Goal: Task Accomplishment & Management: Use online tool/utility

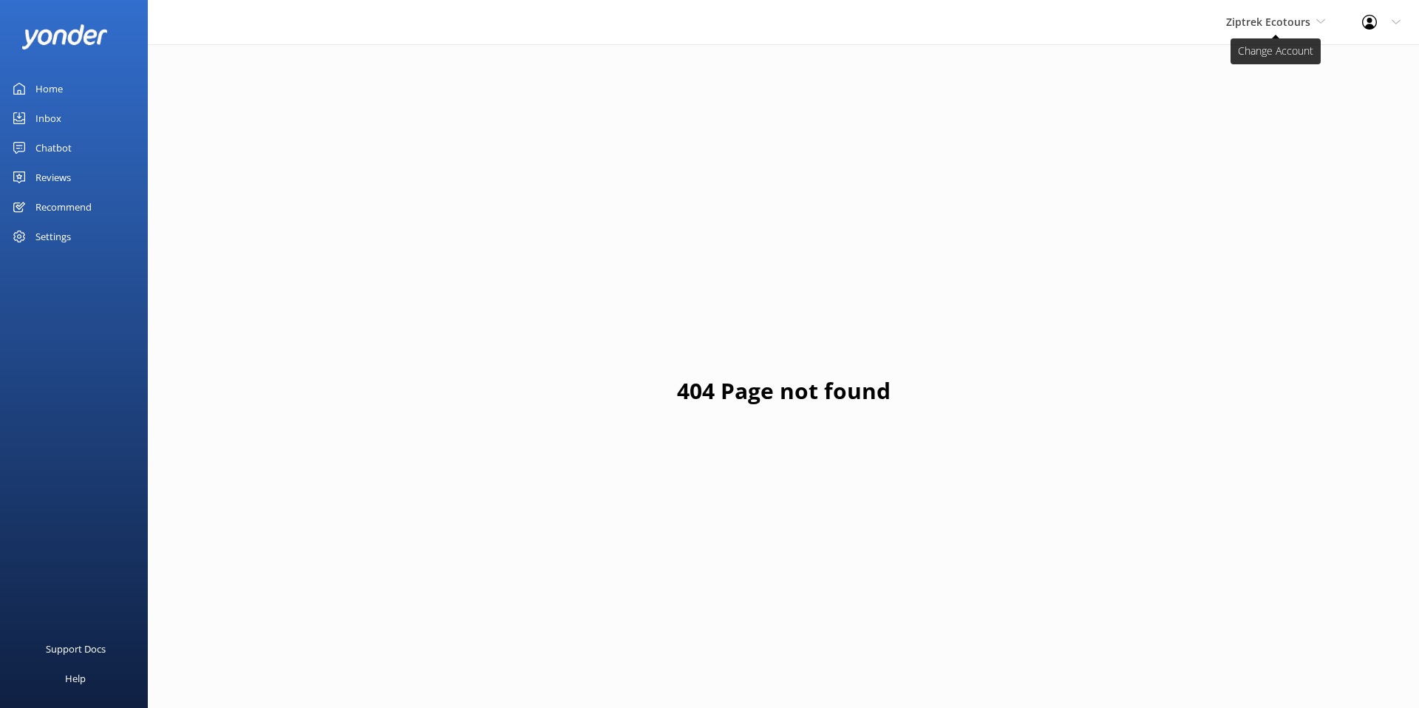
click at [1287, 14] on span "Ziptrek Ecotours" at bounding box center [1276, 22] width 99 height 16
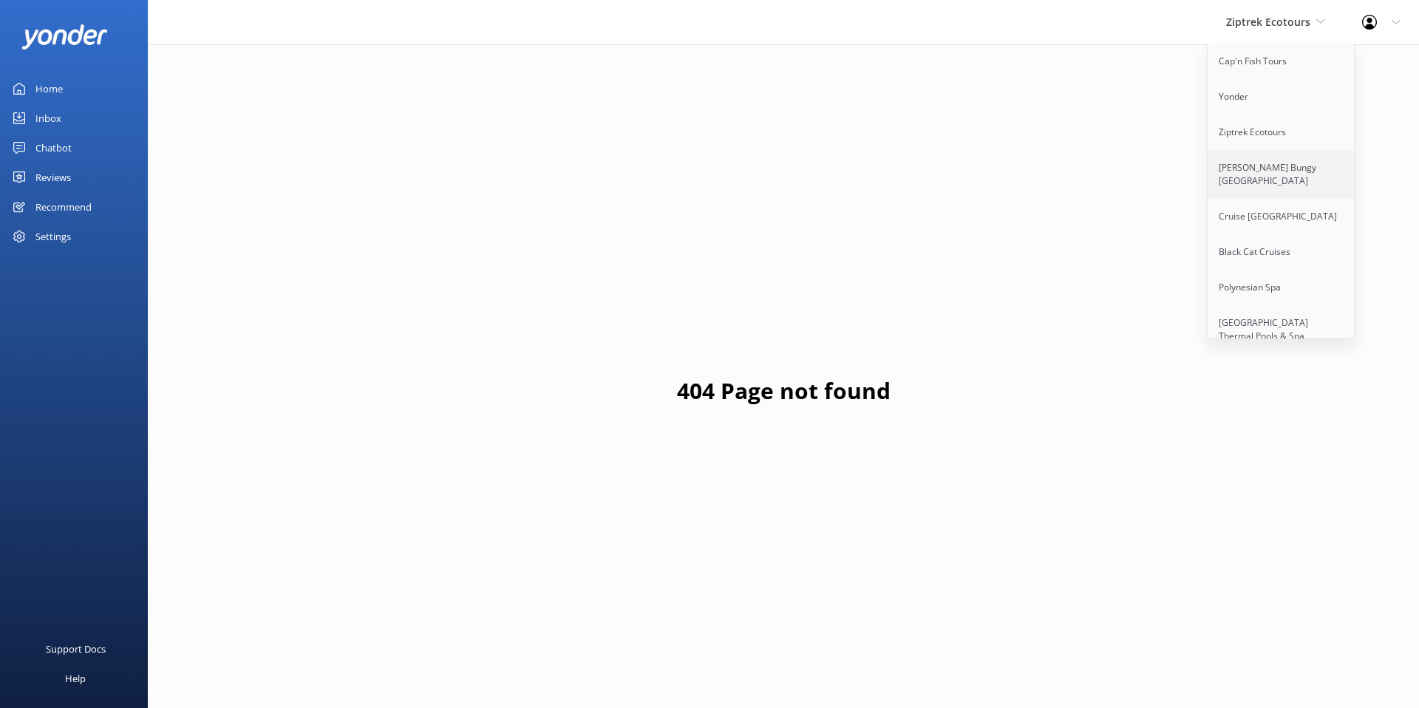
scroll to position [228, 0]
click at [1244, 155] on link "[PERSON_NAME] Bungy [GEOGRAPHIC_DATA]" at bounding box center [1282, 173] width 148 height 49
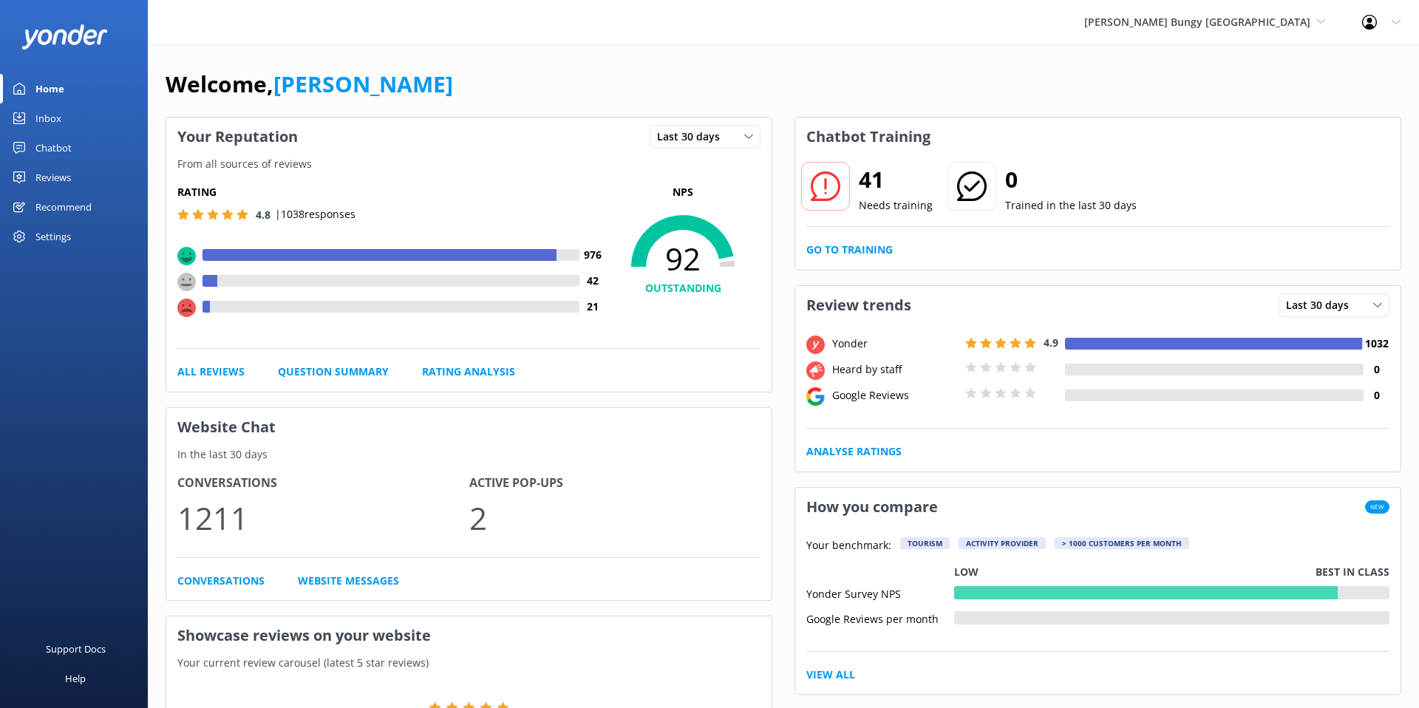
click at [55, 150] on div "Chatbot" at bounding box center [53, 148] width 36 height 30
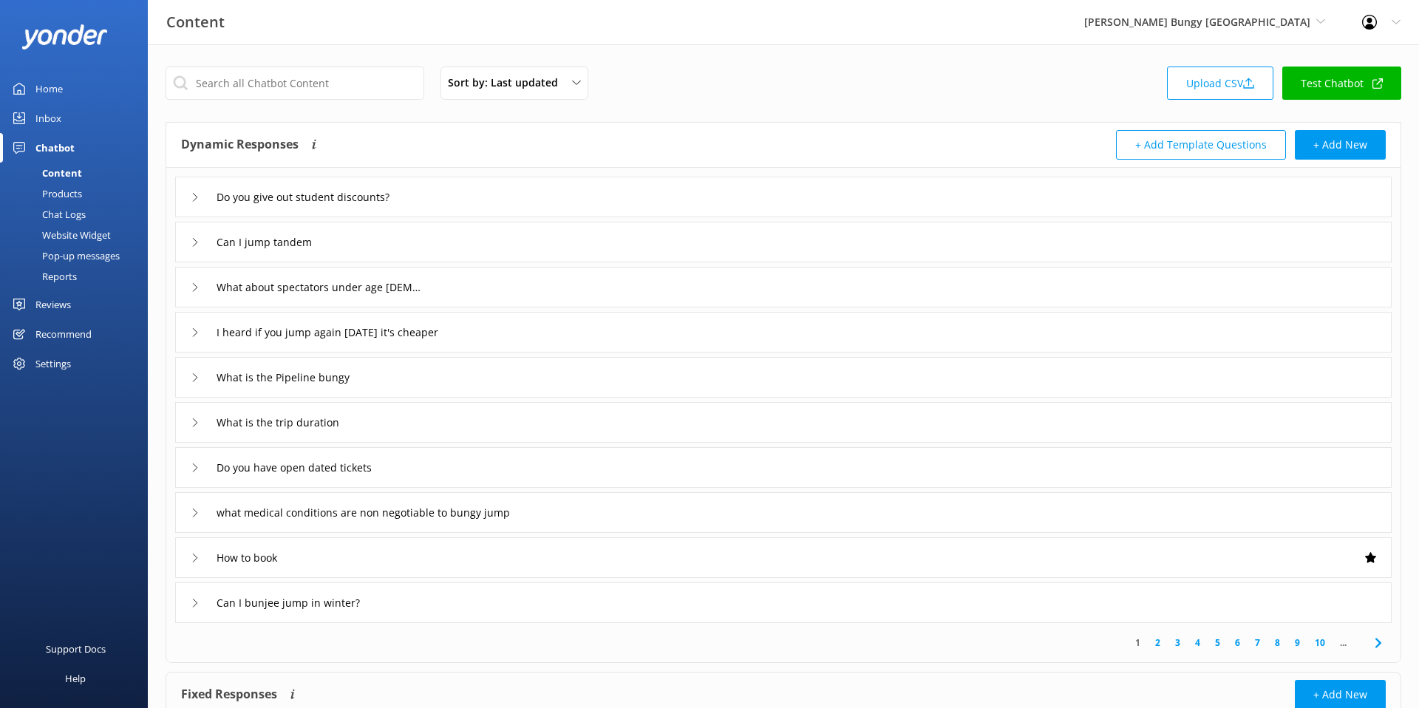
click at [64, 215] on div "Chat Logs" at bounding box center [47, 214] width 77 height 21
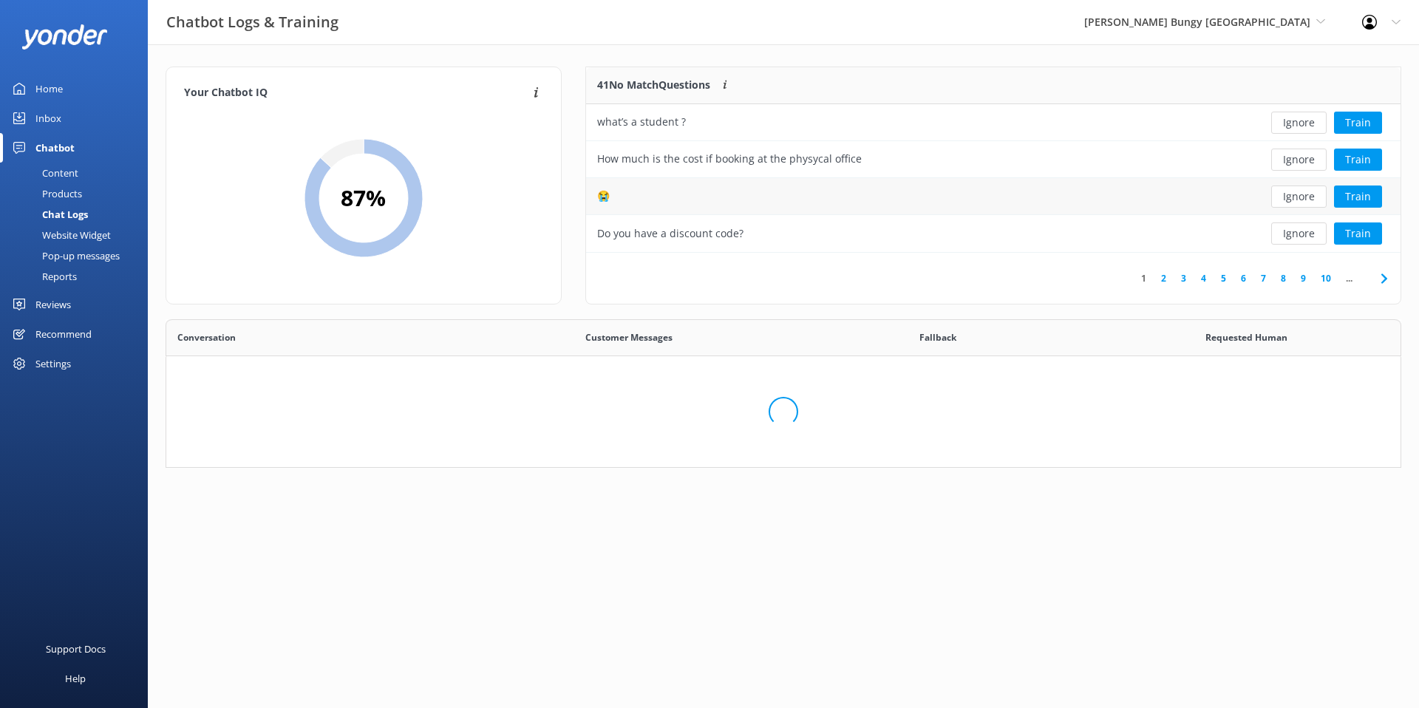
scroll to position [518, 1235]
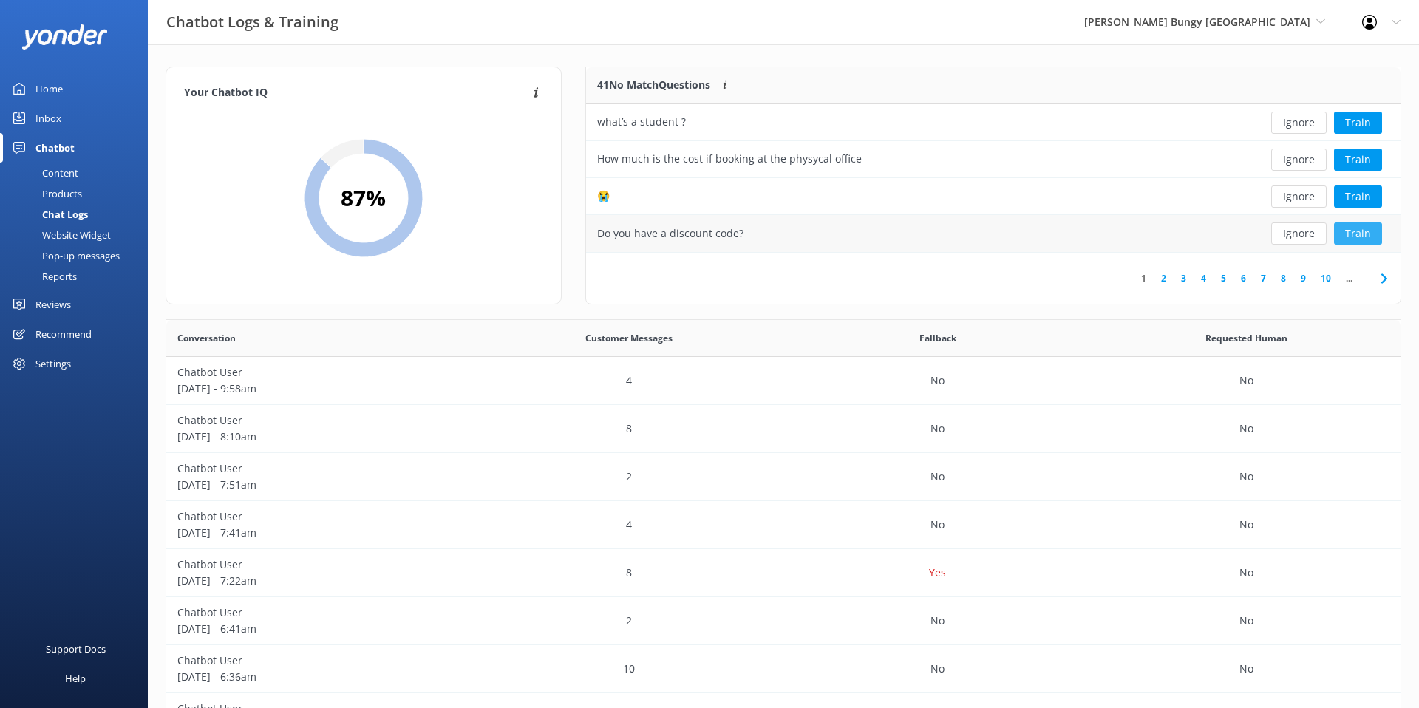
click at [1354, 236] on button "Train" at bounding box center [1358, 234] width 48 height 22
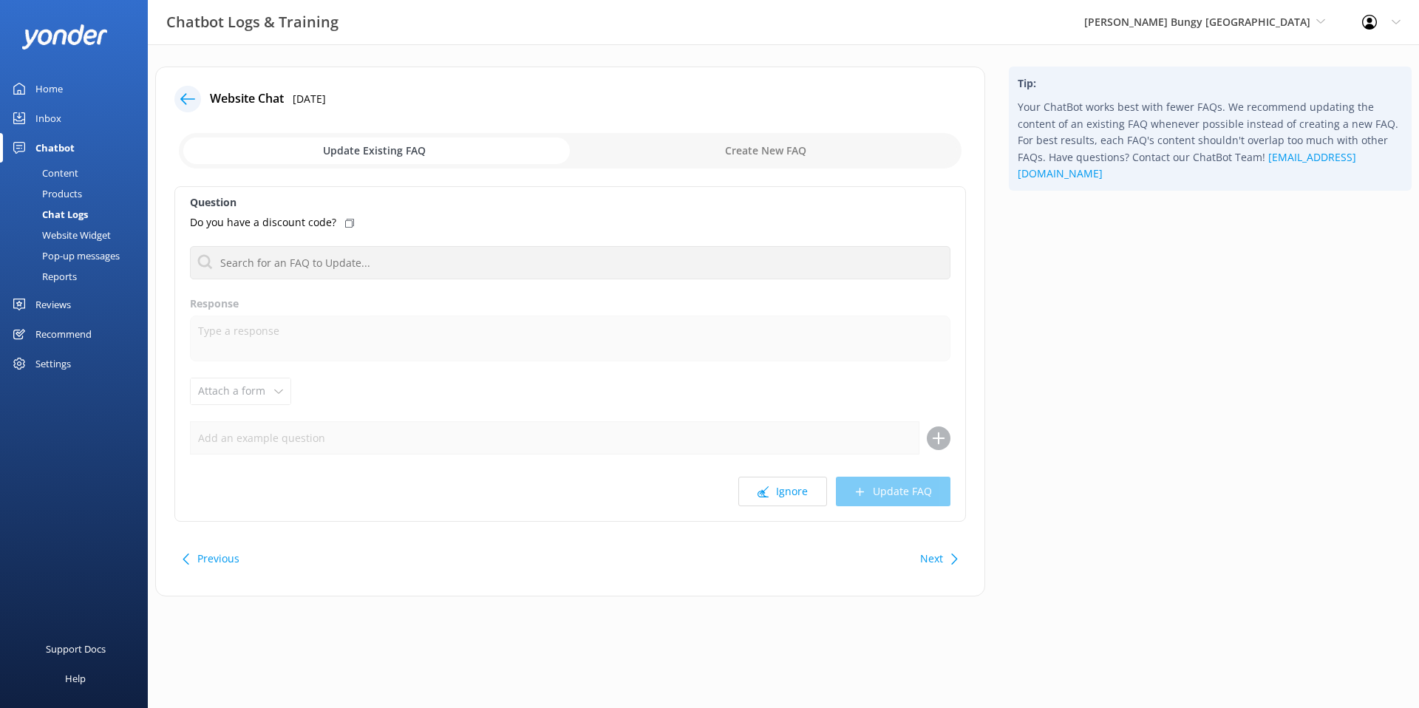
click at [189, 95] on icon at bounding box center [187, 99] width 15 height 15
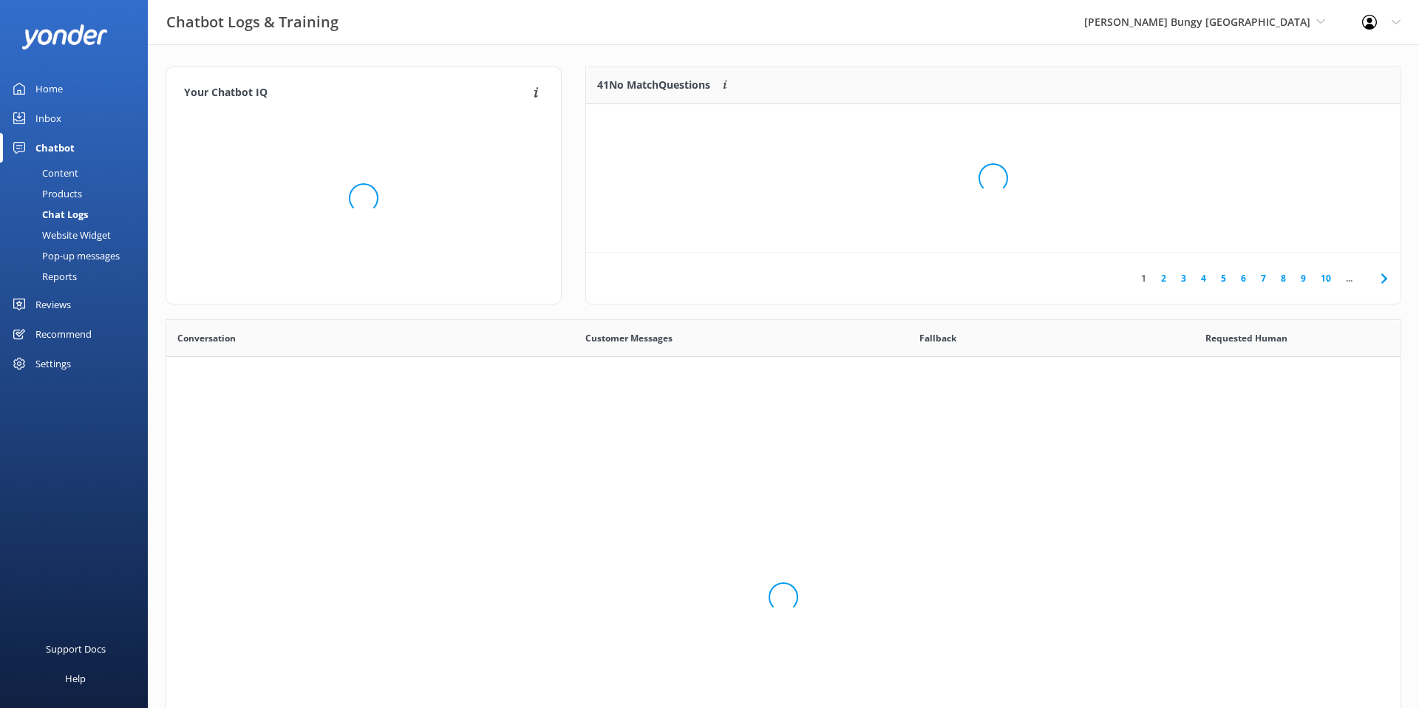
scroll to position [518, 1235]
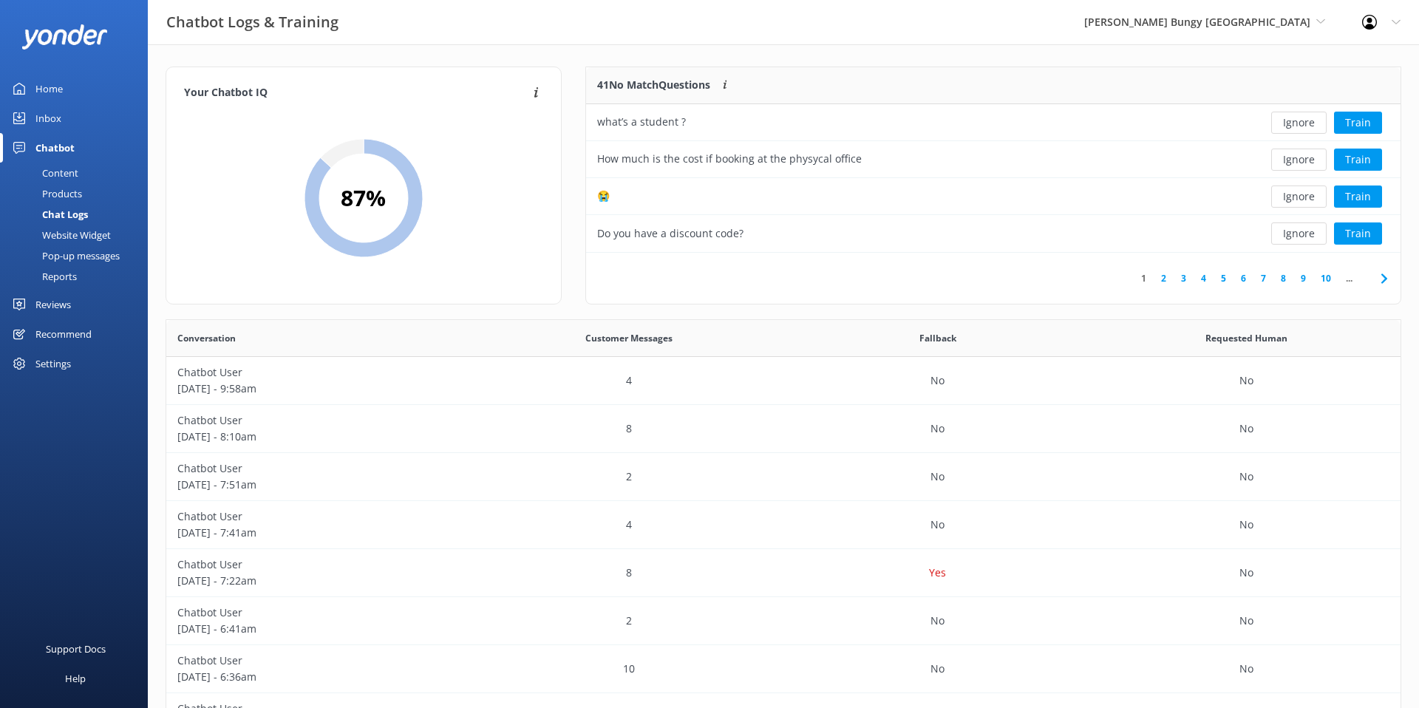
click at [38, 116] on div "Inbox" at bounding box center [48, 119] width 26 height 30
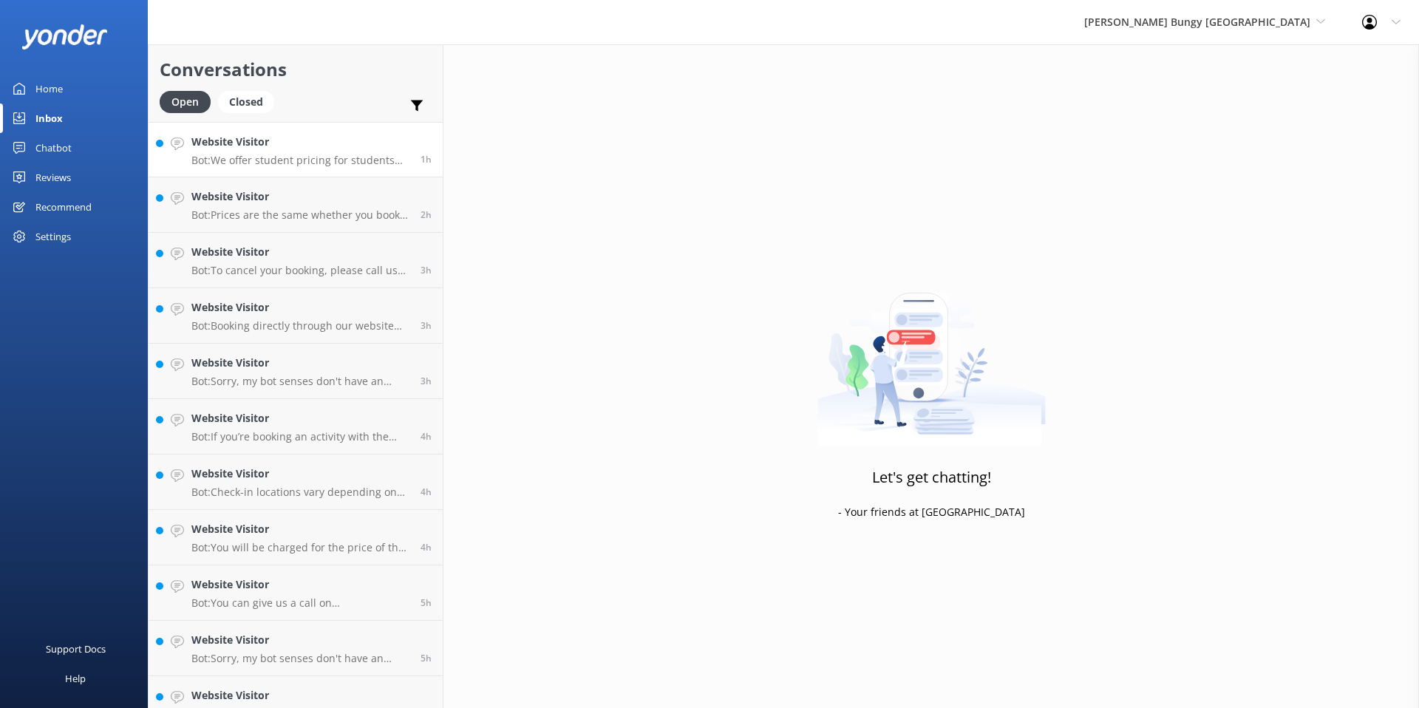
click at [290, 160] on p "Bot: We offer student pricing for students studying in domestic NZ institutions…" at bounding box center [300, 160] width 218 height 13
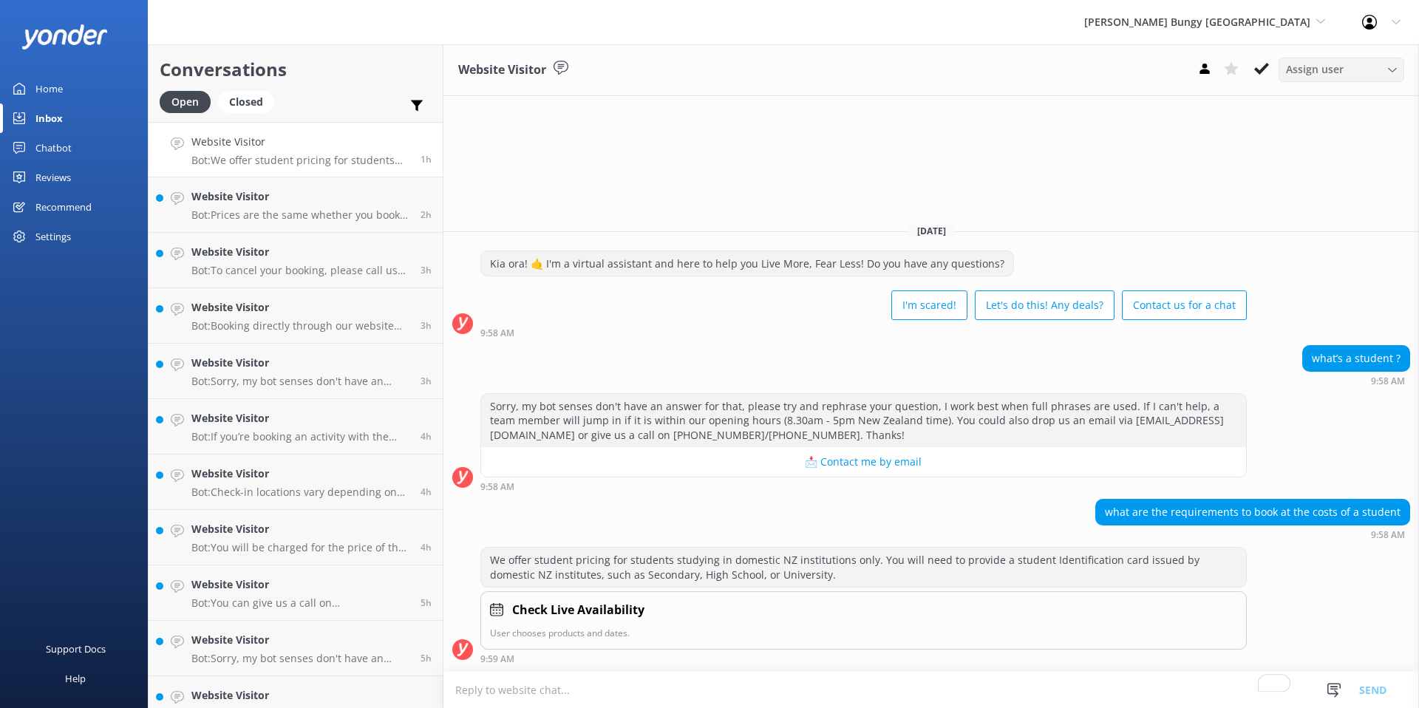
click at [1332, 69] on span "Assign user" at bounding box center [1315, 69] width 58 height 16
click at [61, 93] on div "Home" at bounding box center [48, 89] width 27 height 30
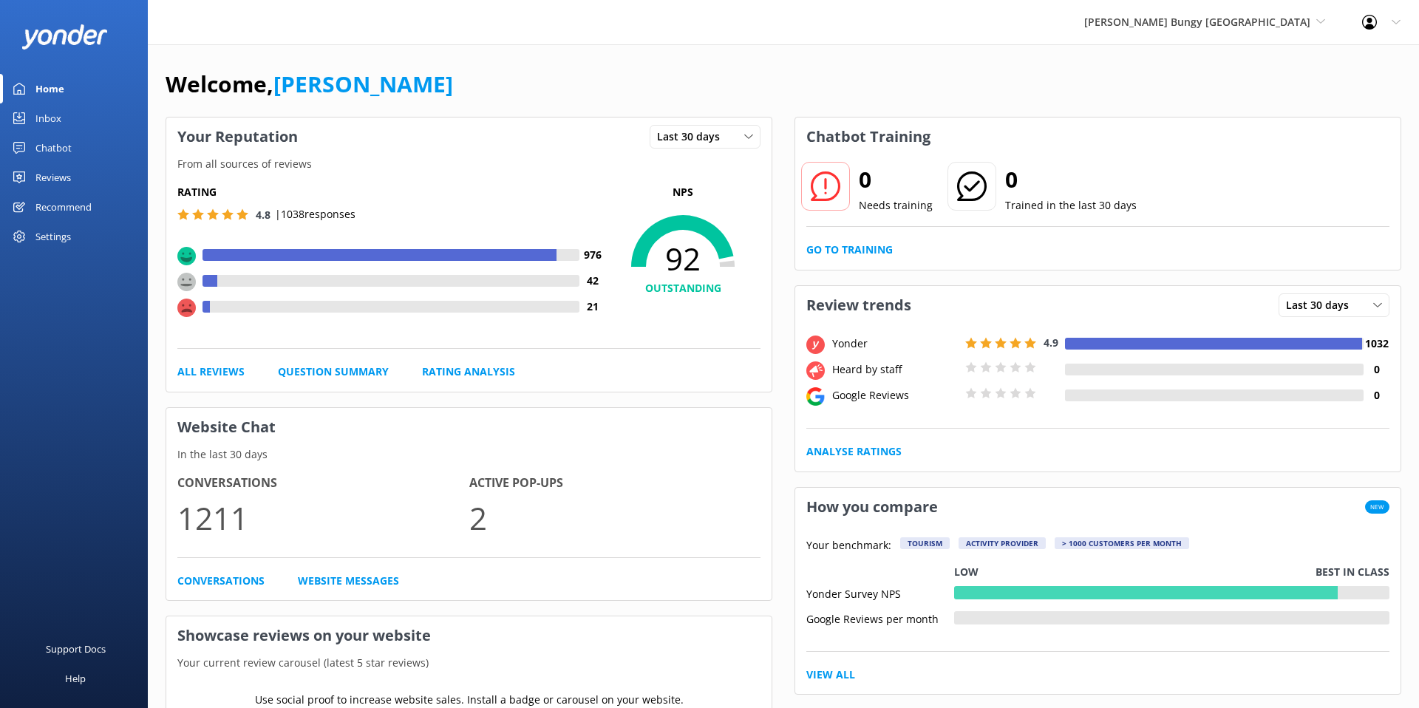
click at [64, 149] on div "Chatbot" at bounding box center [53, 148] width 36 height 30
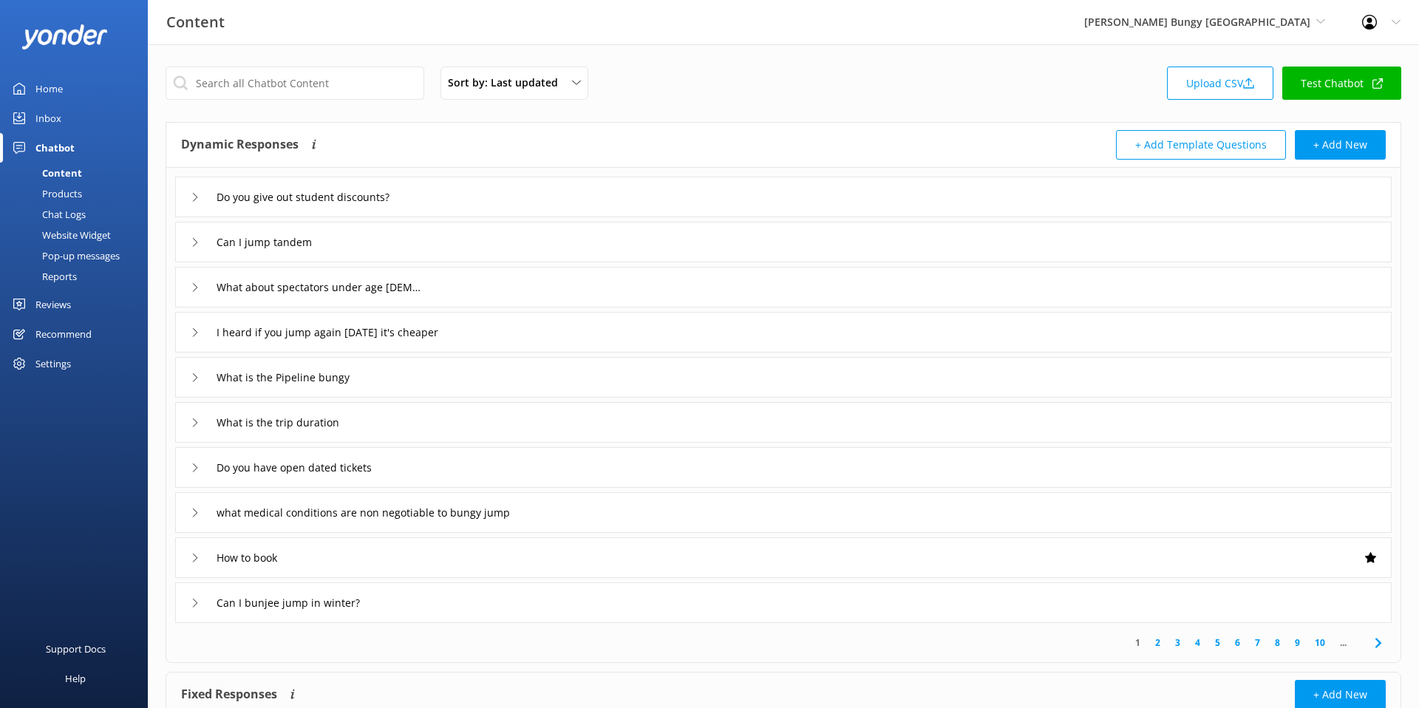
click at [64, 279] on div "Reports" at bounding box center [43, 276] width 68 height 21
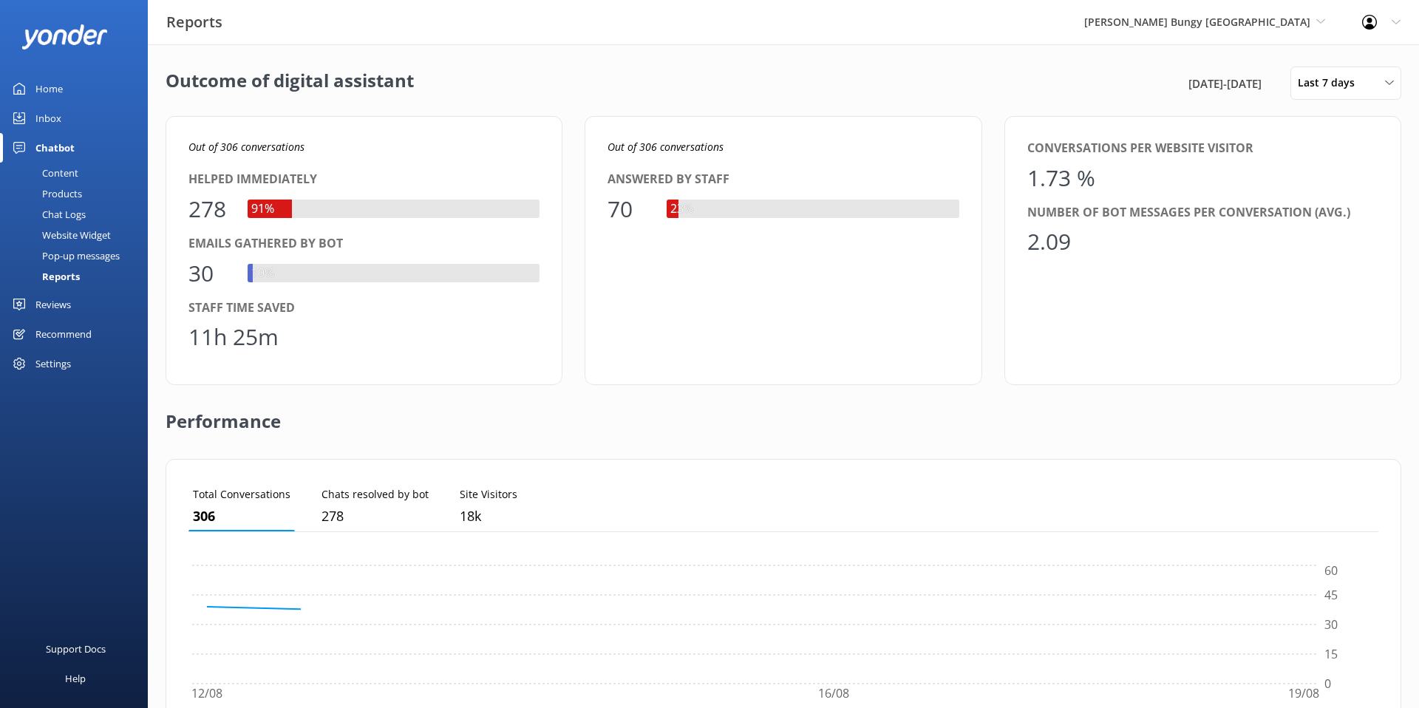
scroll to position [149, 1190]
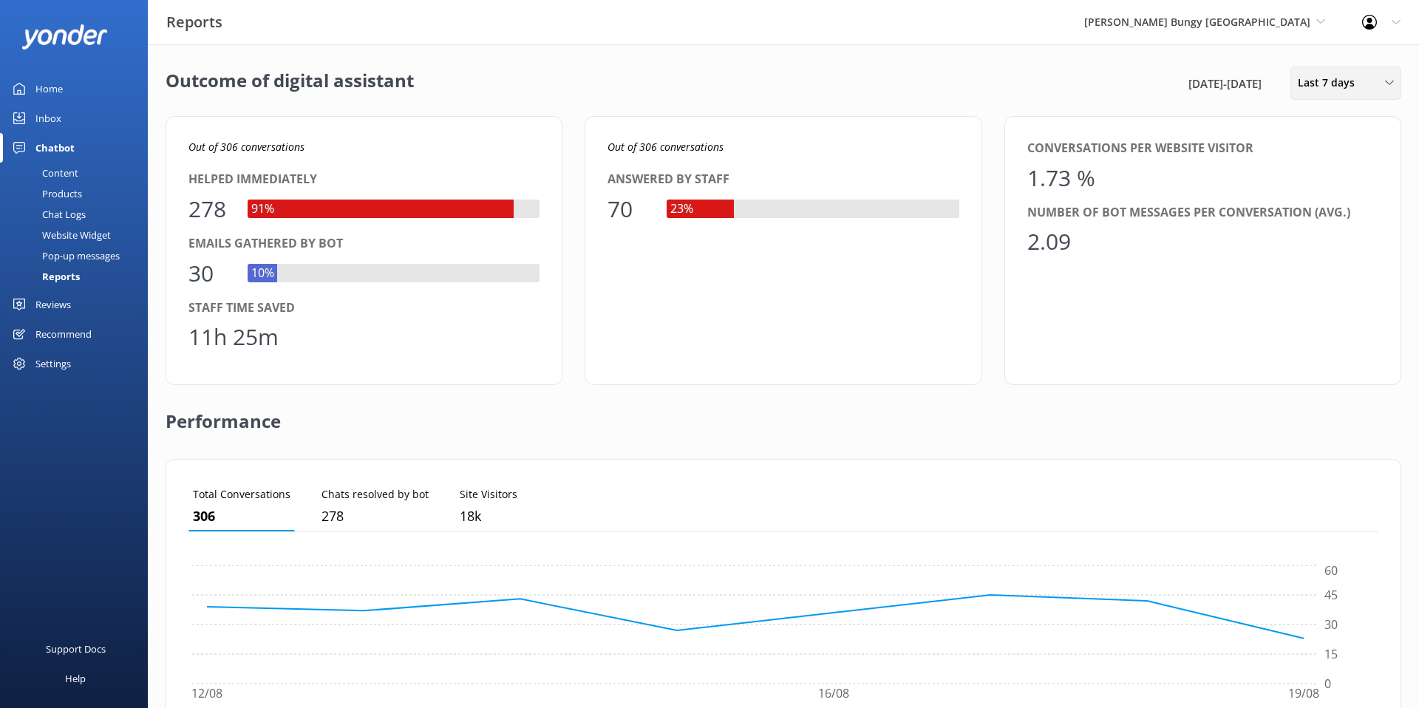
click at [1366, 80] on div "Last 7 days" at bounding box center [1347, 83] width 104 height 16
click at [1337, 199] on link "Last 90 days" at bounding box center [1358, 208] width 132 height 30
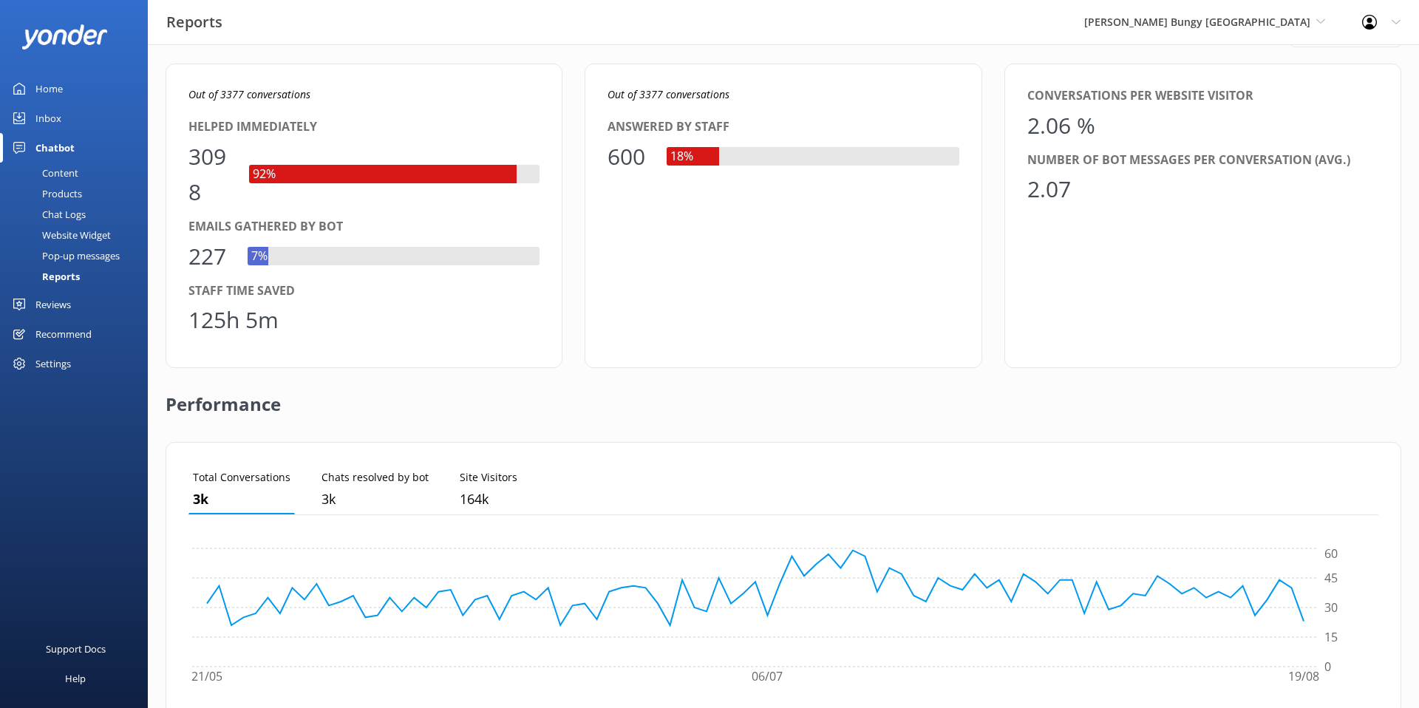
scroll to position [55, 0]
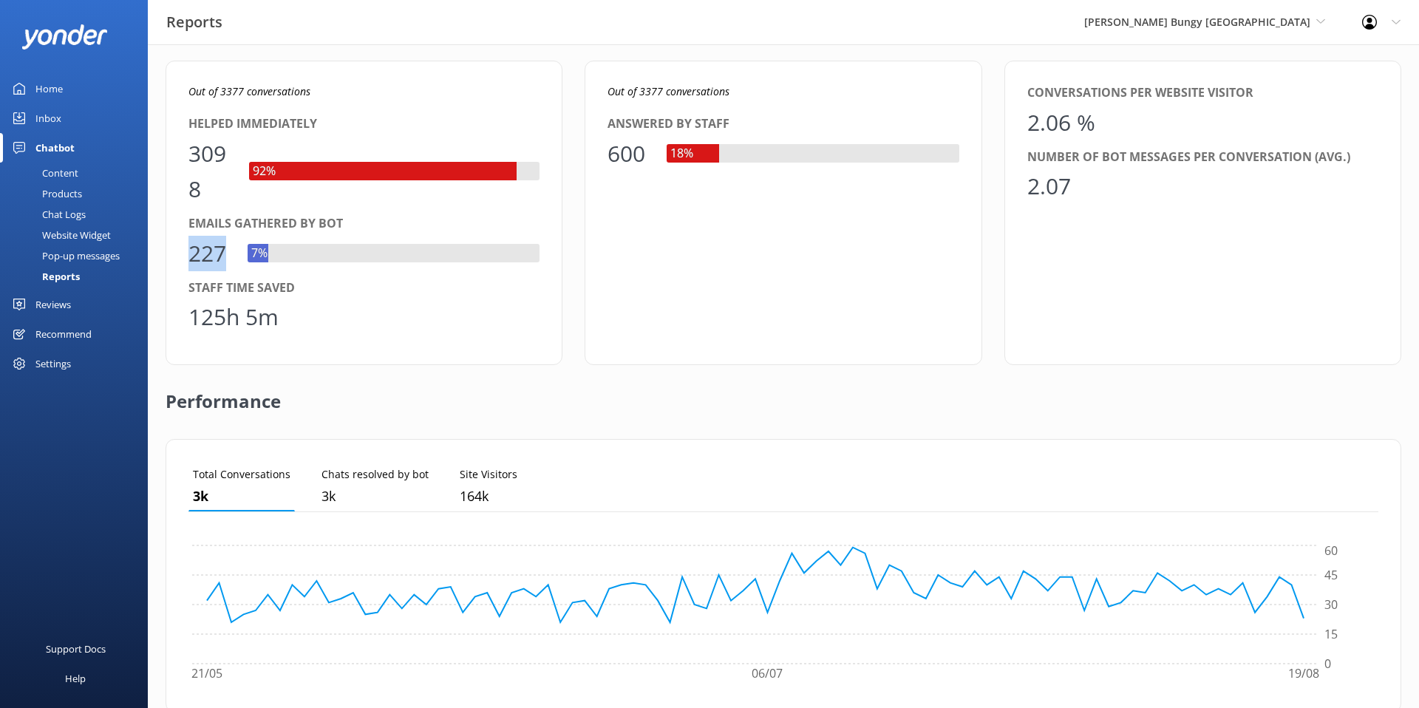
drag, startPoint x: 231, startPoint y: 252, endPoint x: 191, endPoint y: 252, distance: 39.2
click at [191, 252] on div "227" at bounding box center [211, 253] width 44 height 35
click at [237, 248] on div "227 7%" at bounding box center [364, 253] width 351 height 35
drag, startPoint x: 237, startPoint y: 248, endPoint x: 192, endPoint y: 252, distance: 45.2
click at [192, 252] on div "227 7%" at bounding box center [364, 253] width 351 height 35
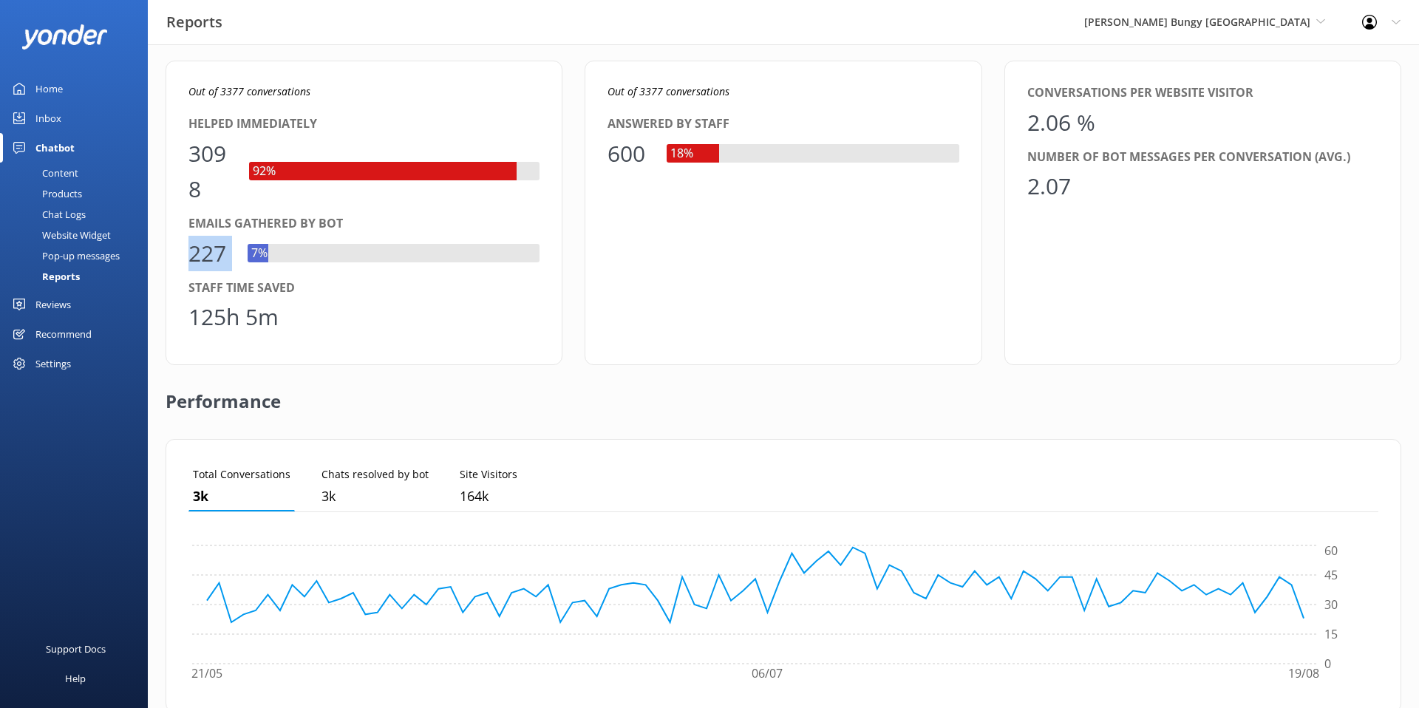
click at [233, 246] on div "227 7%" at bounding box center [364, 253] width 351 height 35
drag, startPoint x: 217, startPoint y: 248, endPoint x: 169, endPoint y: 259, distance: 49.3
click at [169, 259] on div "Out of 3377 conversations Helped immediately 3098 92% Emails gathered by bot 22…" at bounding box center [364, 213] width 397 height 305
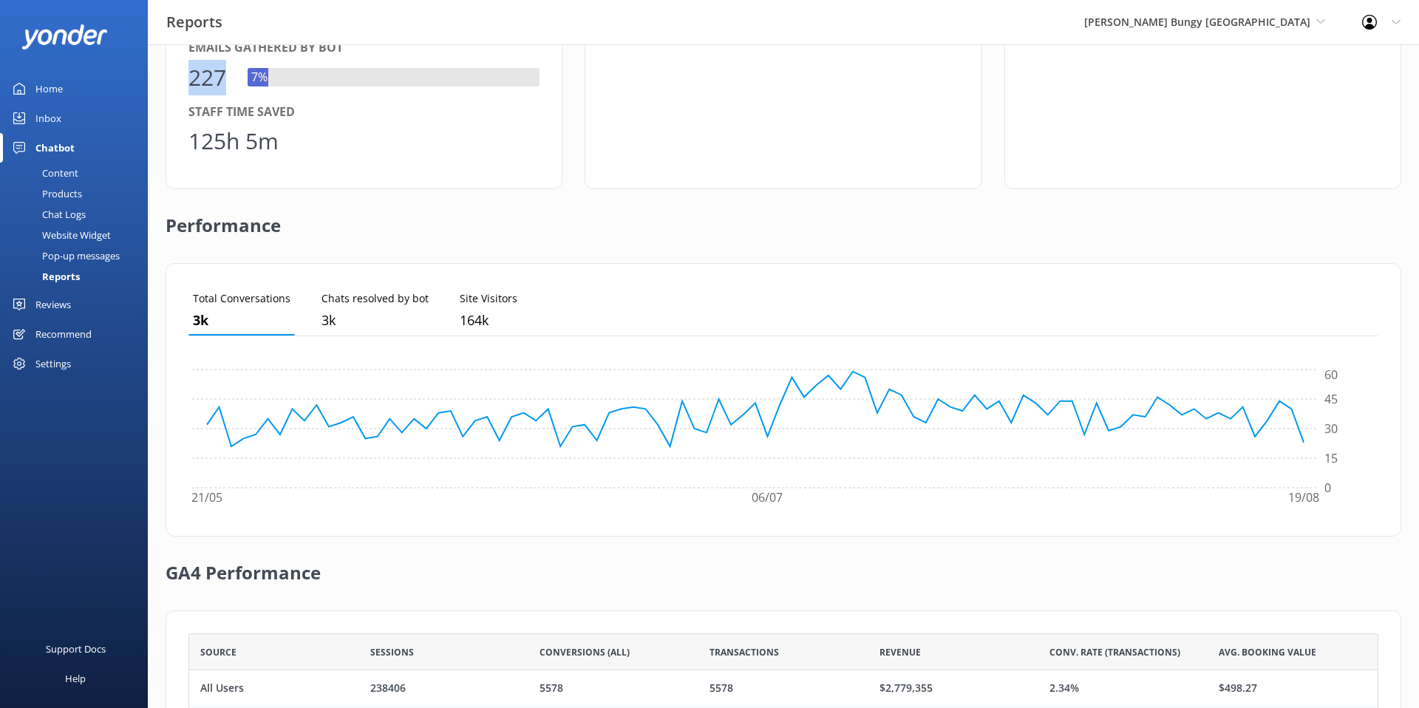
scroll to position [358, 0]
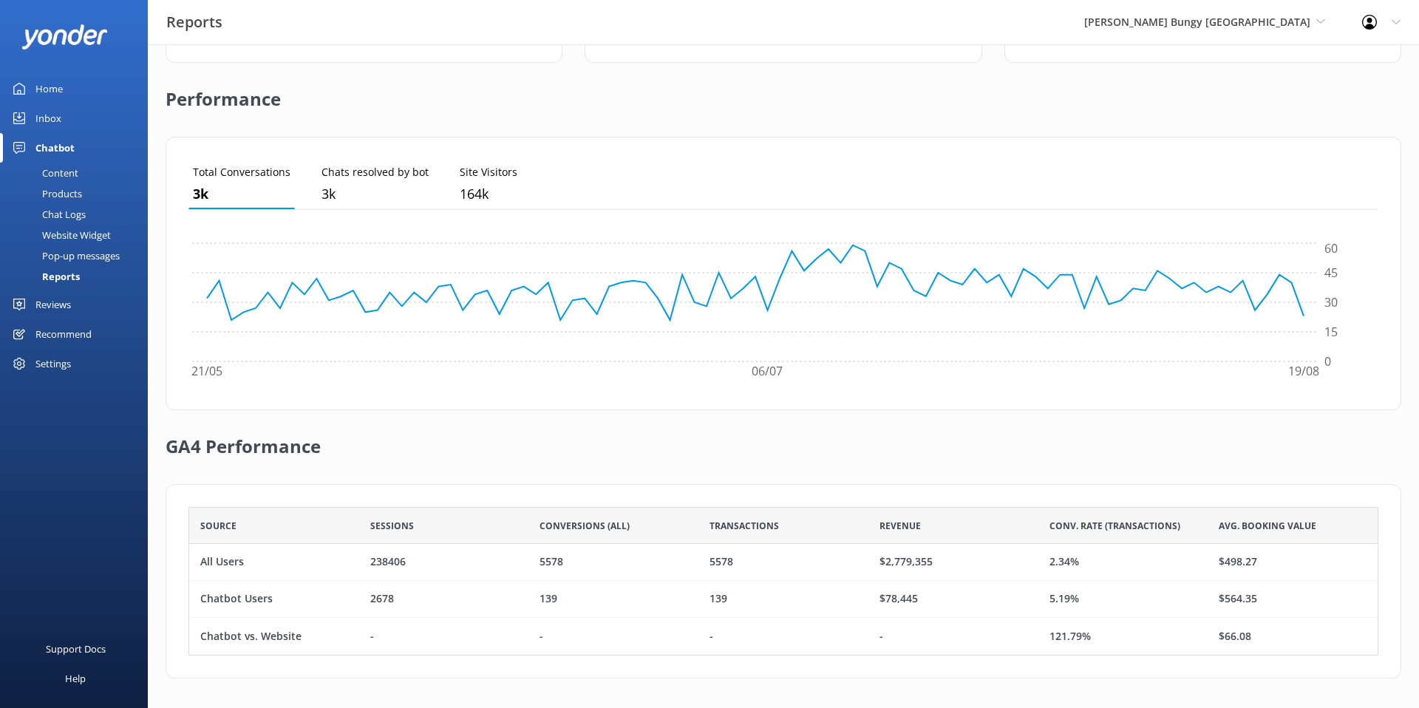
click at [578, 431] on div "GA4 Performance" at bounding box center [784, 447] width 1236 height 74
drag, startPoint x: 254, startPoint y: 563, endPoint x: 201, endPoint y: 563, distance: 52.5
click at [201, 563] on div "All Users" at bounding box center [274, 562] width 170 height 37
click at [1045, 560] on div "2.34%" at bounding box center [1124, 562] width 170 height 37
drag, startPoint x: 1075, startPoint y: 560, endPoint x: 1051, endPoint y: 564, distance: 24.7
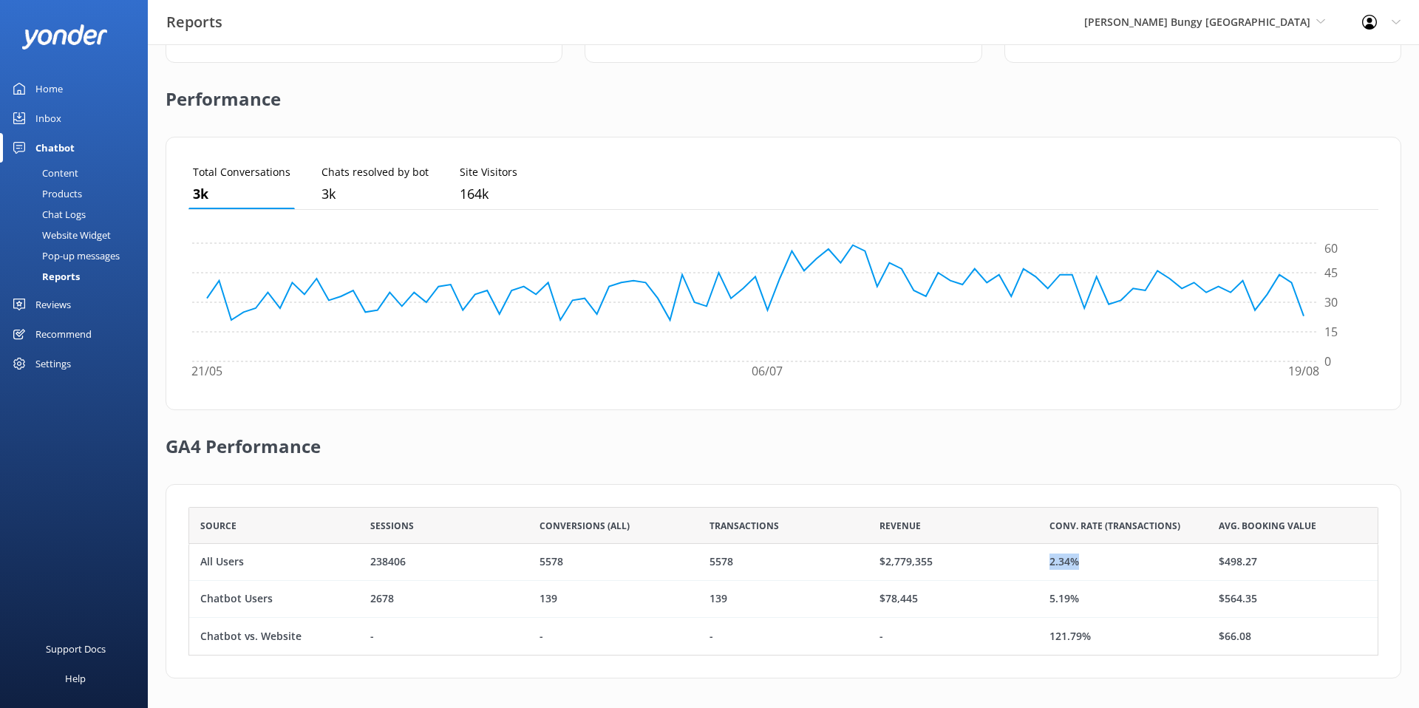
click at [1051, 564] on div "2.34%" at bounding box center [1065, 562] width 30 height 16
click at [291, 595] on div "Chatbot Users" at bounding box center [274, 599] width 170 height 37
drag, startPoint x: 285, startPoint y: 599, endPoint x: 202, endPoint y: 600, distance: 82.8
click at [202, 600] on div "Chatbot Users" at bounding box center [274, 599] width 170 height 37
drag, startPoint x: 1077, startPoint y: 597, endPoint x: 1048, endPoint y: 603, distance: 30.2
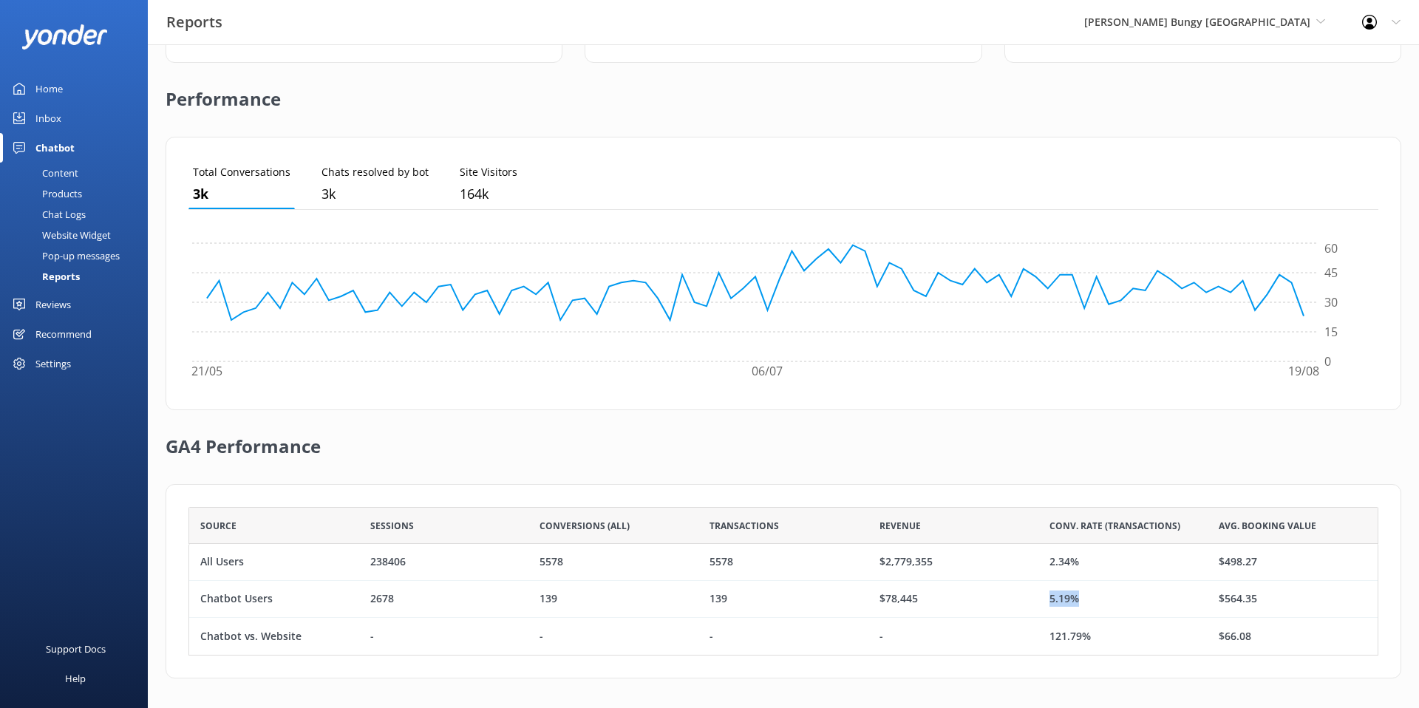
click at [1048, 603] on div "5.19%" at bounding box center [1124, 599] width 170 height 37
drag, startPoint x: 1076, startPoint y: 560, endPoint x: 1049, endPoint y: 561, distance: 26.7
click at [1050, 561] on div "2.34%" at bounding box center [1065, 562] width 30 height 16
drag, startPoint x: 1090, startPoint y: 638, endPoint x: 1052, endPoint y: 640, distance: 38.5
click at [1052, 640] on div "121.79%" at bounding box center [1124, 636] width 170 height 37
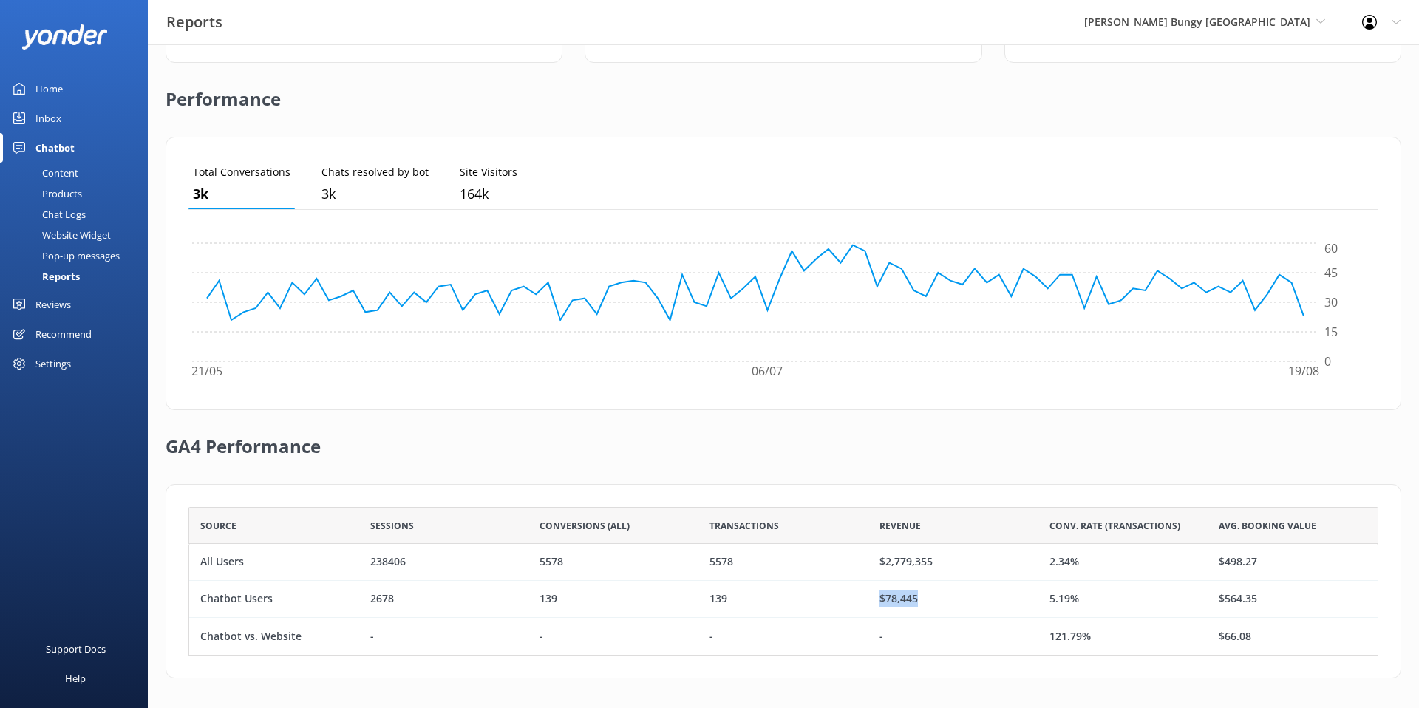
drag, startPoint x: 926, startPoint y: 600, endPoint x: 880, endPoint y: 600, distance: 45.8
click at [880, 600] on div "$78,445" at bounding box center [954, 599] width 170 height 37
click at [941, 604] on div "$78,445" at bounding box center [954, 599] width 170 height 37
drag, startPoint x: 930, startPoint y: 601, endPoint x: 883, endPoint y: 602, distance: 46.6
click at [883, 602] on div "$78,445" at bounding box center [954, 599] width 170 height 37
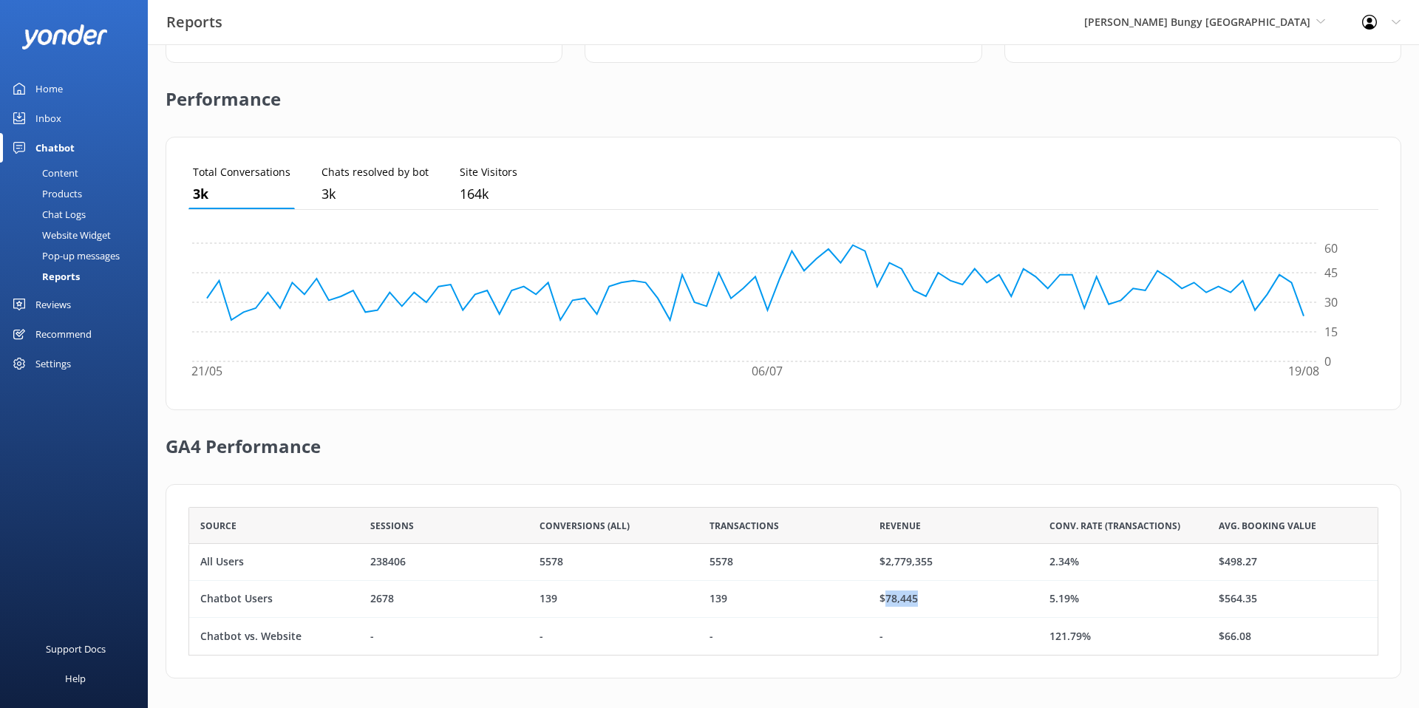
click at [906, 593] on div "$78,445" at bounding box center [899, 599] width 38 height 16
drag, startPoint x: 915, startPoint y: 595, endPoint x: 882, endPoint y: 594, distance: 33.3
click at [882, 594] on div "$78,445" at bounding box center [899, 599] width 38 height 16
click at [904, 597] on div "$78,445" at bounding box center [899, 599] width 38 height 16
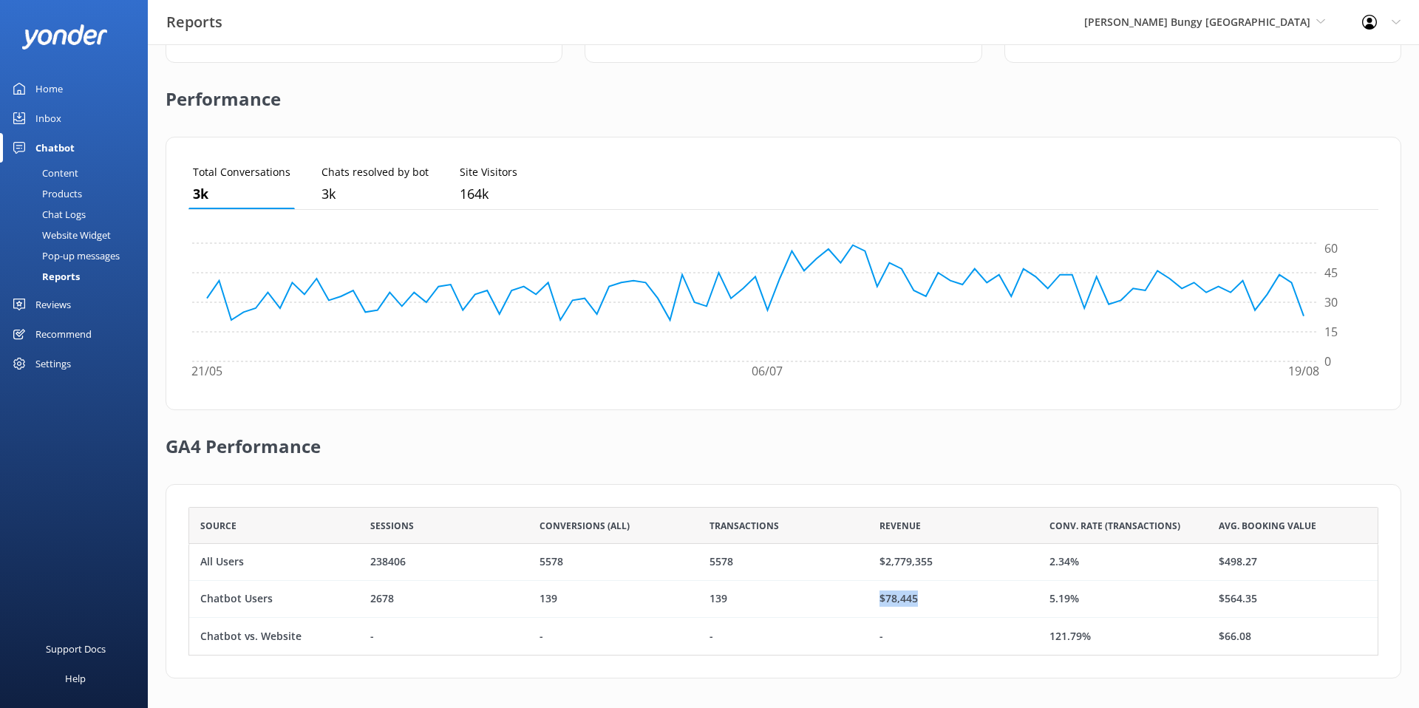
drag, startPoint x: 915, startPoint y: 597, endPoint x: 869, endPoint y: 597, distance: 45.1
click at [869, 597] on div "$78,445" at bounding box center [954, 599] width 170 height 37
click at [927, 603] on div "$78,445" at bounding box center [954, 599] width 170 height 37
drag, startPoint x: 922, startPoint y: 595, endPoint x: 872, endPoint y: 591, distance: 50.5
click at [872, 591] on div "$78,445" at bounding box center [954, 599] width 170 height 37
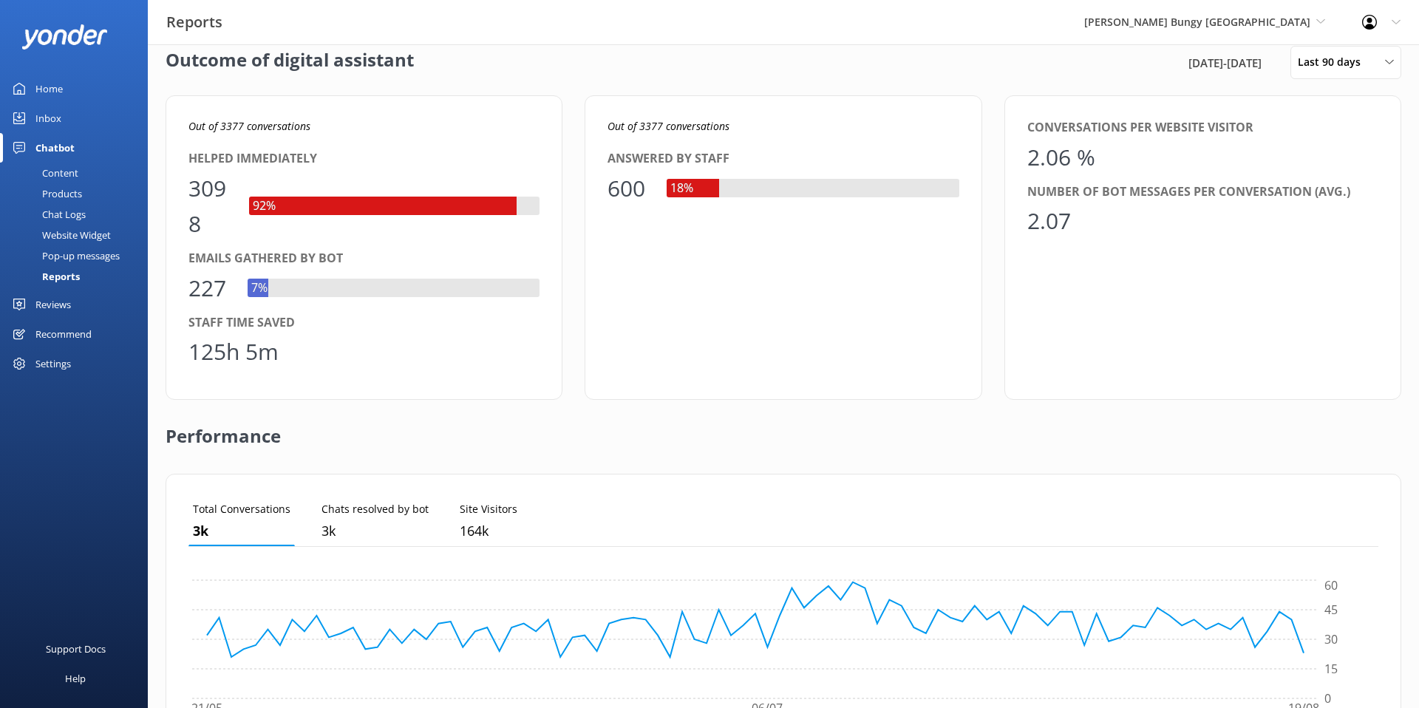
scroll to position [0, 0]
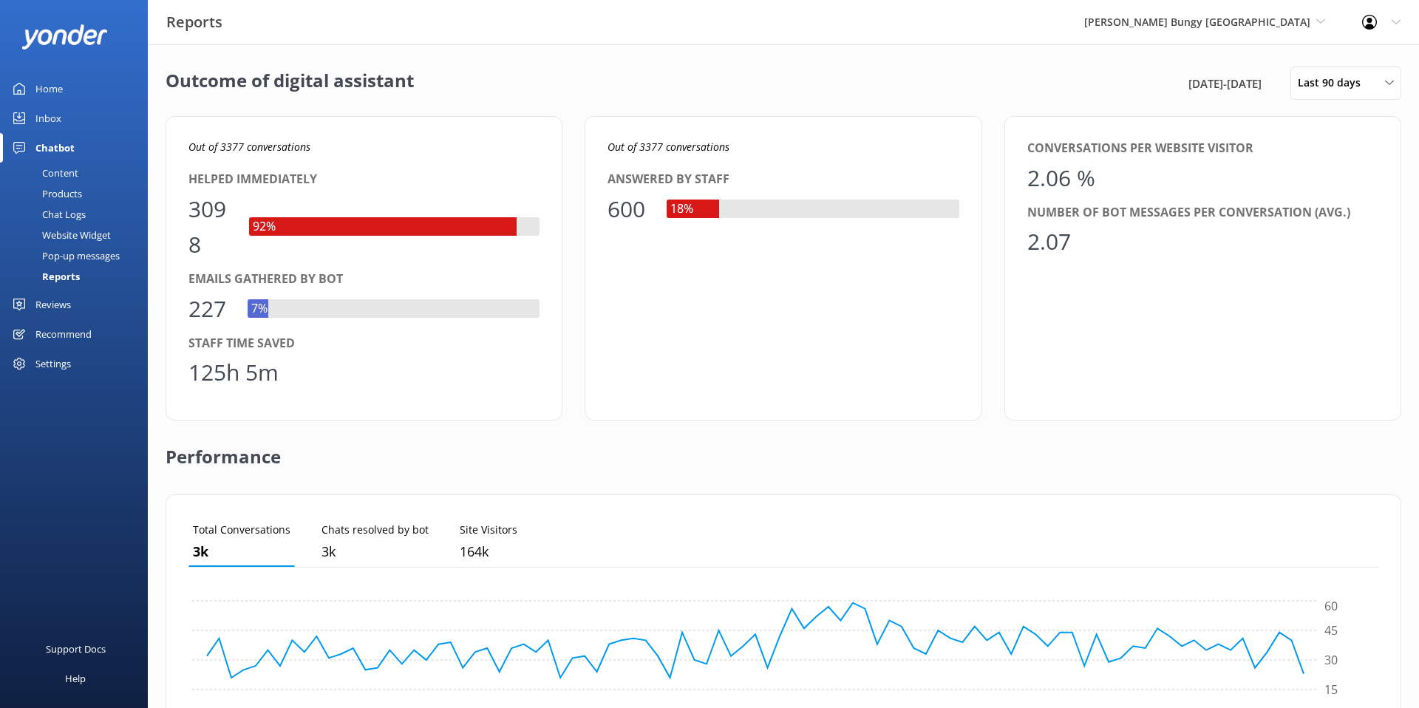
click at [58, 302] on div "Reviews" at bounding box center [52, 305] width 35 height 30
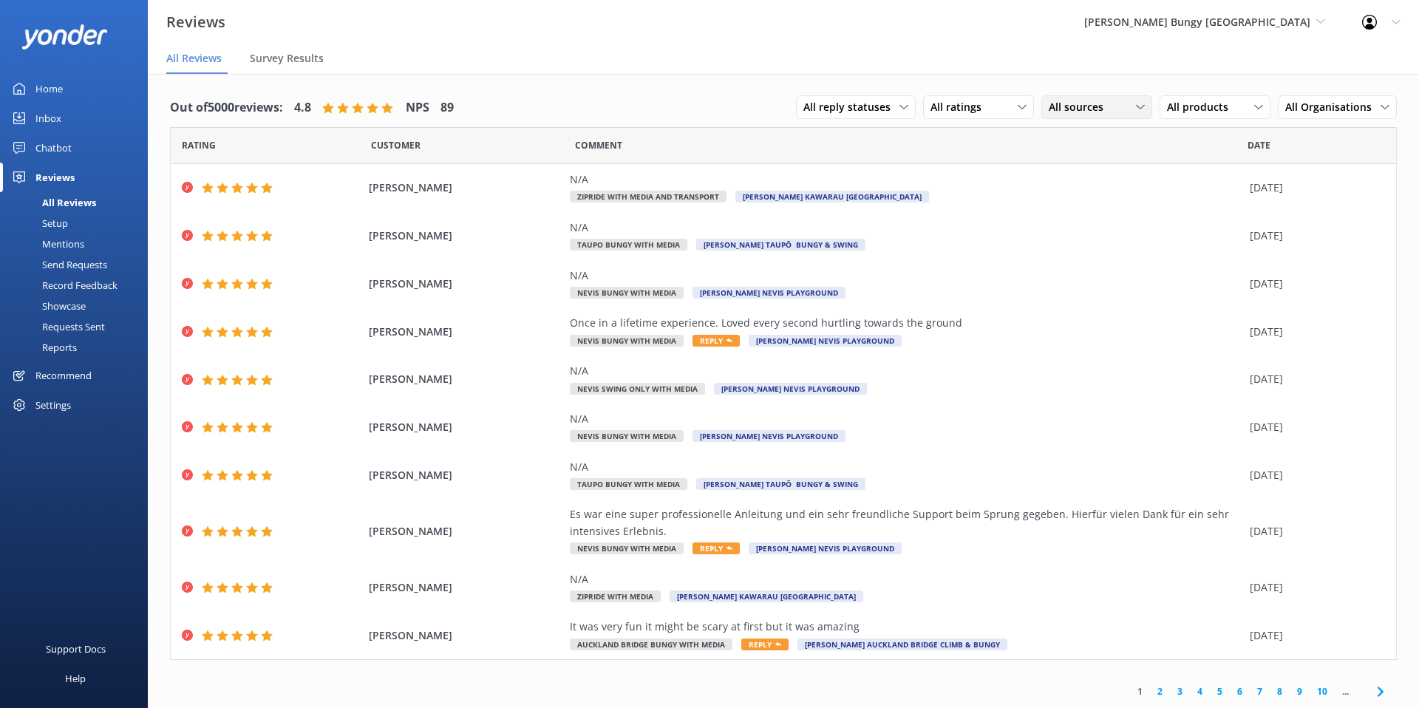
click at [1106, 106] on span "All sources" at bounding box center [1081, 107] width 64 height 16
click at [1196, 105] on span "All products" at bounding box center [1202, 107] width 70 height 16
click at [1110, 101] on span "All sources" at bounding box center [1081, 107] width 64 height 16
click at [1088, 228] on div "Google reviews" at bounding box center [1106, 227] width 86 height 15
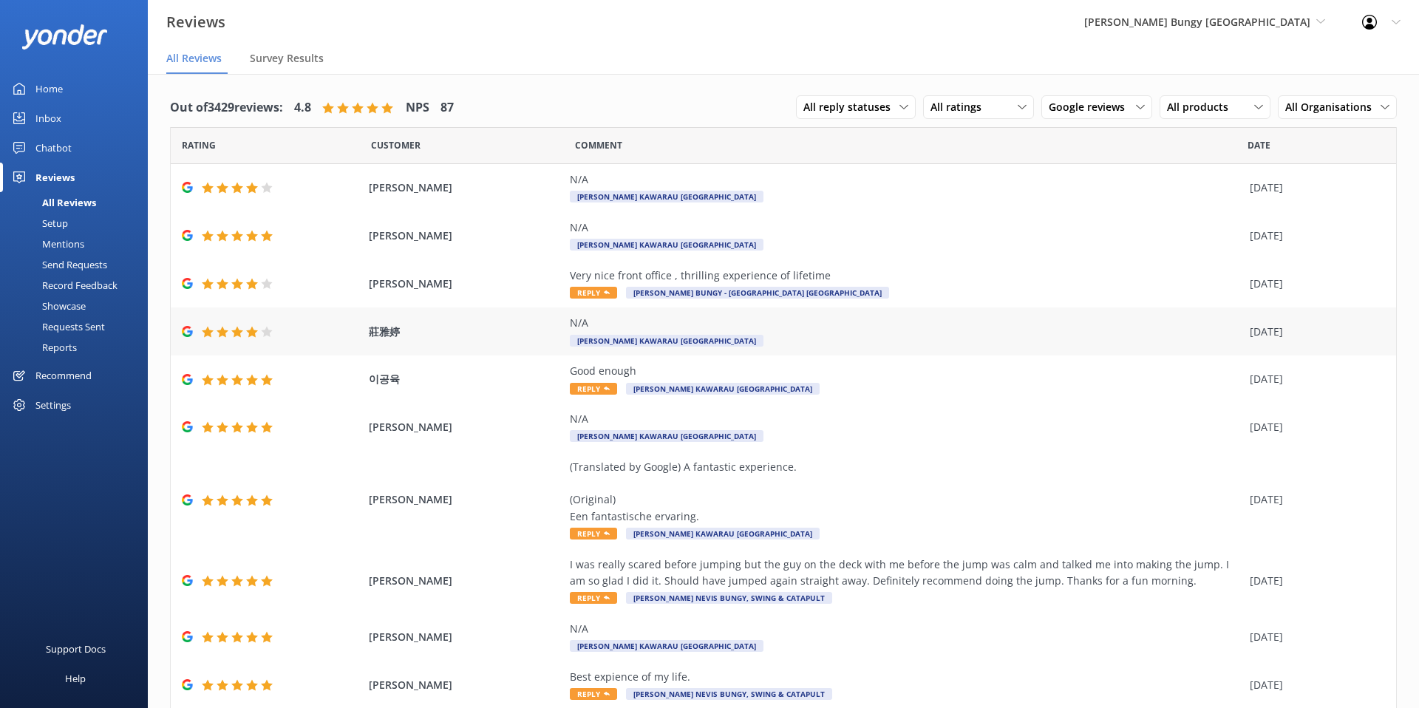
scroll to position [5, 0]
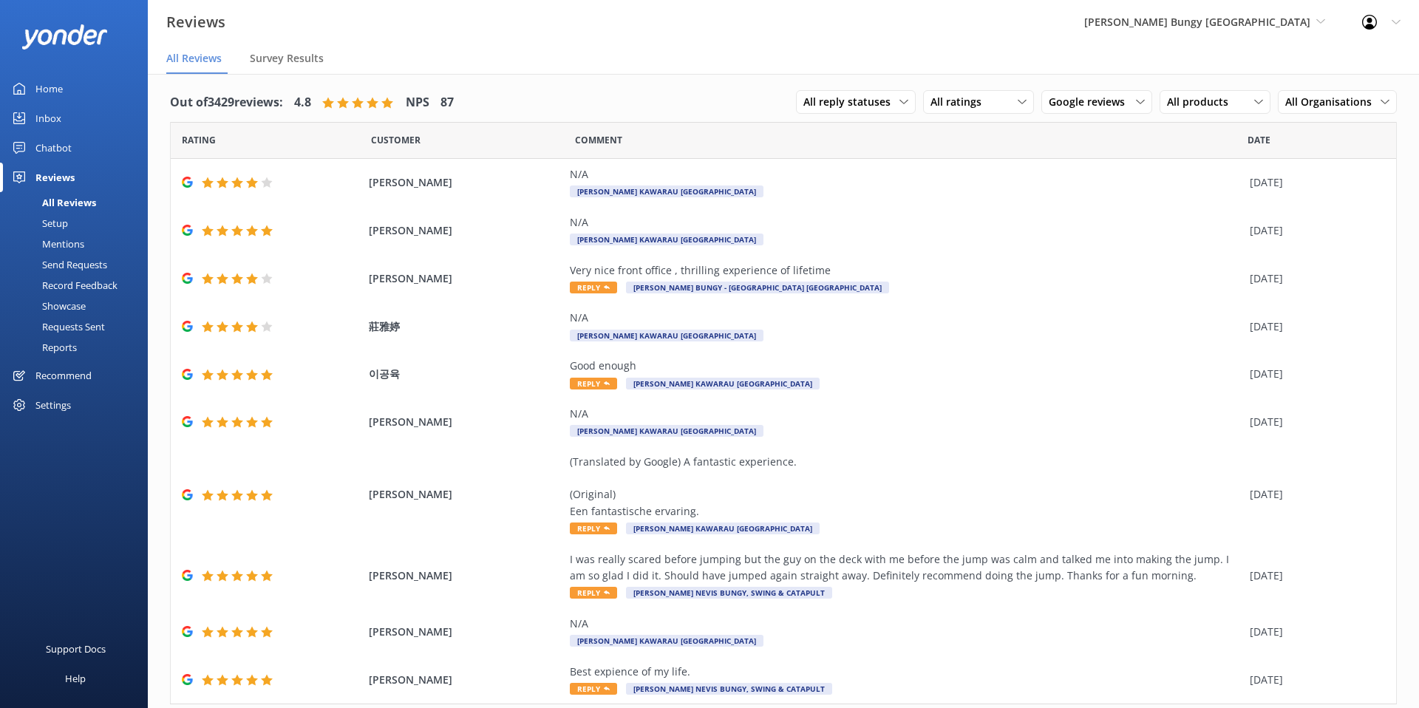
click at [57, 146] on div "Chatbot" at bounding box center [53, 148] width 36 height 30
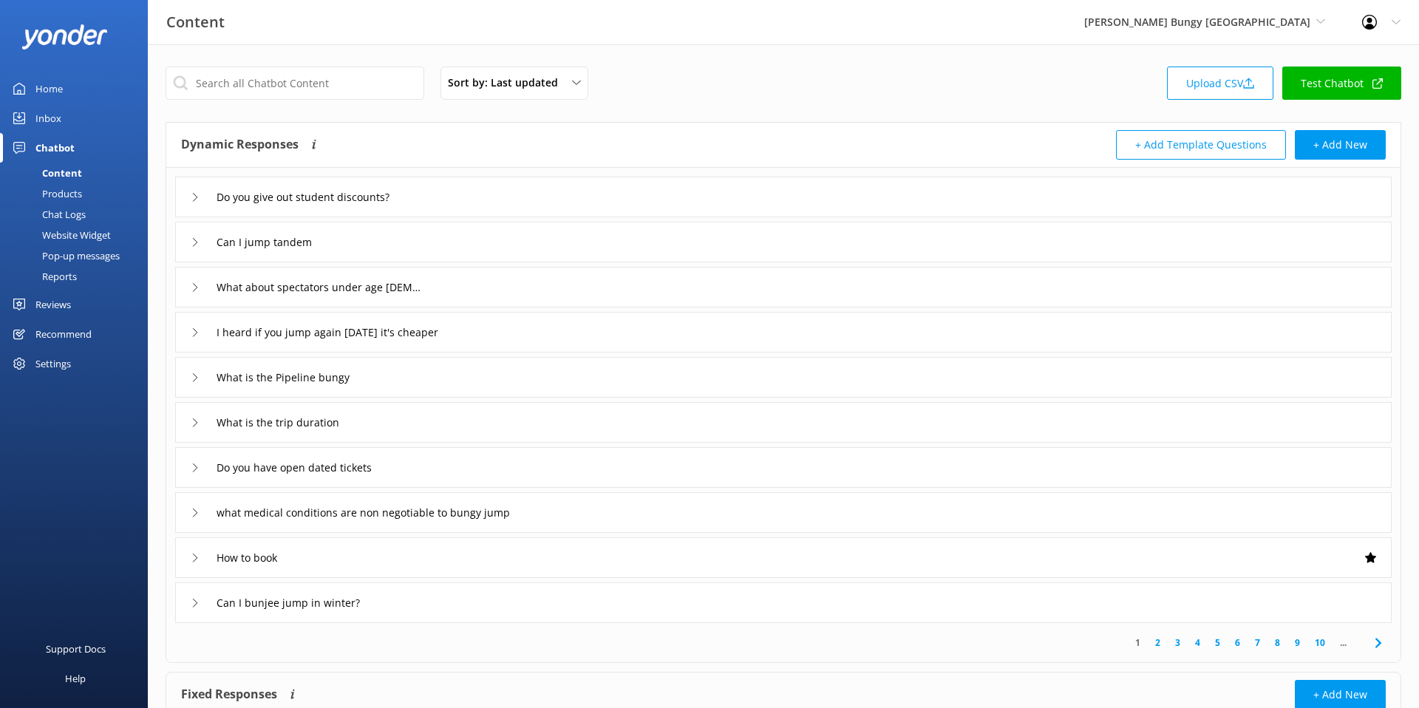
click at [64, 191] on div "Products" at bounding box center [45, 193] width 73 height 21
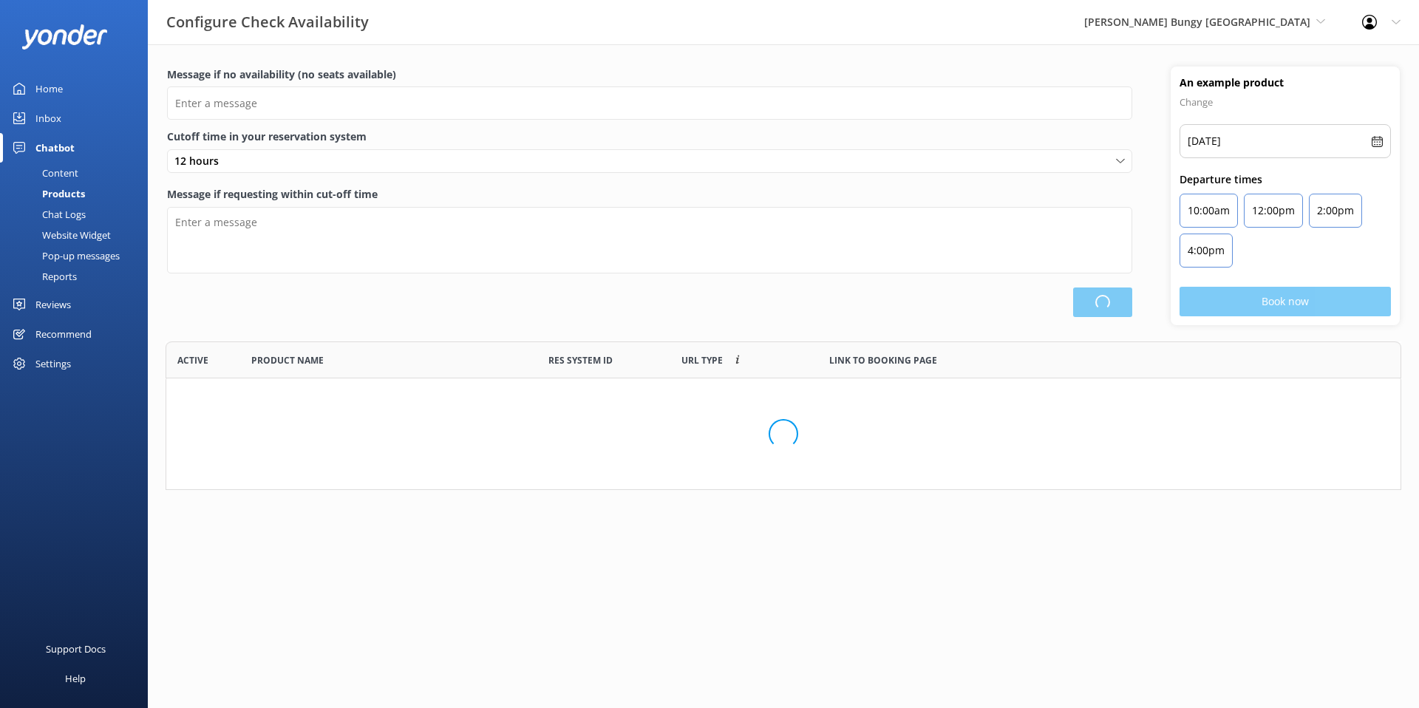
scroll to position [444, 1235]
type input "There are no seats available, please check an alternative day"
type textarea "Our online booking system closes {hours} prior to departure. Please contact us …"
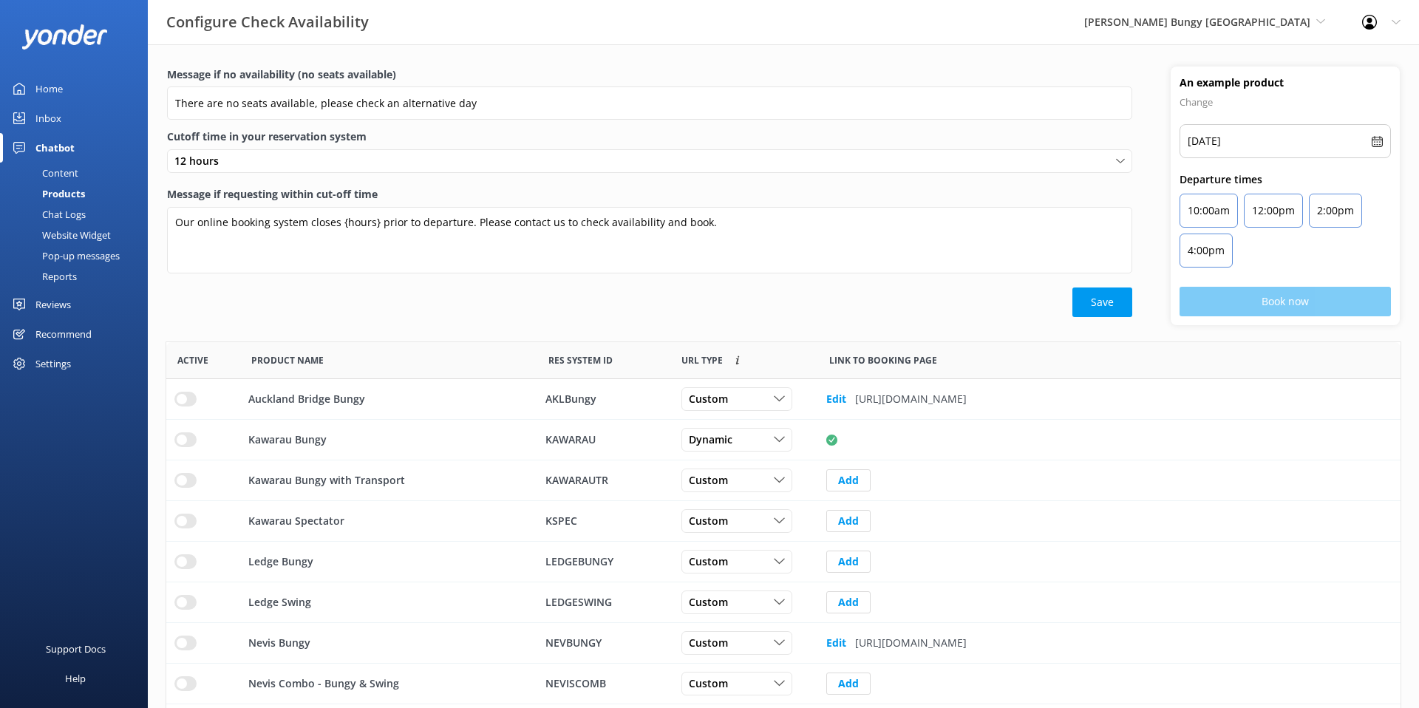
click at [66, 209] on div "Chat Logs" at bounding box center [47, 214] width 77 height 21
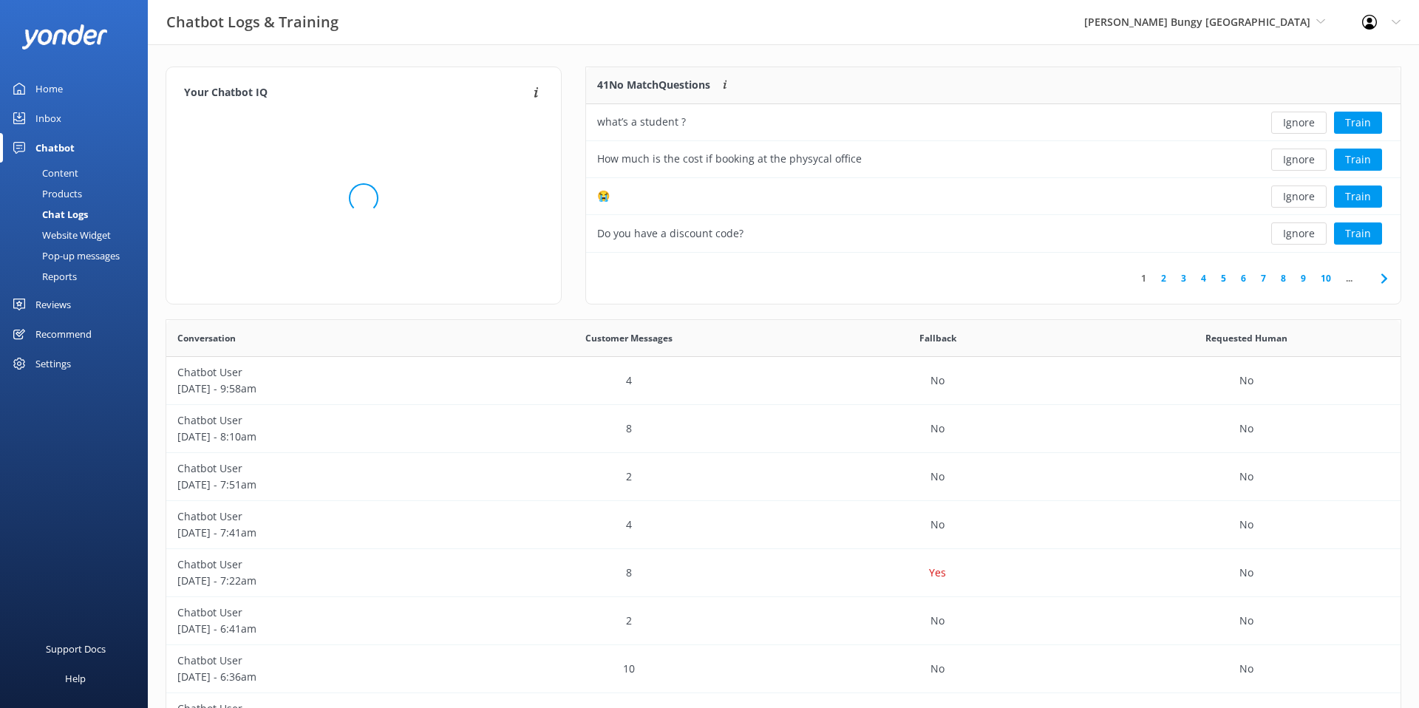
scroll to position [518, 1235]
click at [61, 175] on div "Content" at bounding box center [43, 173] width 69 height 21
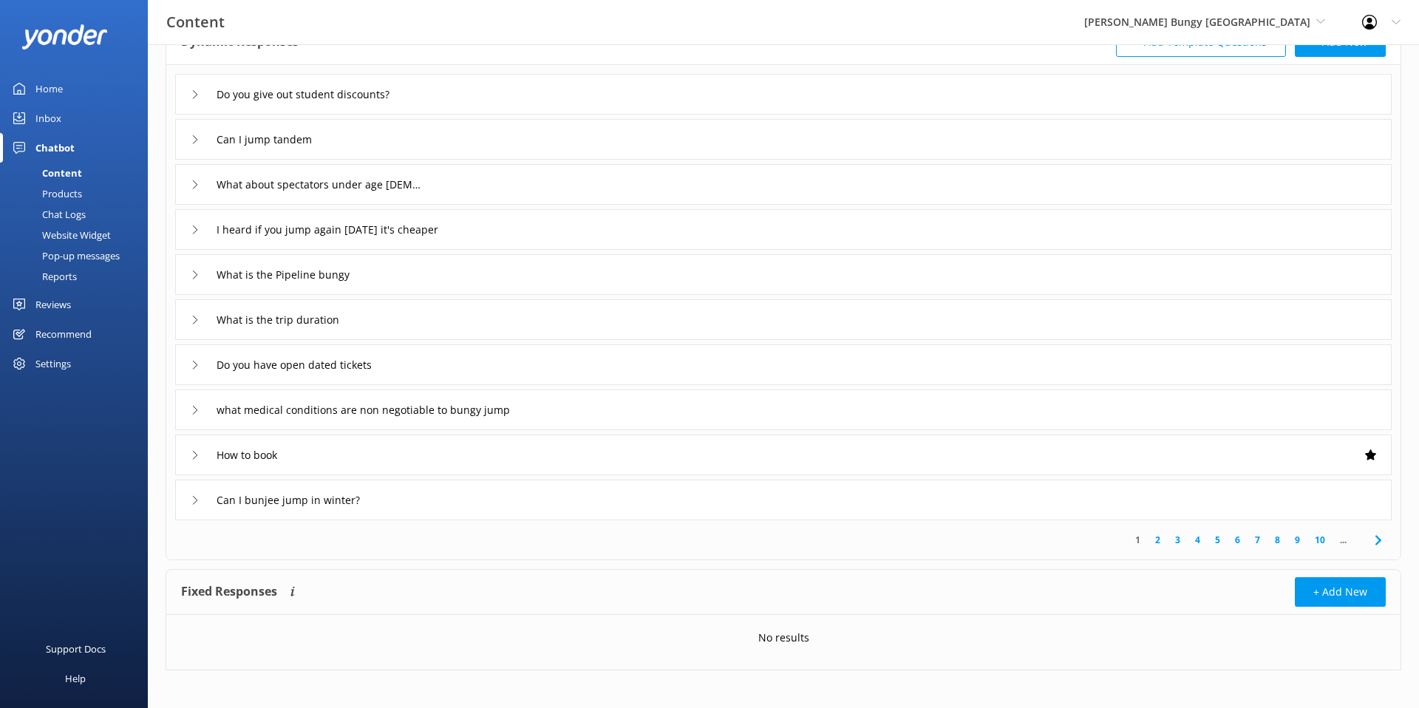
scroll to position [109, 0]
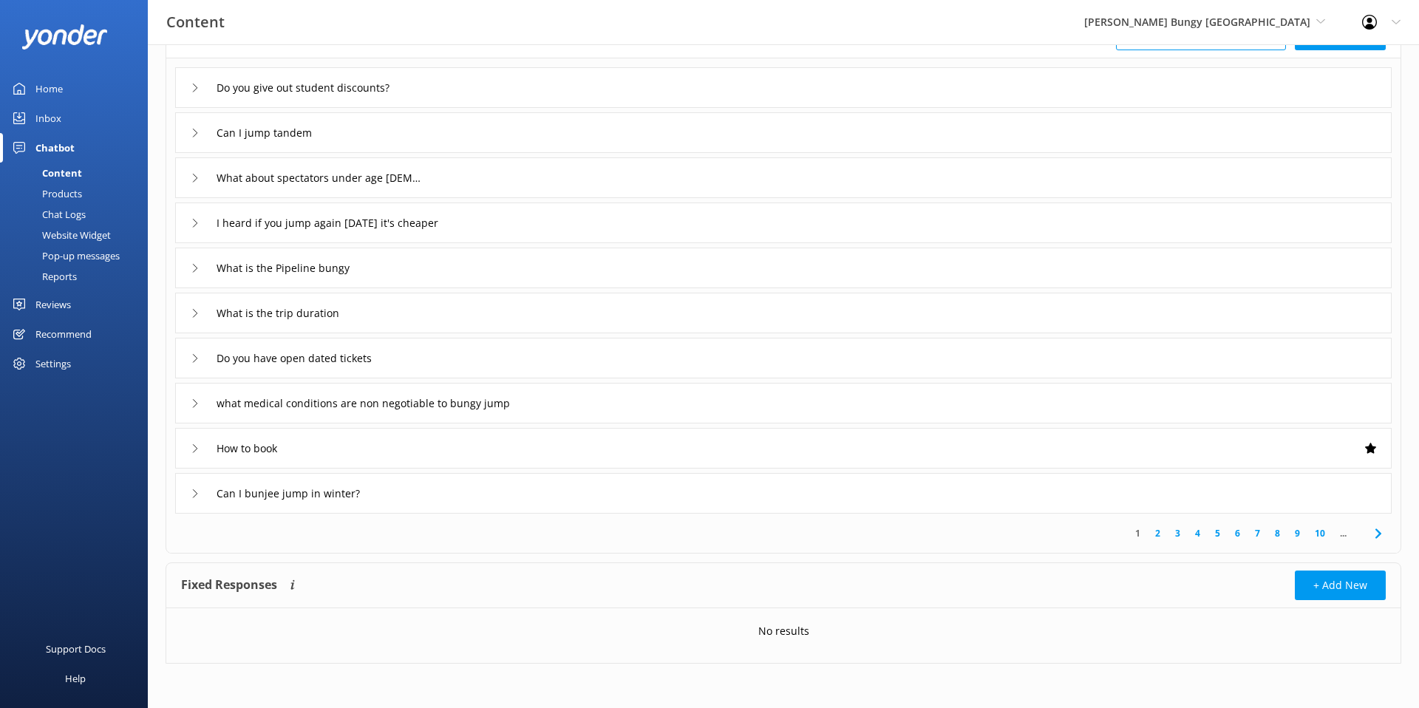
click at [1244, 533] on link "6" at bounding box center [1238, 533] width 20 height 14
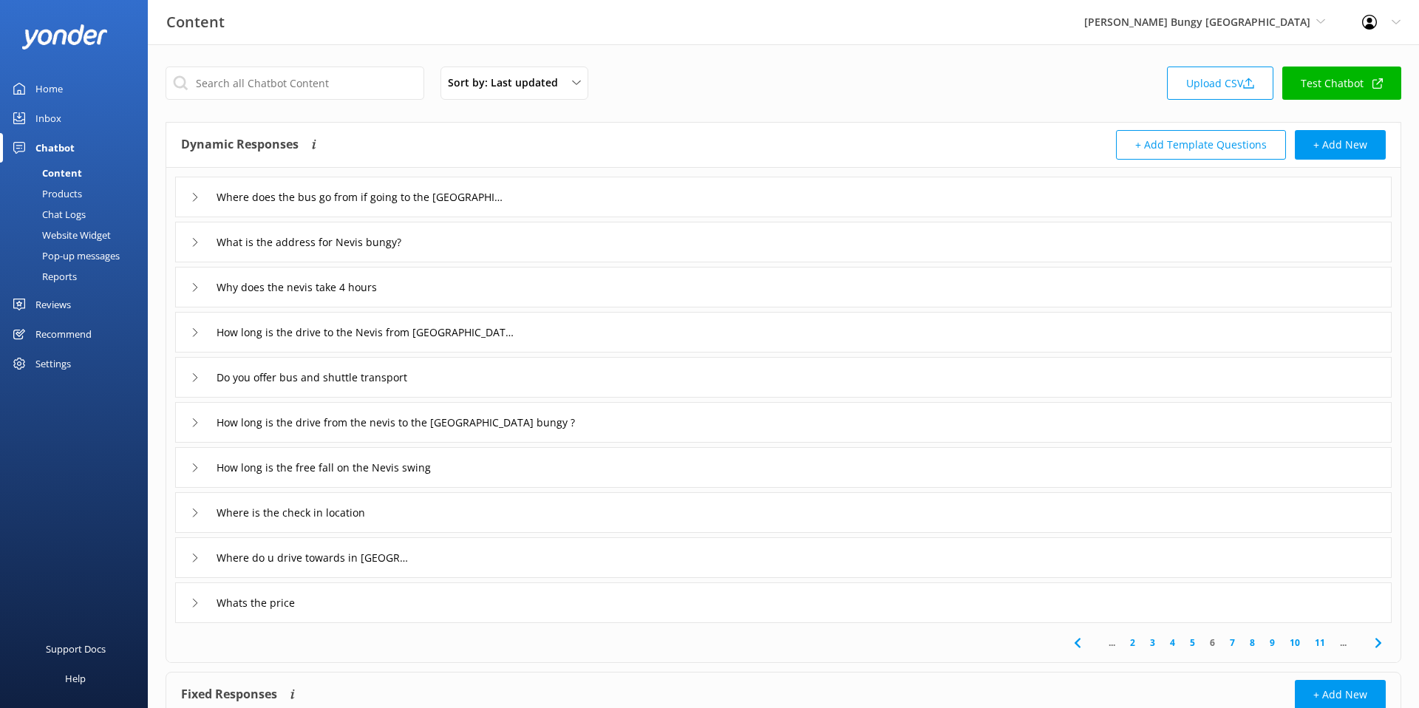
click at [447, 235] on div "What is the address for Nevis bungy?" at bounding box center [783, 242] width 1217 height 41
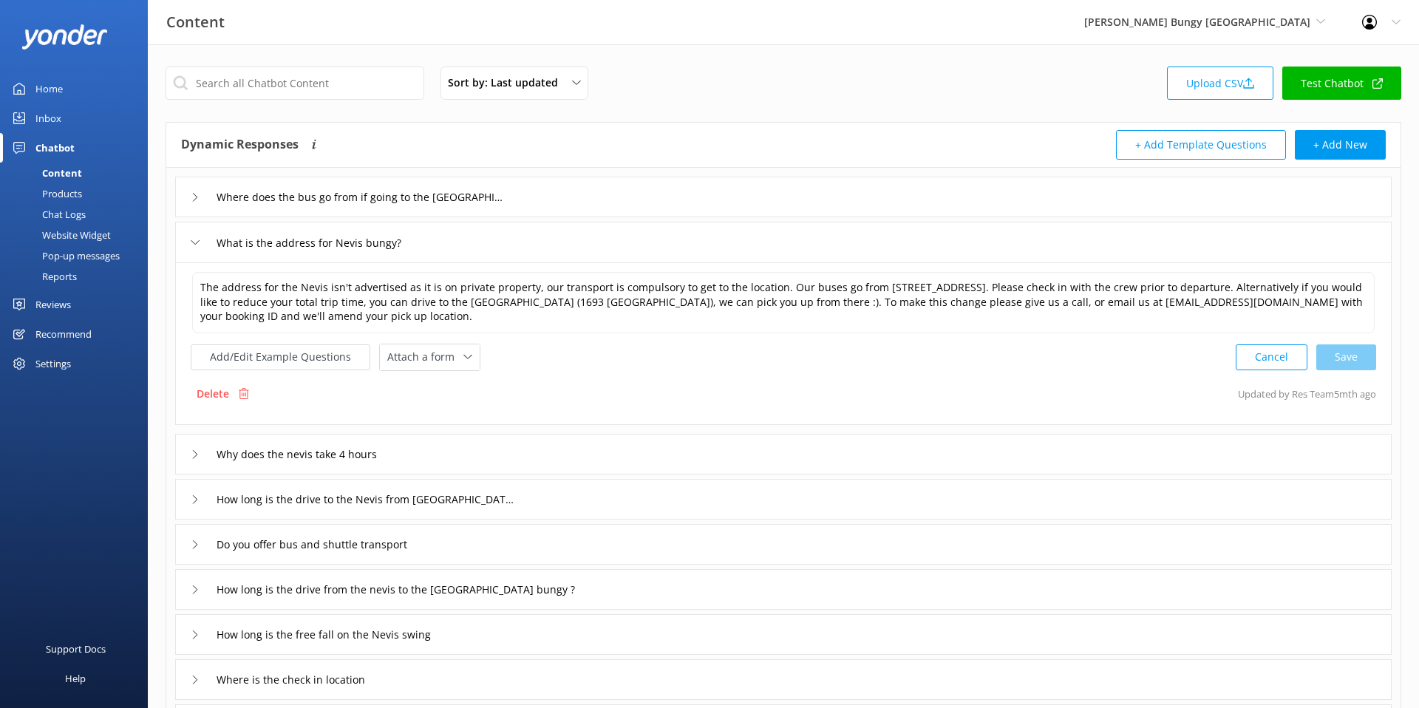
click at [459, 241] on div "What is the address for Nevis bungy?" at bounding box center [783, 242] width 1217 height 41
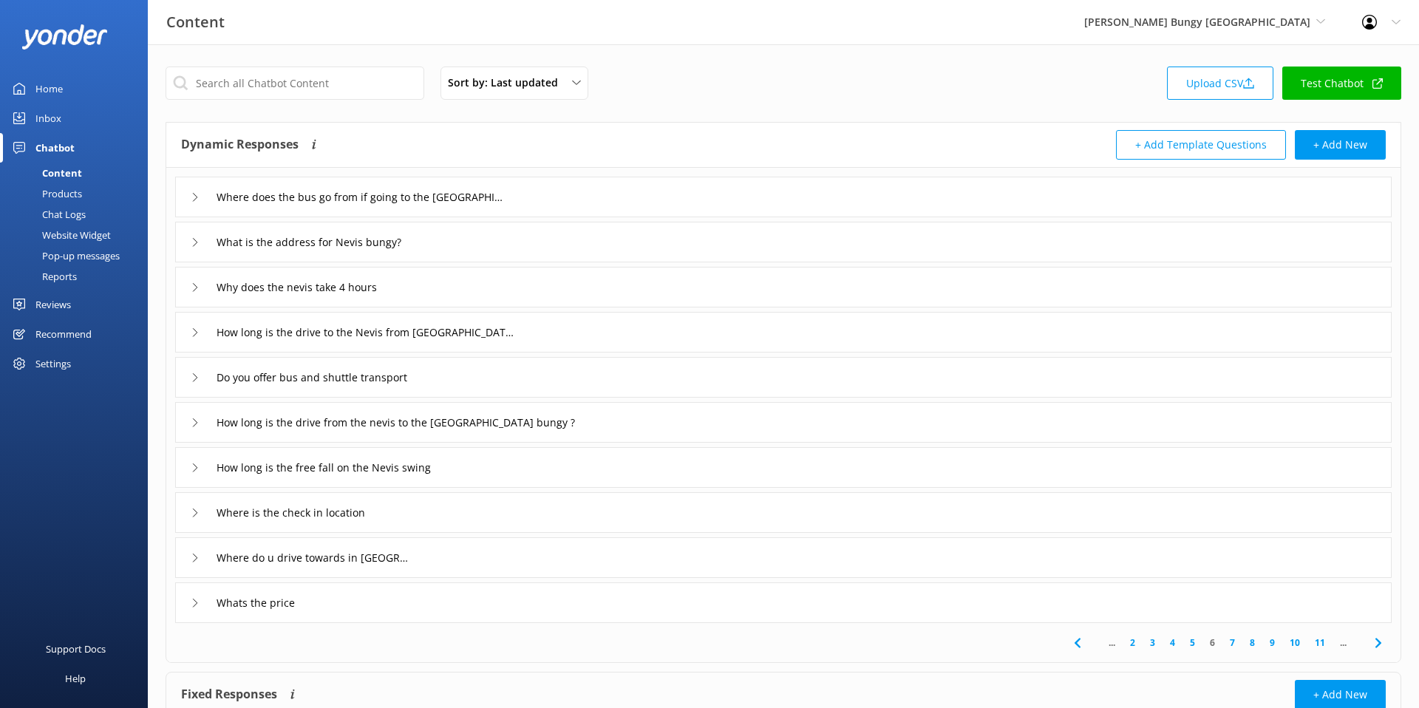
click at [1079, 645] on use at bounding box center [1077, 643] width 6 height 10
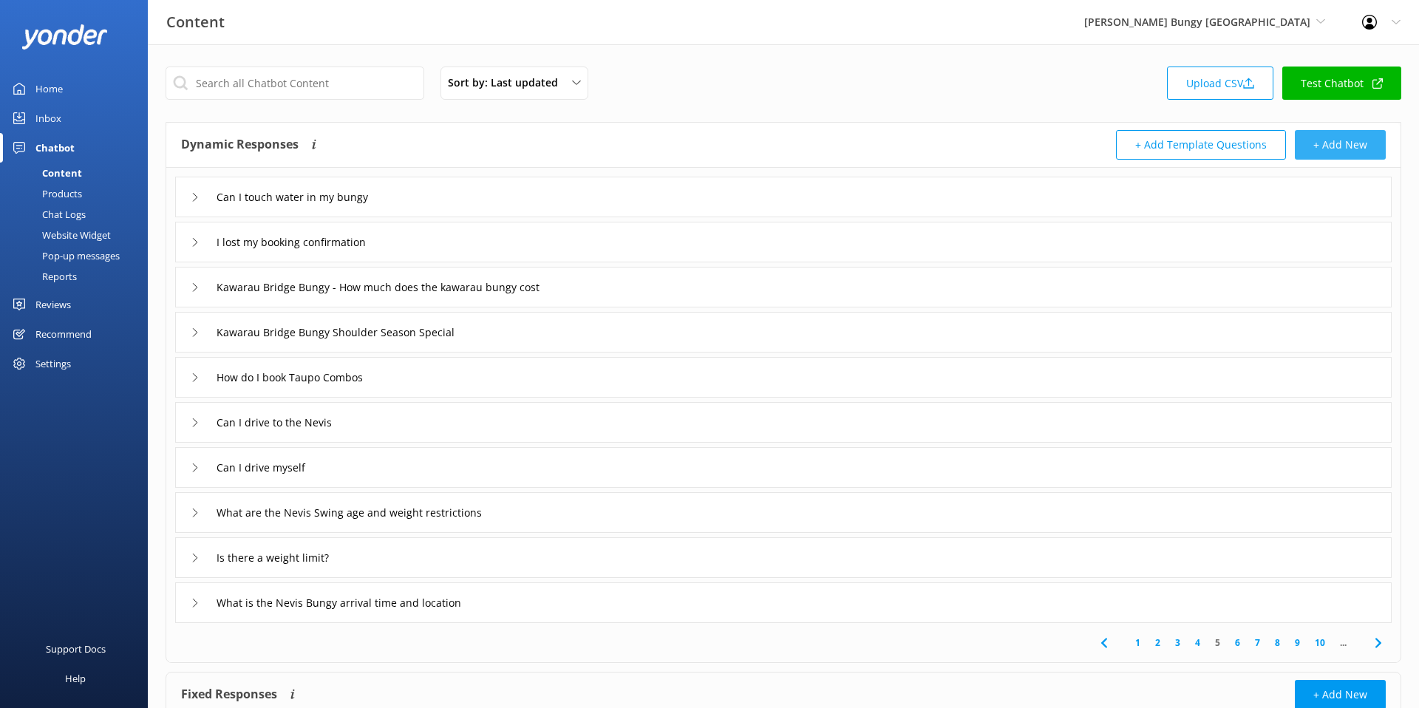
click at [1341, 149] on button "+ Add New" at bounding box center [1340, 145] width 91 height 30
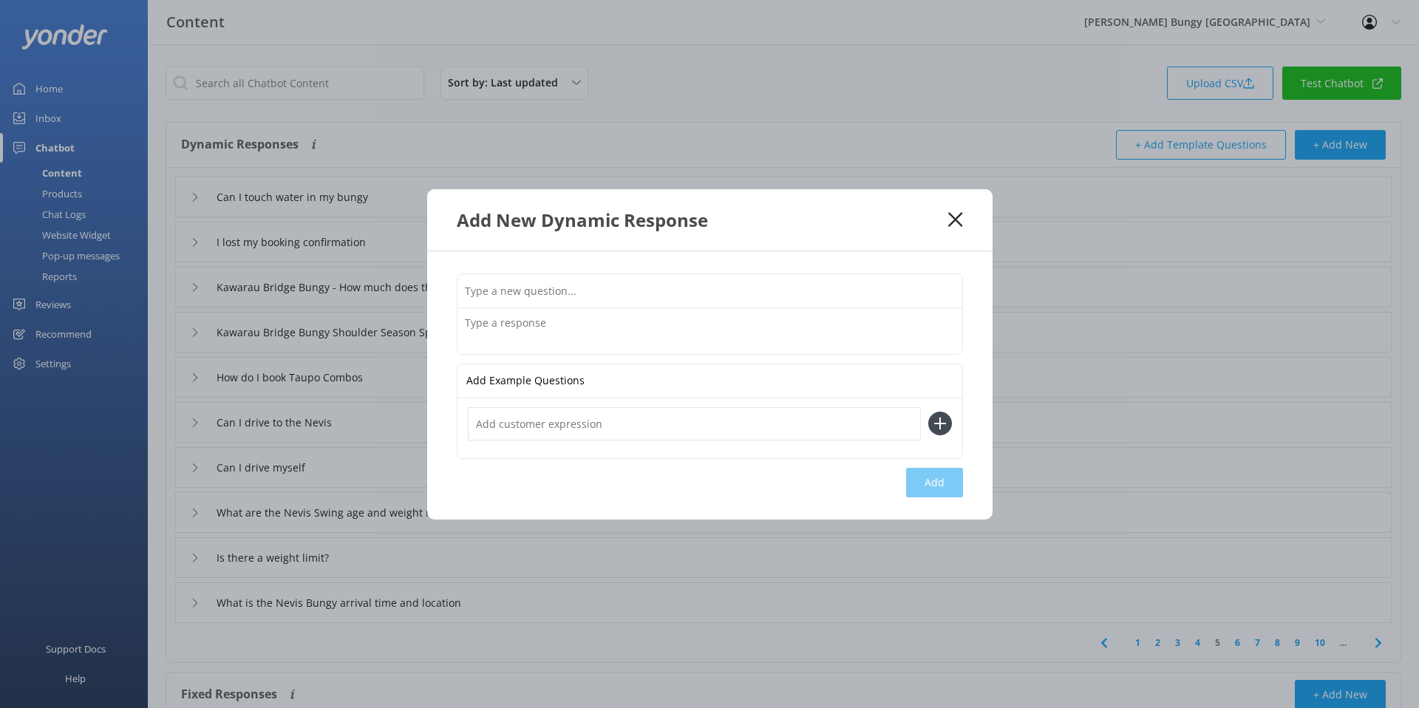
click at [951, 220] on icon at bounding box center [956, 219] width 14 height 15
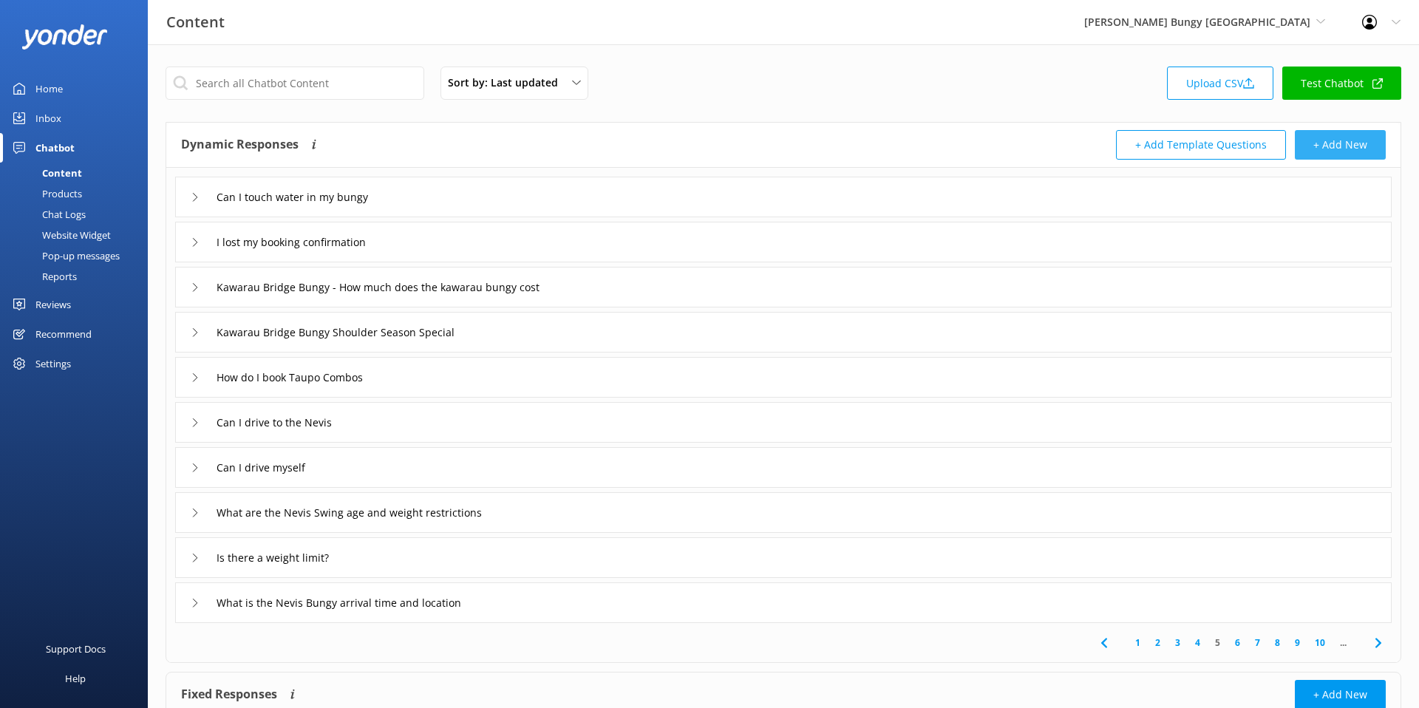
click at [1314, 149] on button "+ Add New" at bounding box center [1340, 145] width 91 height 30
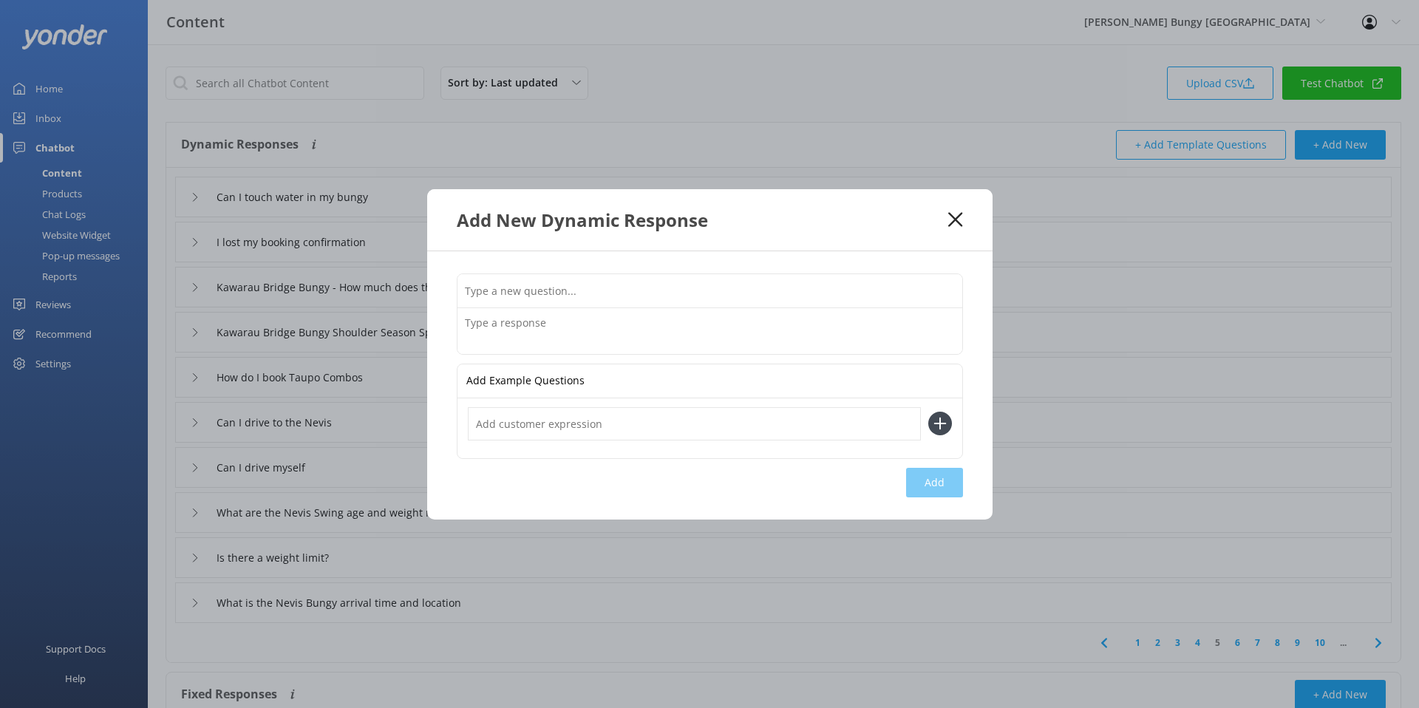
click at [522, 288] on input "text" at bounding box center [710, 290] width 505 height 33
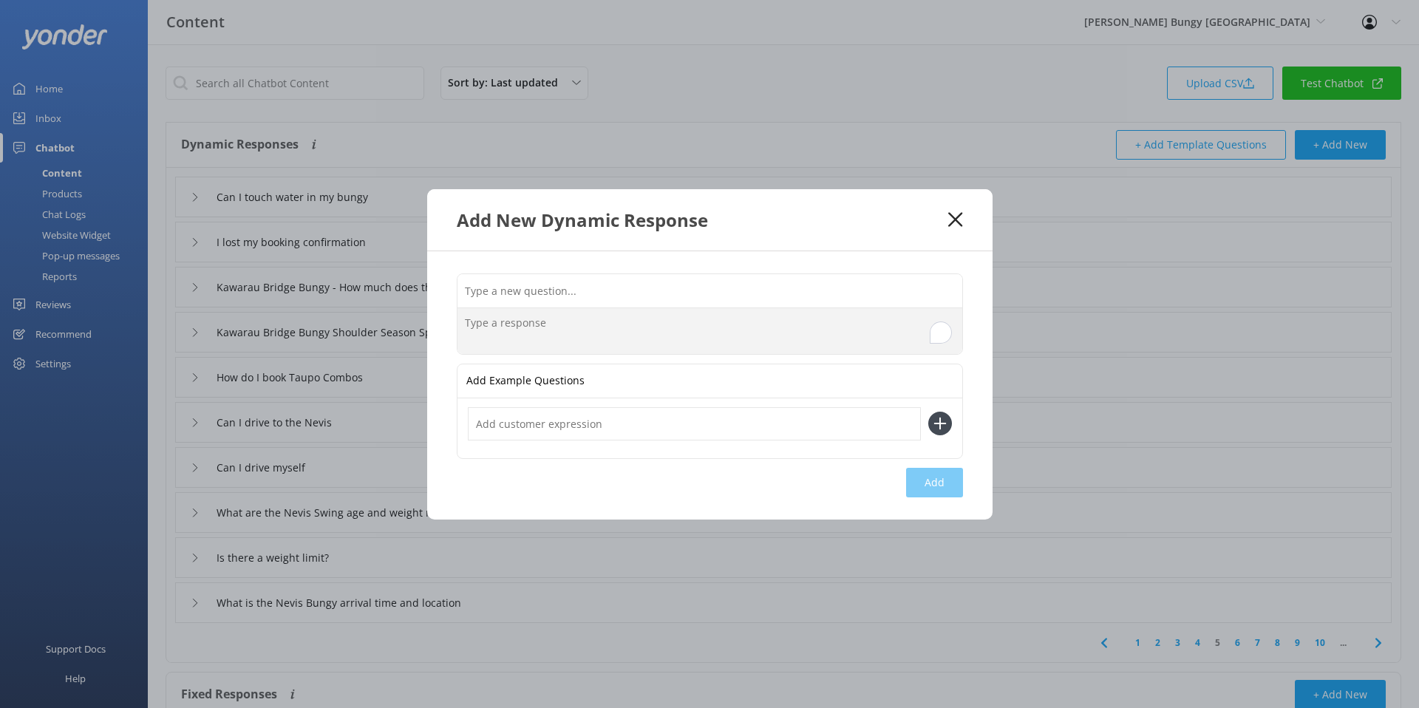
click at [489, 325] on textarea "To enrich screen reader interactions, please activate Accessibility in Grammarl…" at bounding box center [710, 331] width 505 height 46
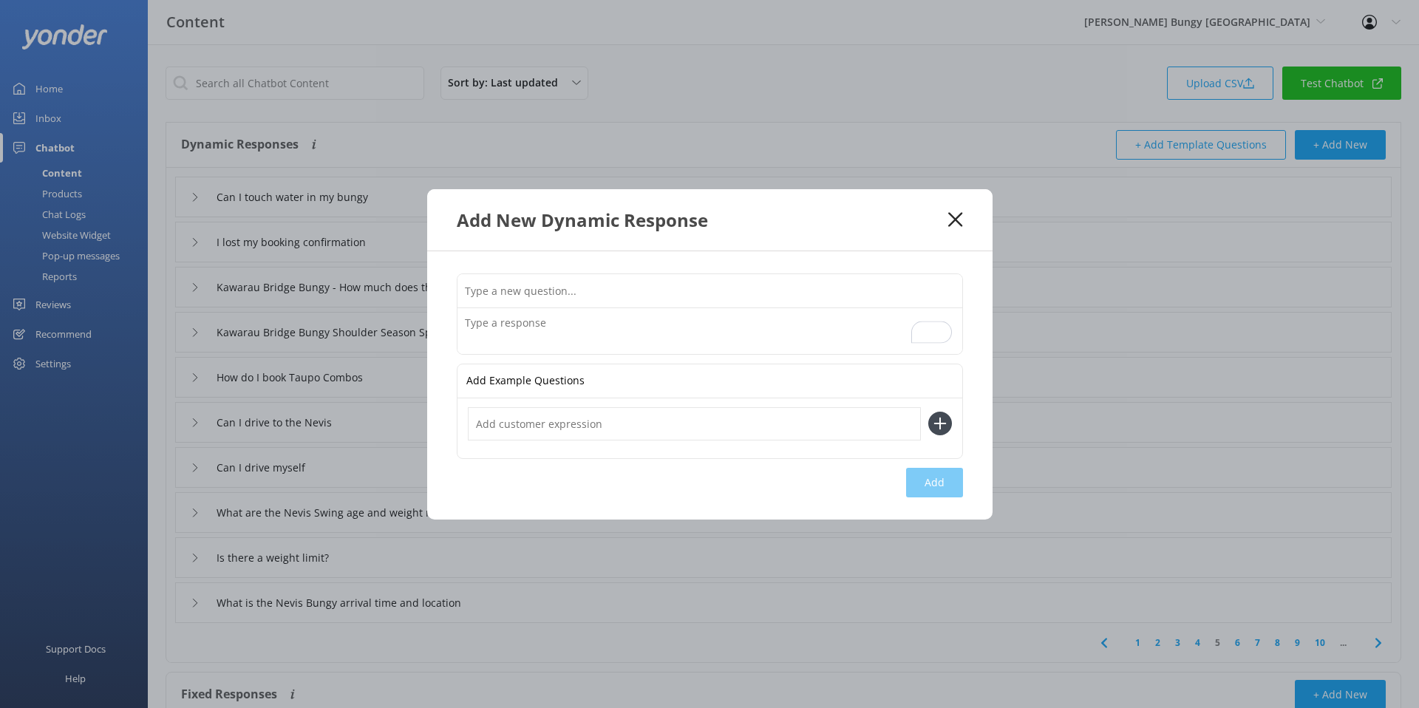
click at [566, 291] on input "text" at bounding box center [710, 290] width 505 height 33
click at [533, 289] on input "text" at bounding box center [710, 290] width 505 height 33
click at [952, 222] on use at bounding box center [956, 219] width 14 height 14
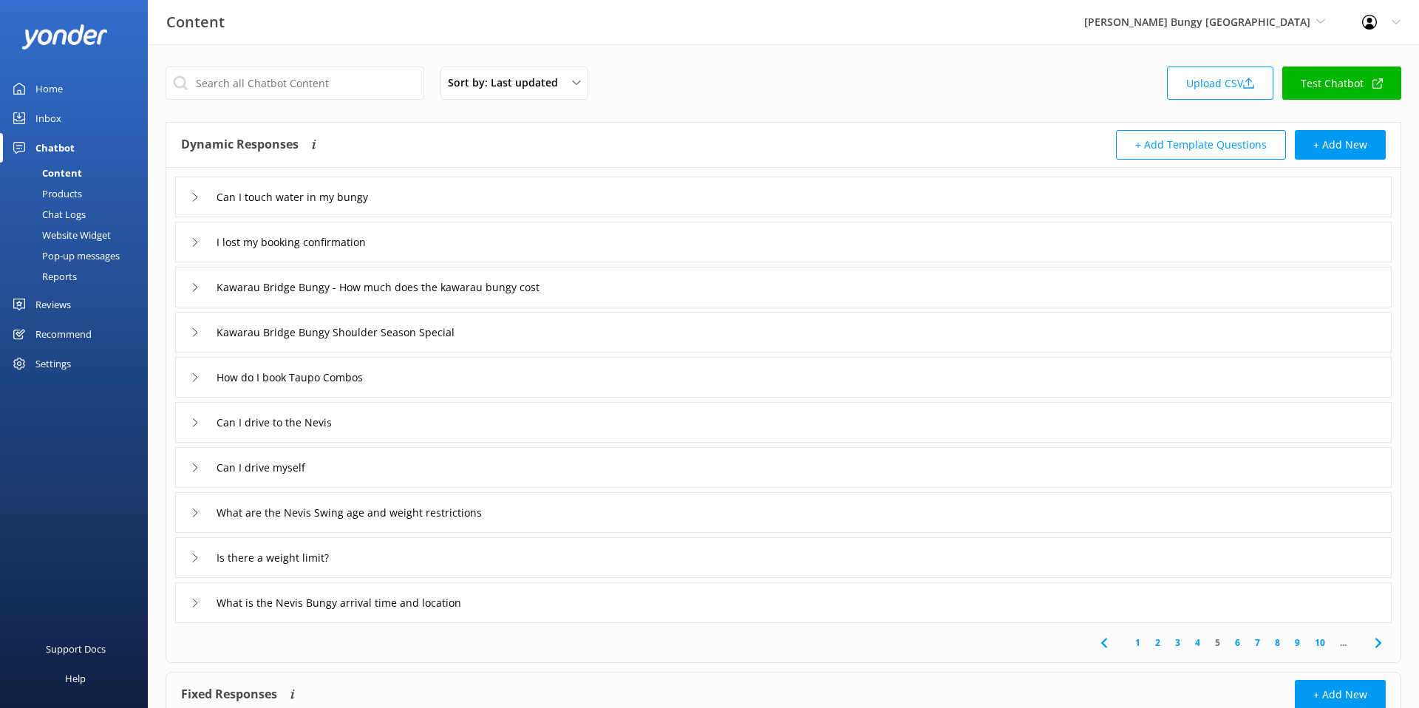
click at [52, 116] on div "Inbox" at bounding box center [48, 119] width 26 height 30
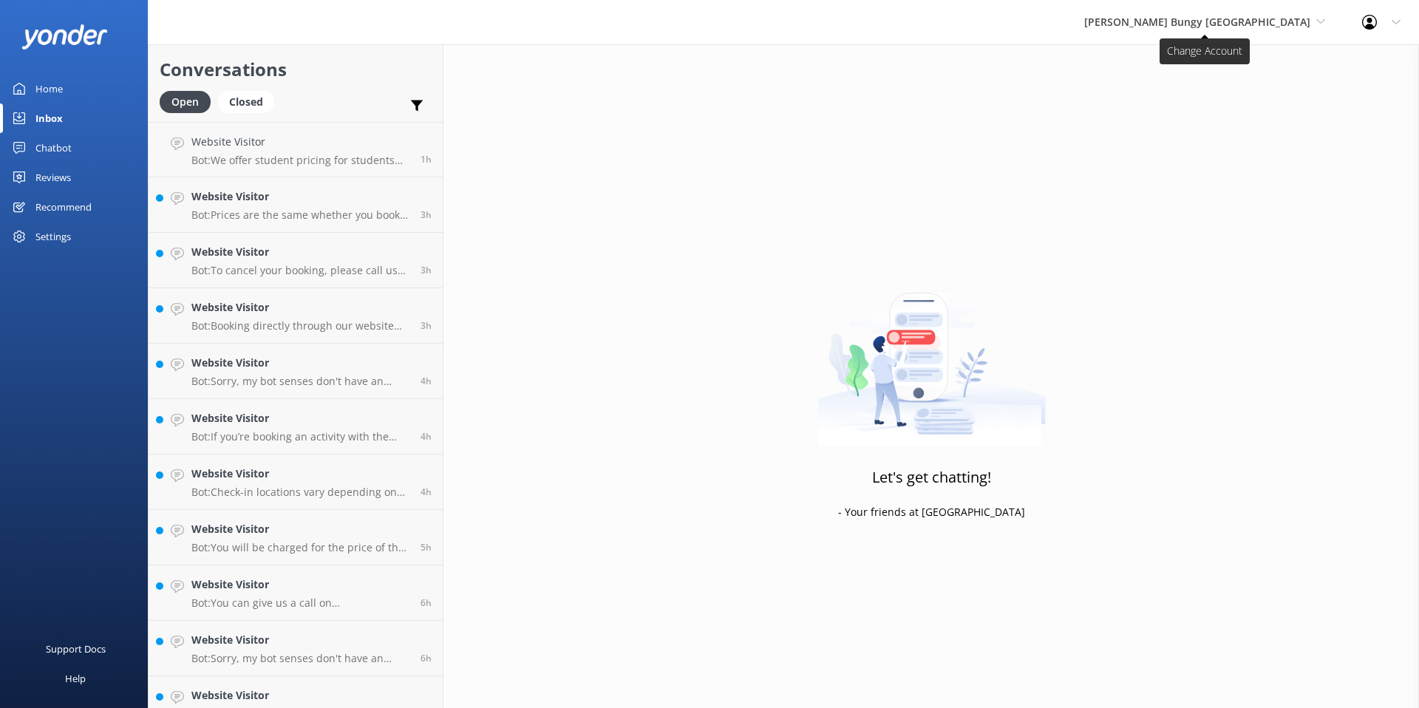
click at [1238, 17] on span "[PERSON_NAME] Bungy [GEOGRAPHIC_DATA]" at bounding box center [1198, 22] width 226 height 14
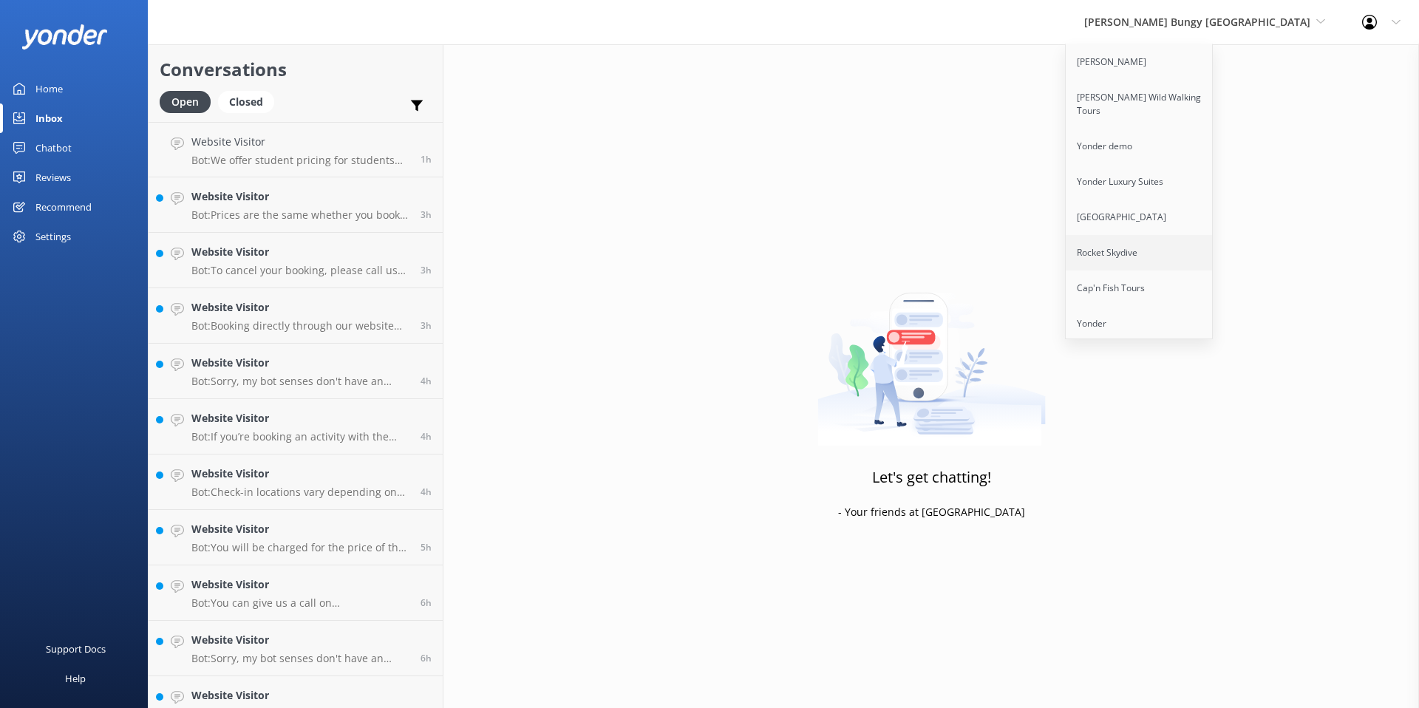
scroll to position [61, 0]
click at [1176, 284] on link "Ziptrek Ecotours" at bounding box center [1140, 297] width 148 height 35
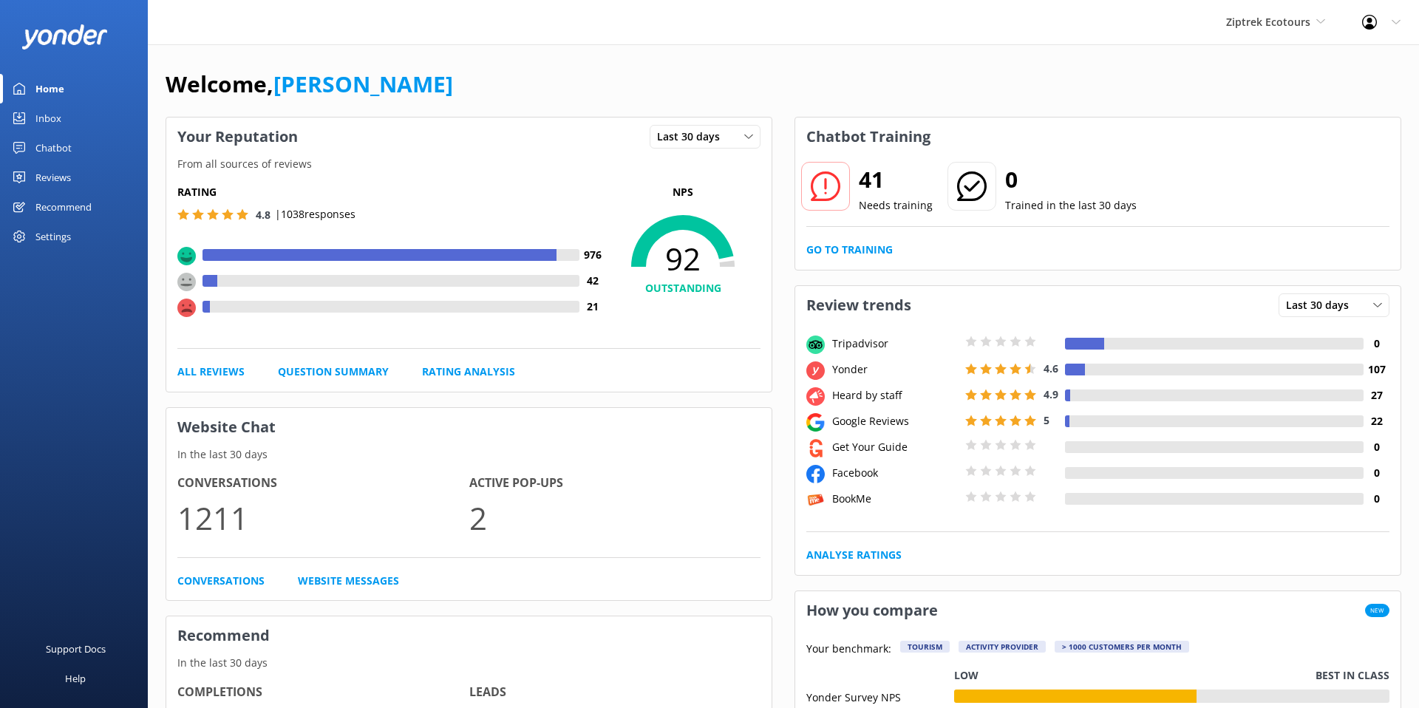
click at [67, 206] on div "Recommend" at bounding box center [63, 207] width 56 height 30
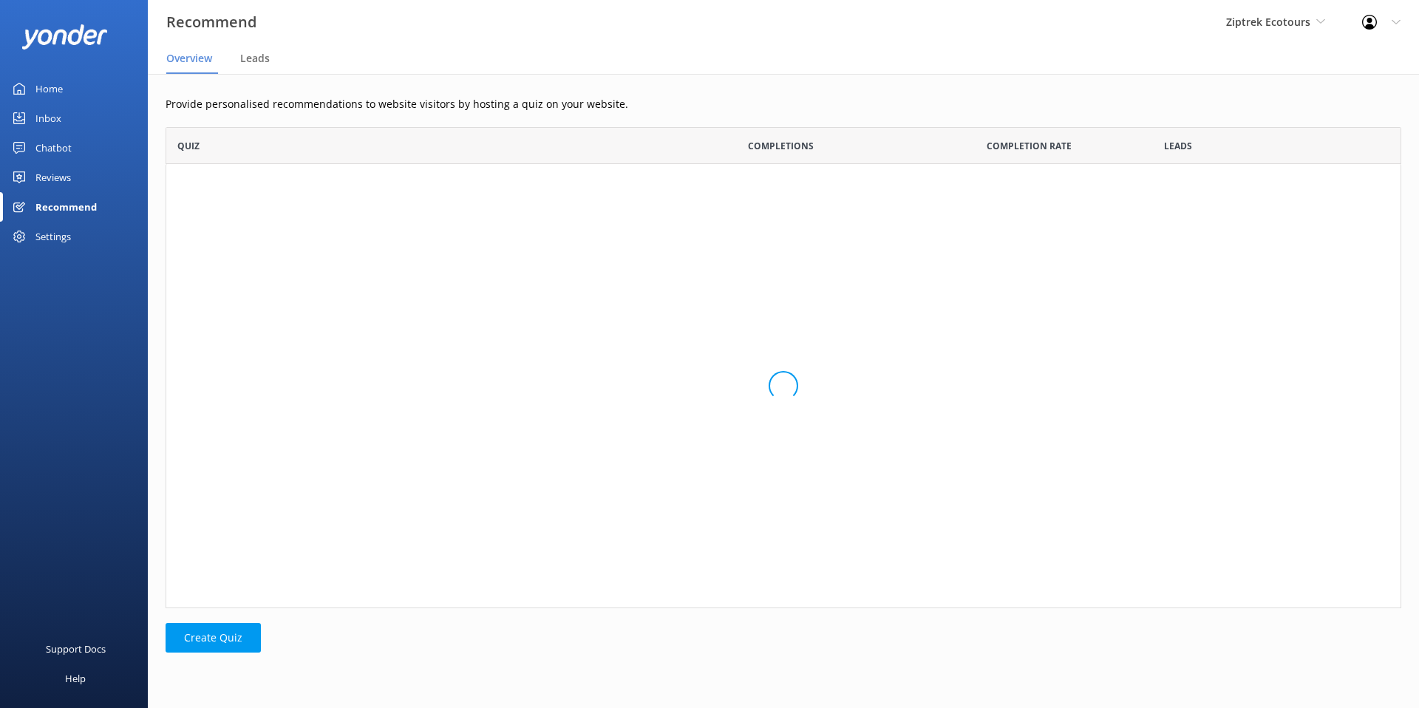
scroll to position [112, 1236]
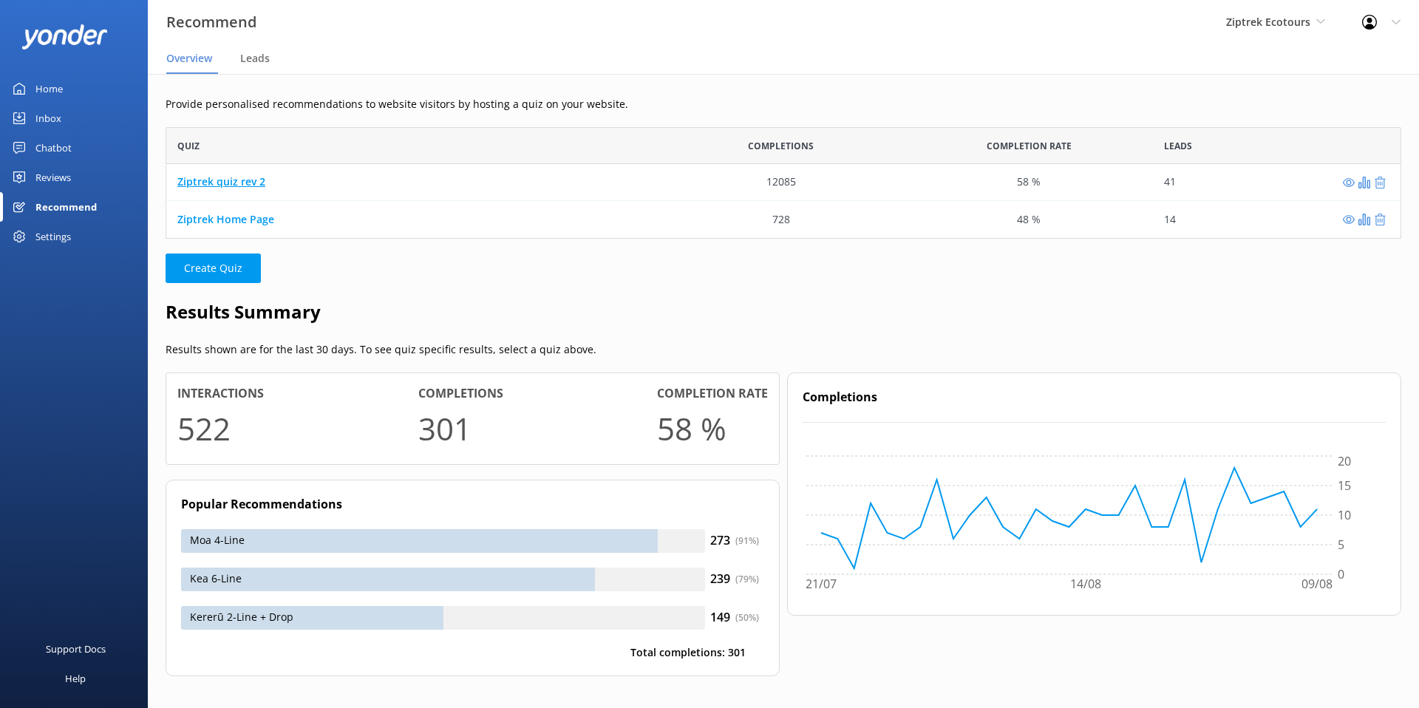
click at [205, 183] on link "Ziptrek quiz rev 2" at bounding box center [221, 182] width 88 height 14
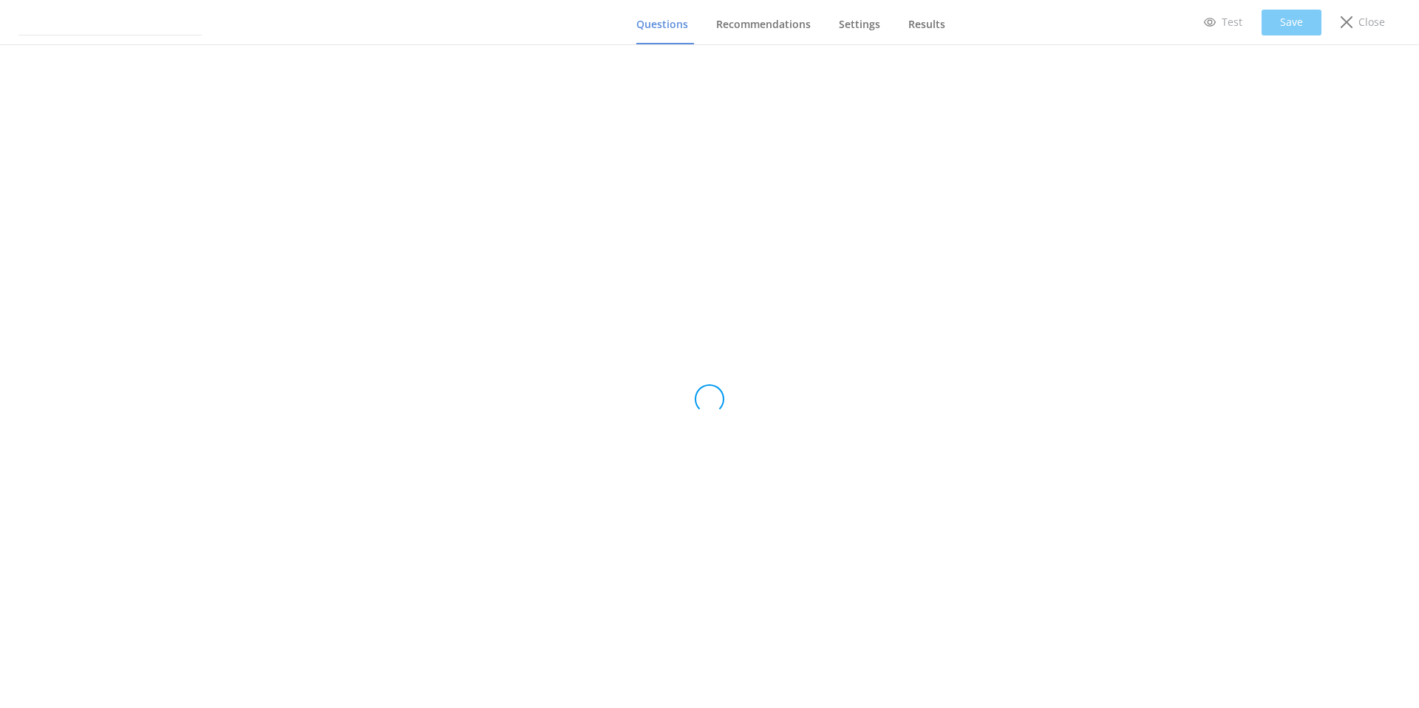
type input "Ziptrek quiz rev 2"
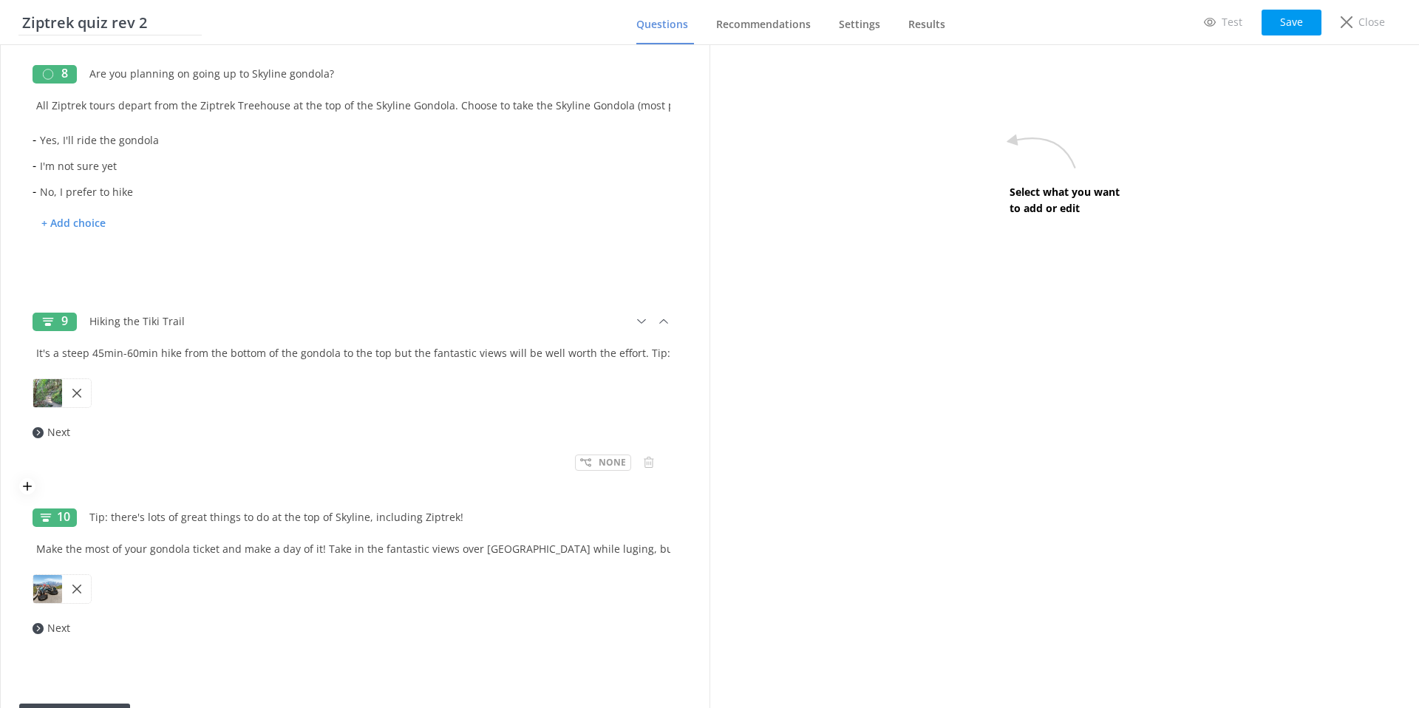
scroll to position [1803, 0]
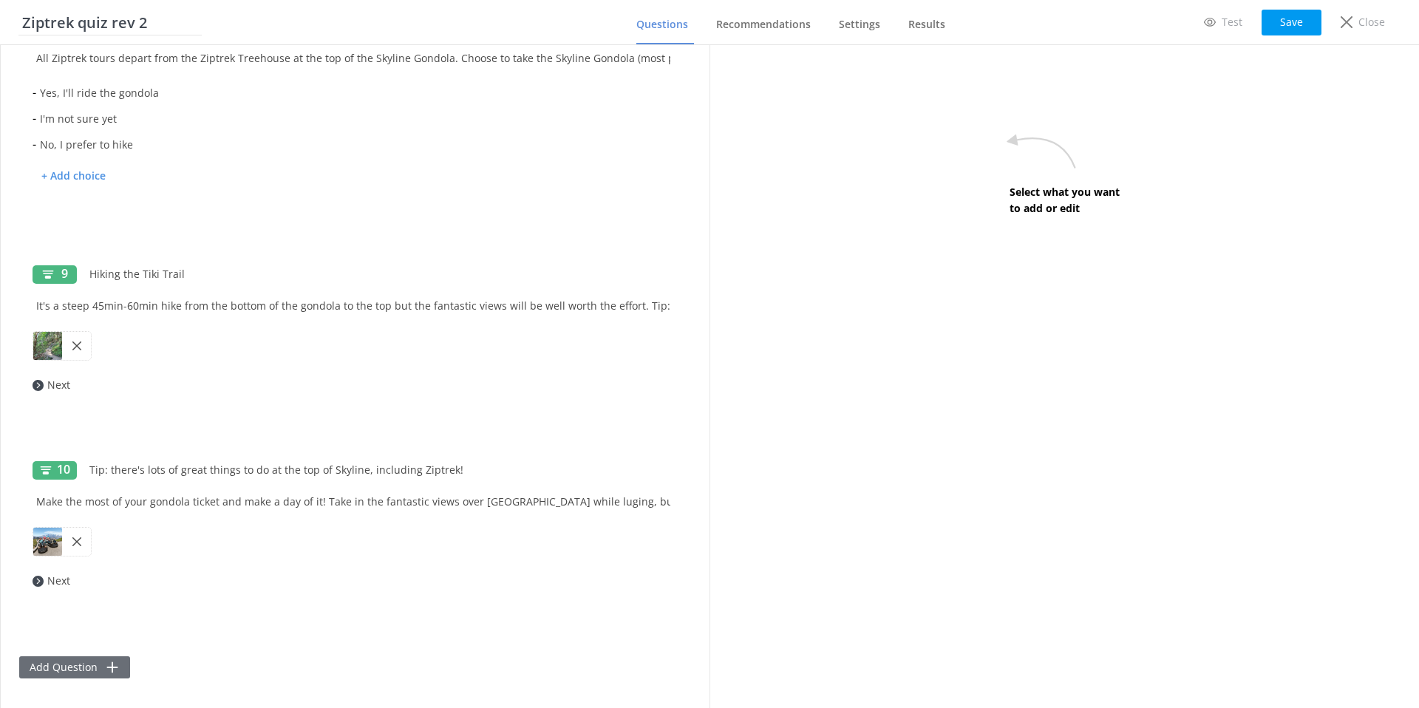
click at [111, 674] on icon at bounding box center [112, 667] width 15 height 15
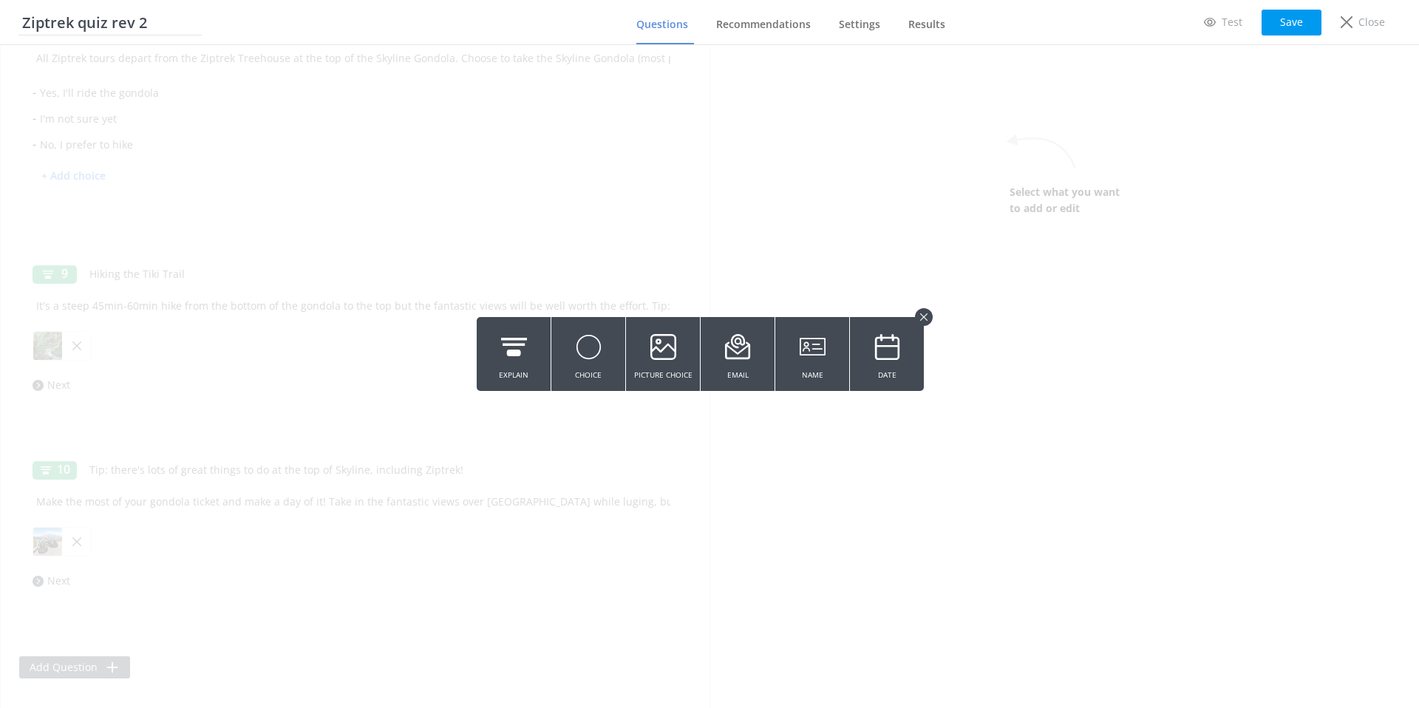
click at [926, 315] on use at bounding box center [923, 316] width 7 height 7
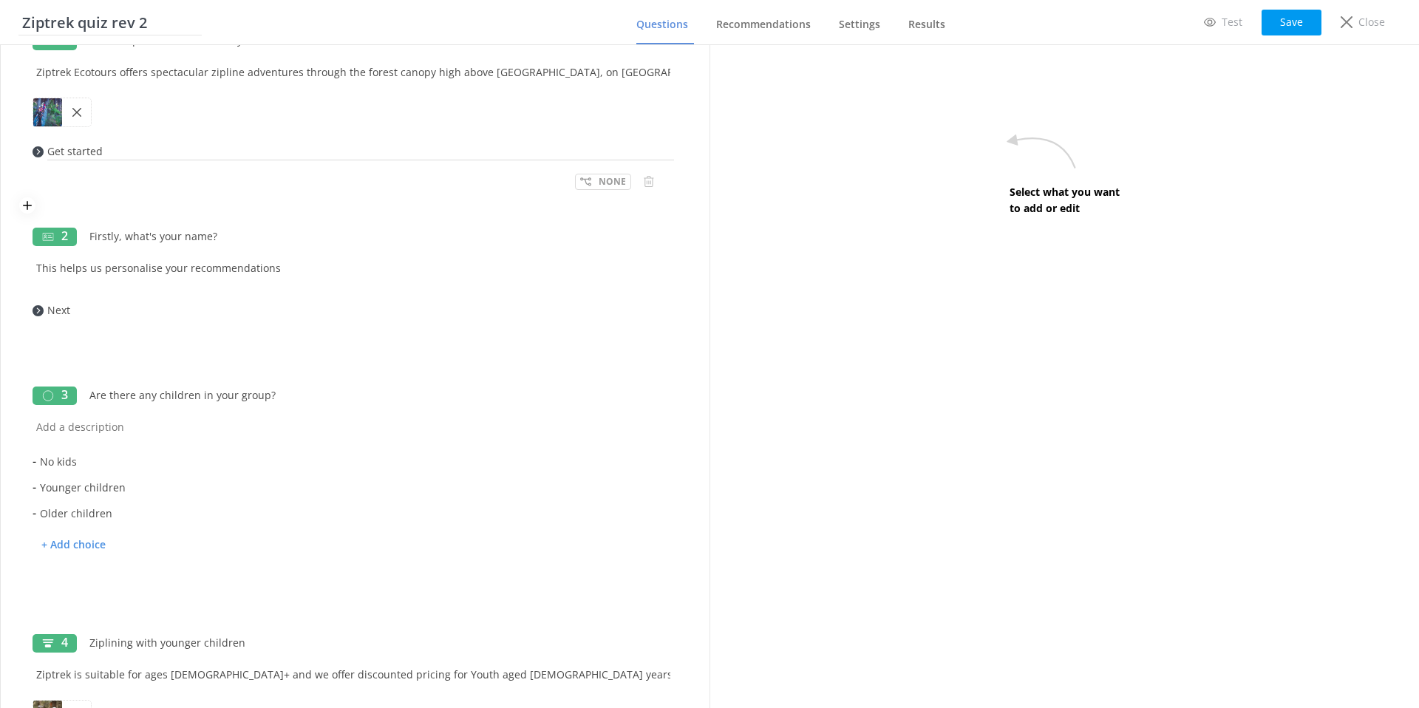
scroll to position [0, 0]
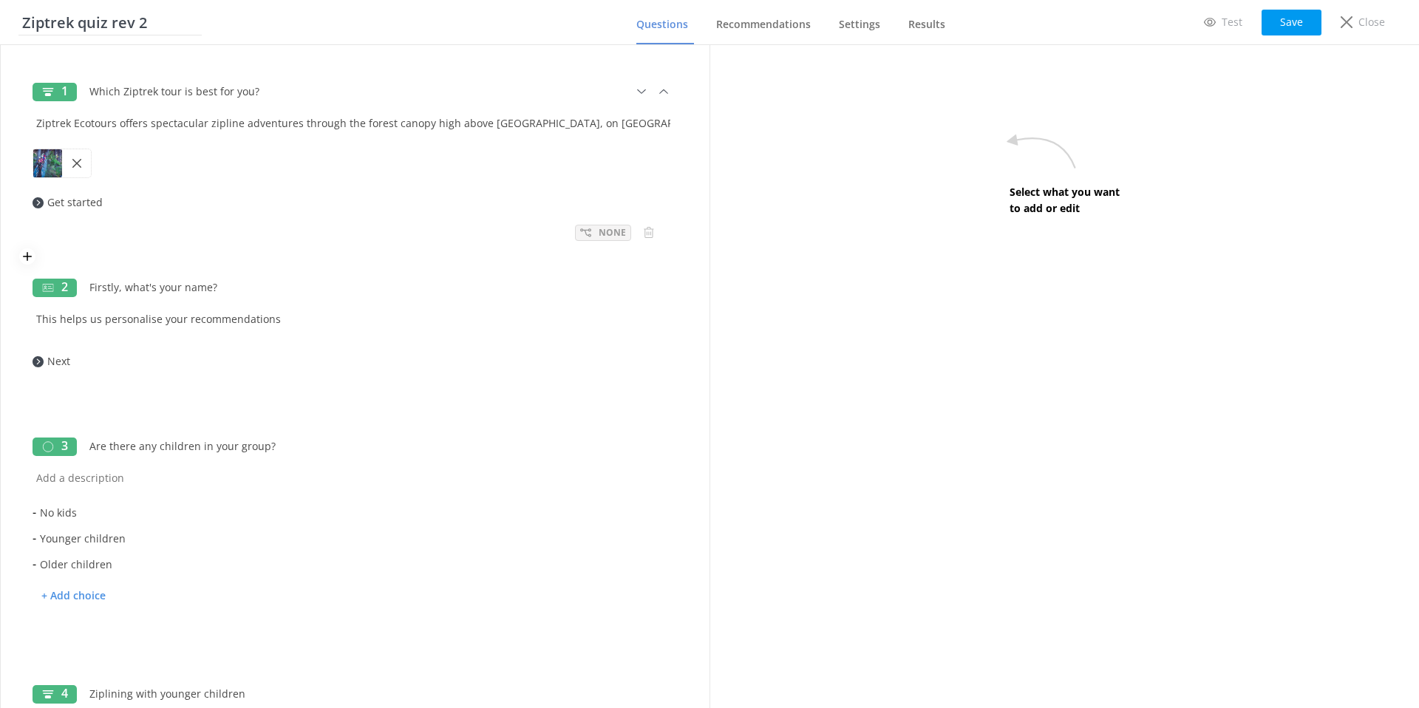
click at [586, 228] on icon at bounding box center [585, 232] width 11 height 11
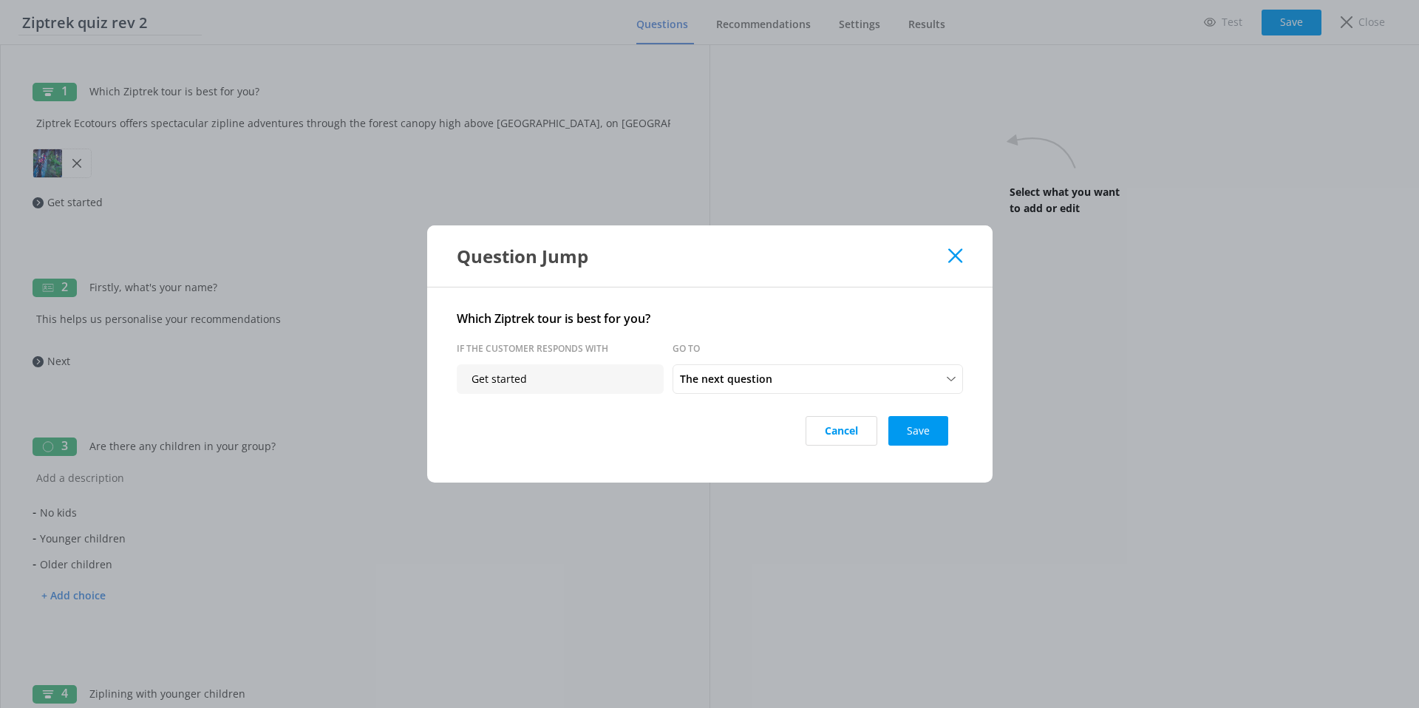
click at [947, 264] on div "Question Jump" at bounding box center [703, 256] width 492 height 24
click at [955, 254] on icon at bounding box center [956, 255] width 14 height 15
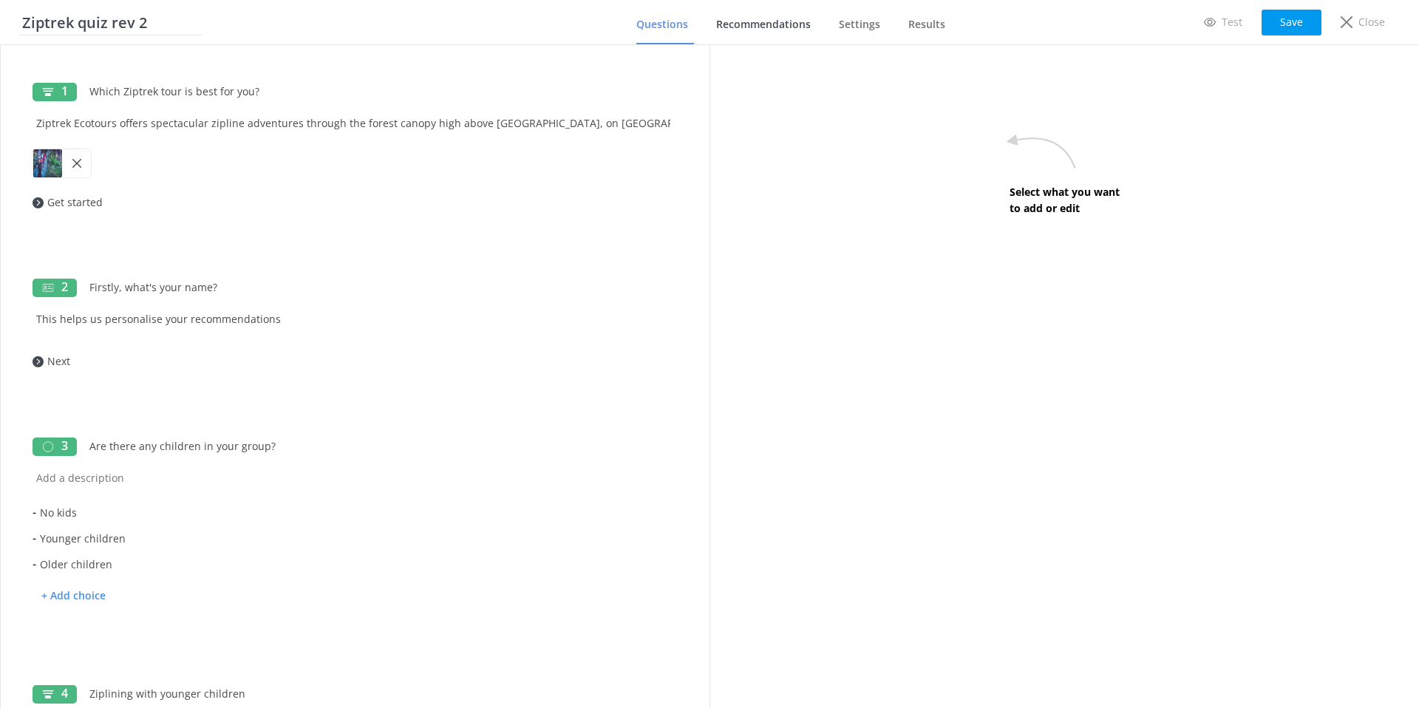
click at [793, 30] on span "Recommendations" at bounding box center [763, 24] width 95 height 15
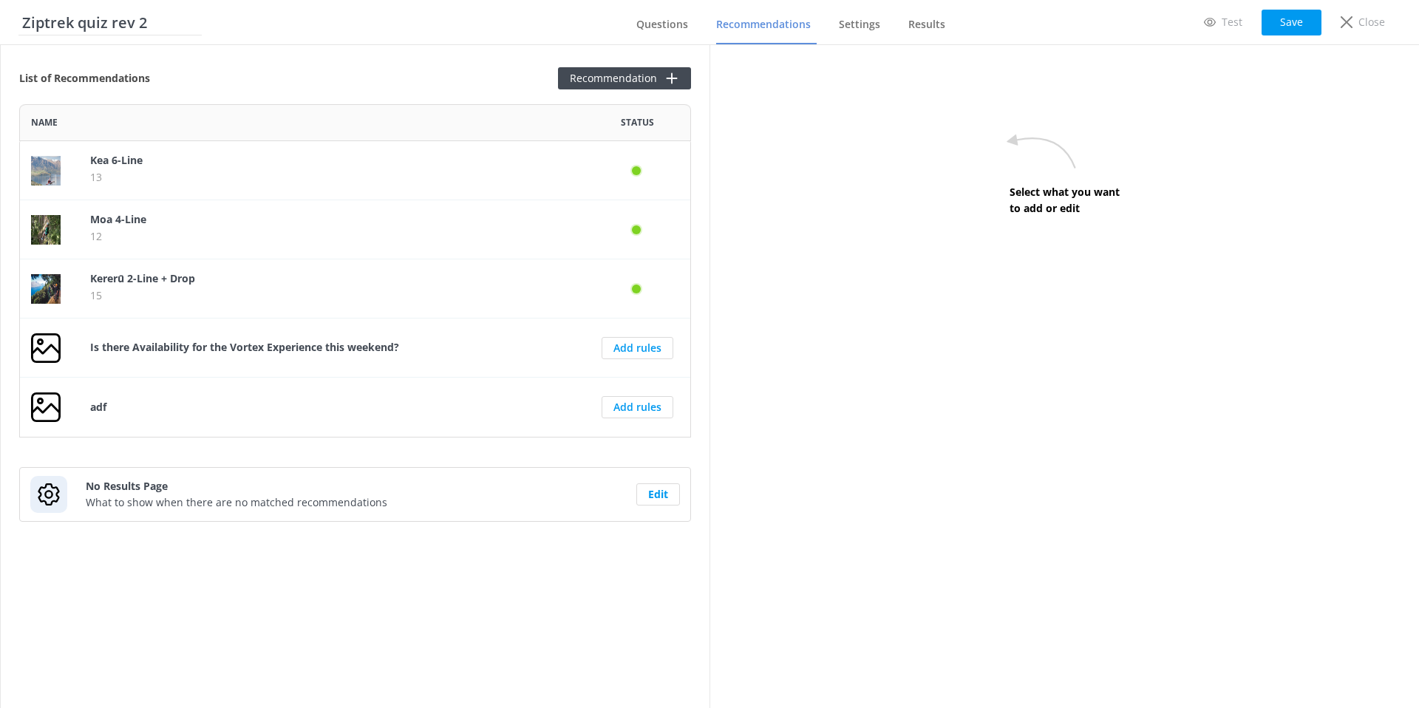
scroll to position [333, 672]
click at [588, 78] on button "Recommendation" at bounding box center [624, 78] width 133 height 22
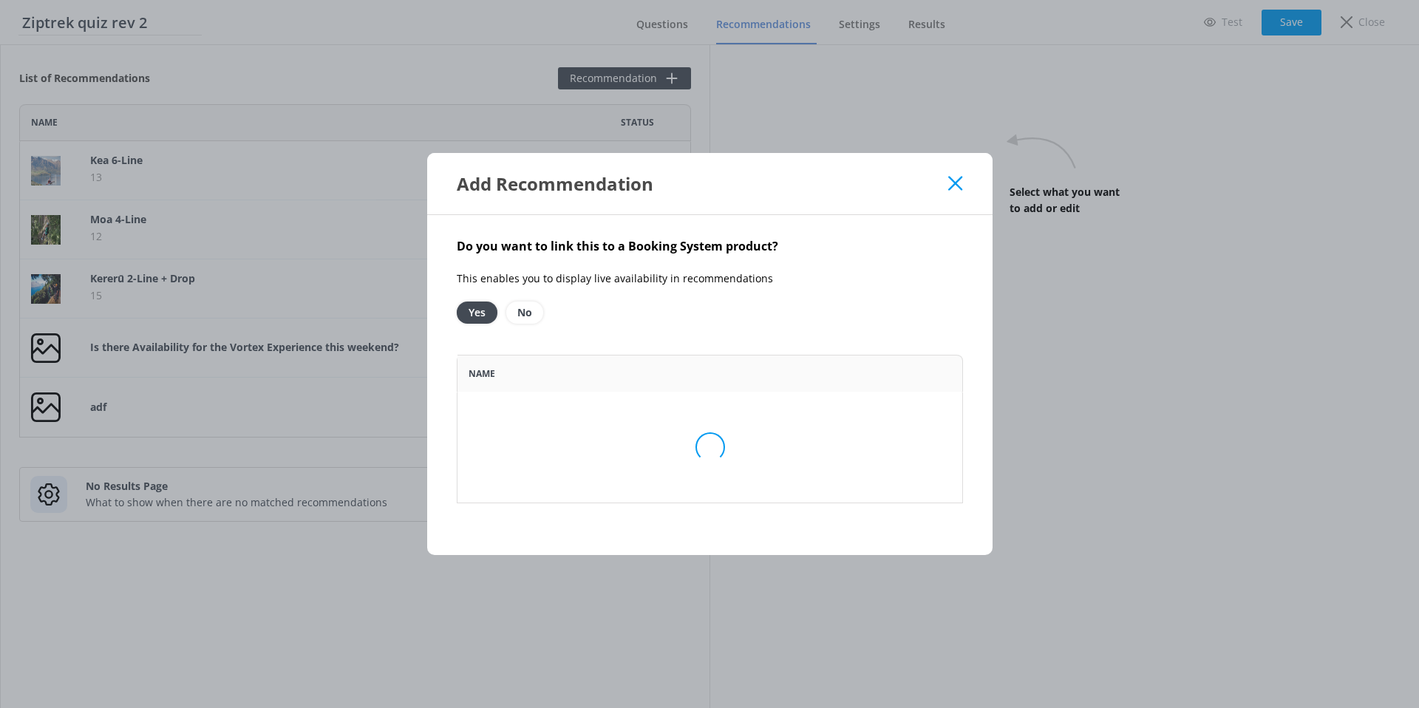
scroll to position [333, 506]
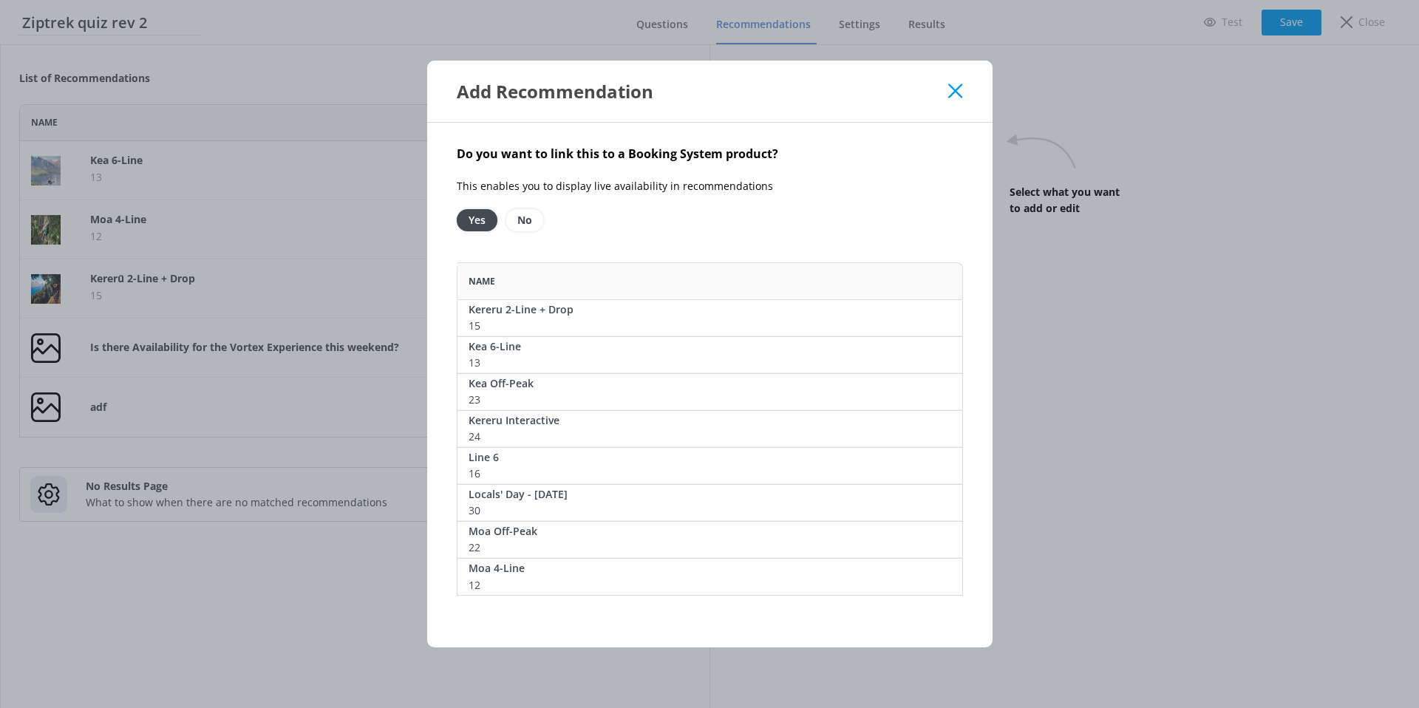
click at [965, 89] on div "Add Recommendation" at bounding box center [710, 91] width 566 height 61
click at [956, 92] on icon at bounding box center [956, 91] width 14 height 15
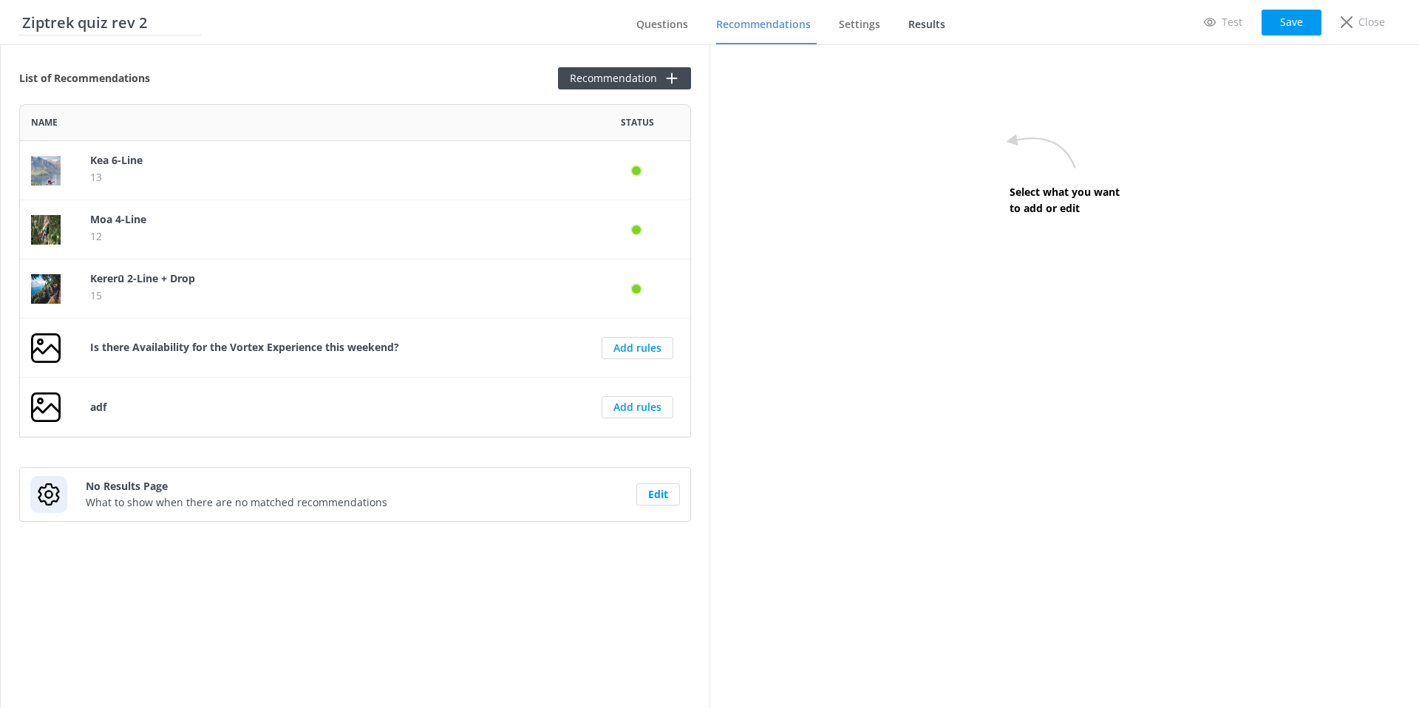
click at [912, 21] on span "Results" at bounding box center [927, 24] width 37 height 15
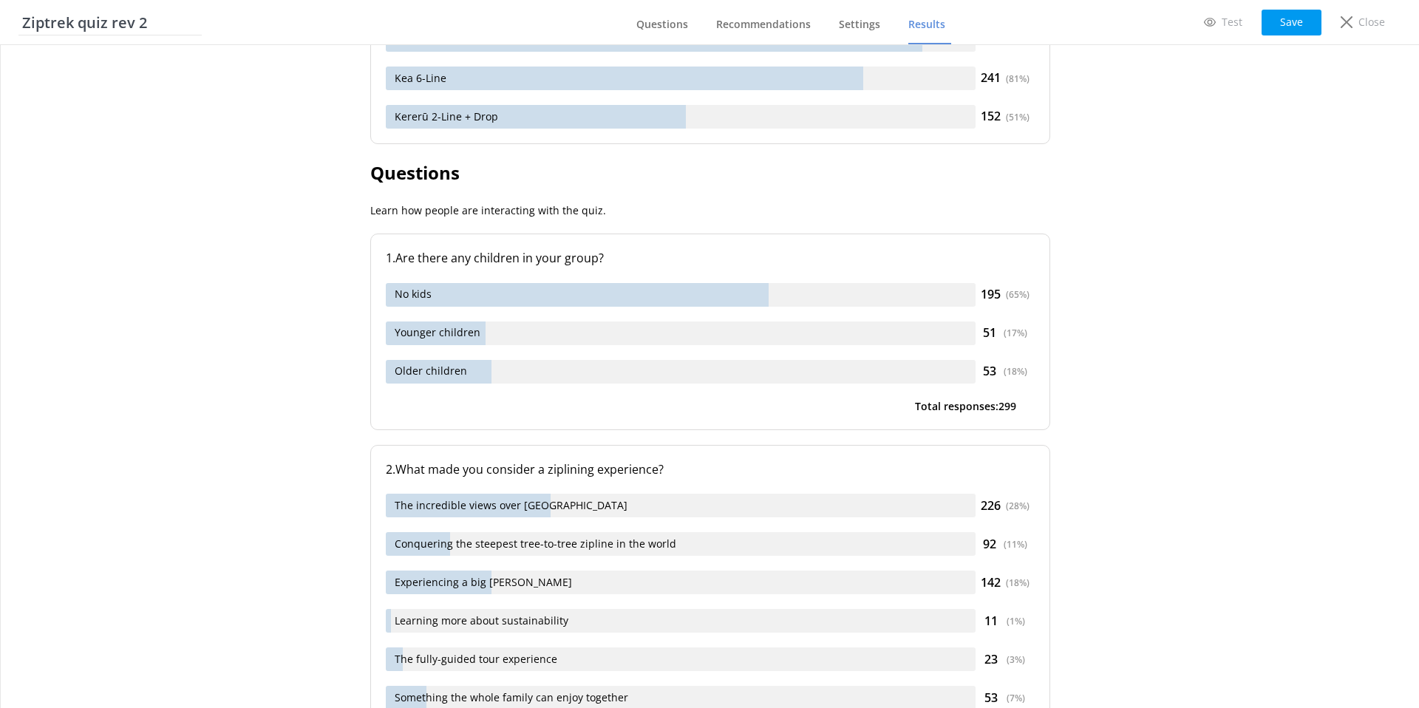
scroll to position [462, 0]
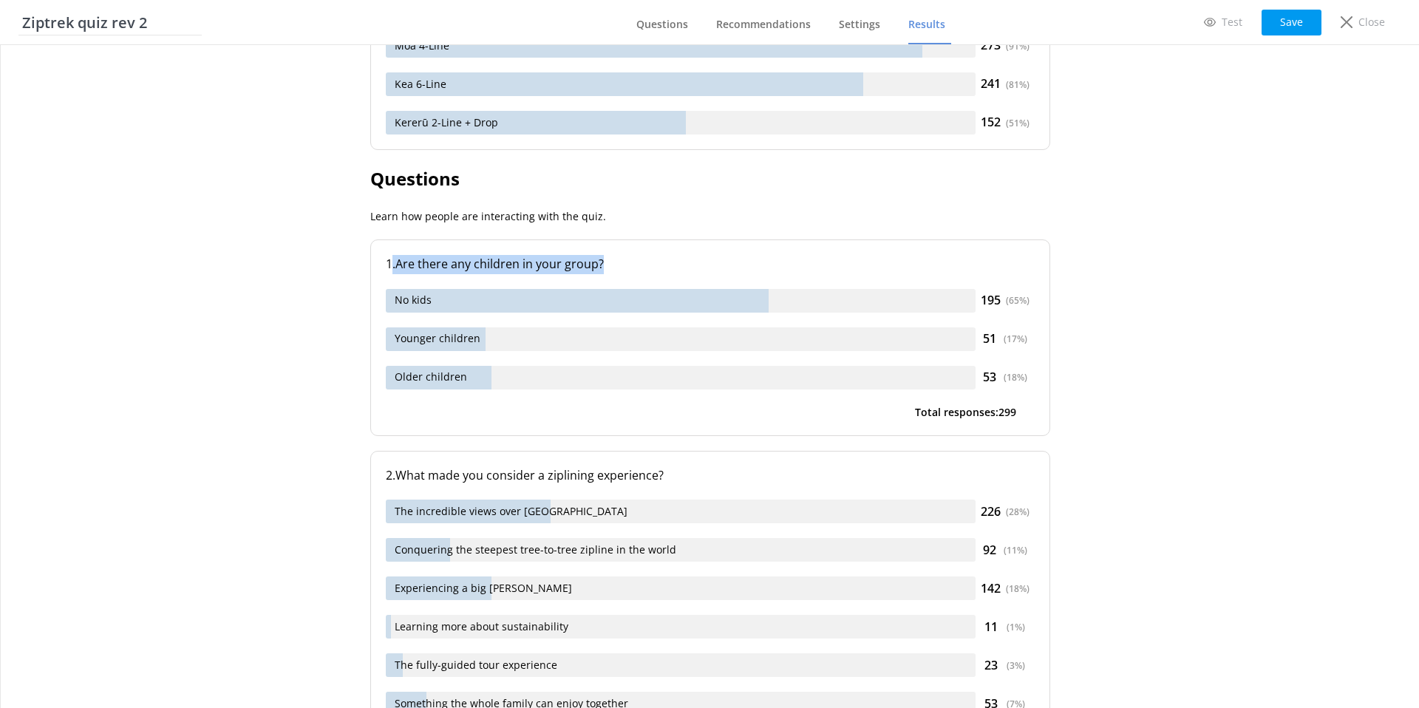
drag, startPoint x: 576, startPoint y: 257, endPoint x: 617, endPoint y: 261, distance: 40.9
click at [618, 260] on p ". Are there any children in your group?" at bounding box center [714, 264] width 642 height 19
click at [617, 261] on p ". Are there any children in your group?" at bounding box center [714, 264] width 642 height 19
drag, startPoint x: 1042, startPoint y: 295, endPoint x: 1028, endPoint y: 301, distance: 14.6
click at [1028, 301] on div "1 . Are there any children in your group? No kids 195 ( 65 %) Younger children …" at bounding box center [710, 338] width 680 height 197
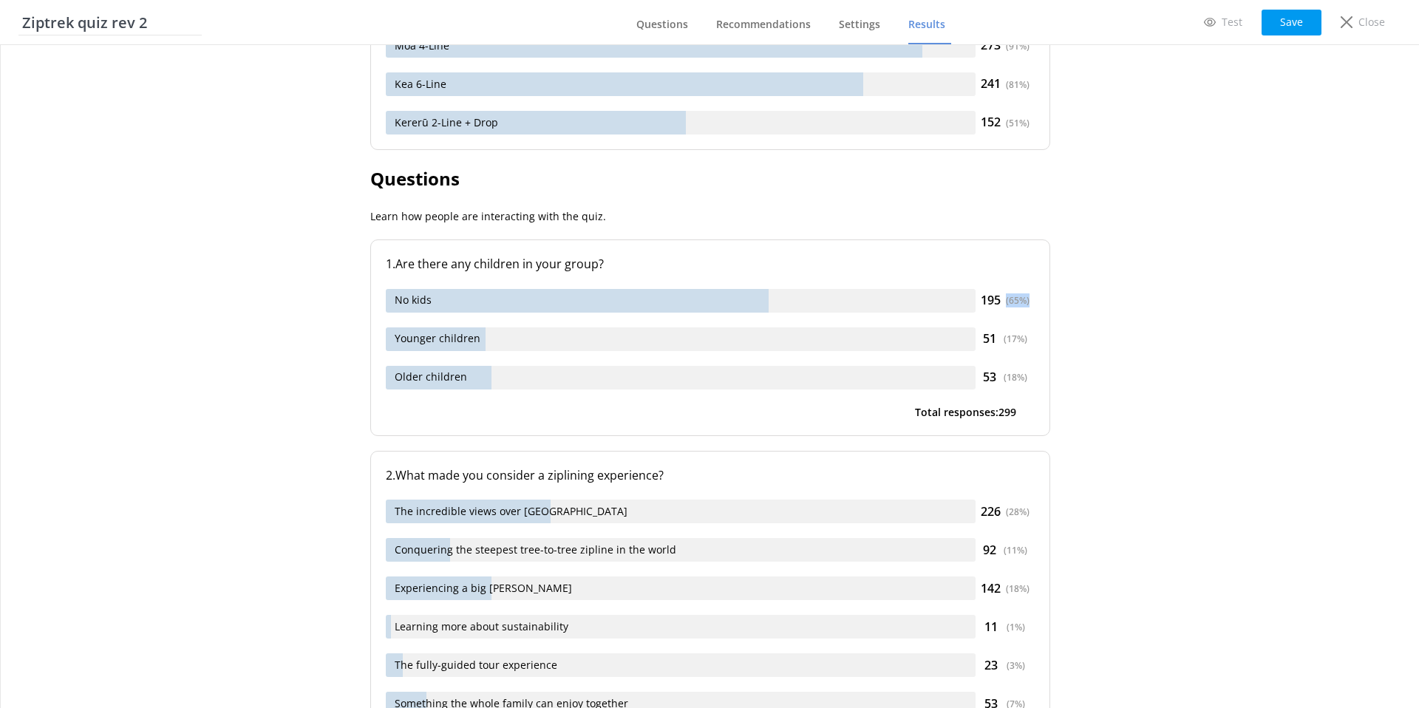
click at [1028, 301] on div "( 65 %)" at bounding box center [1018, 301] width 24 height 14
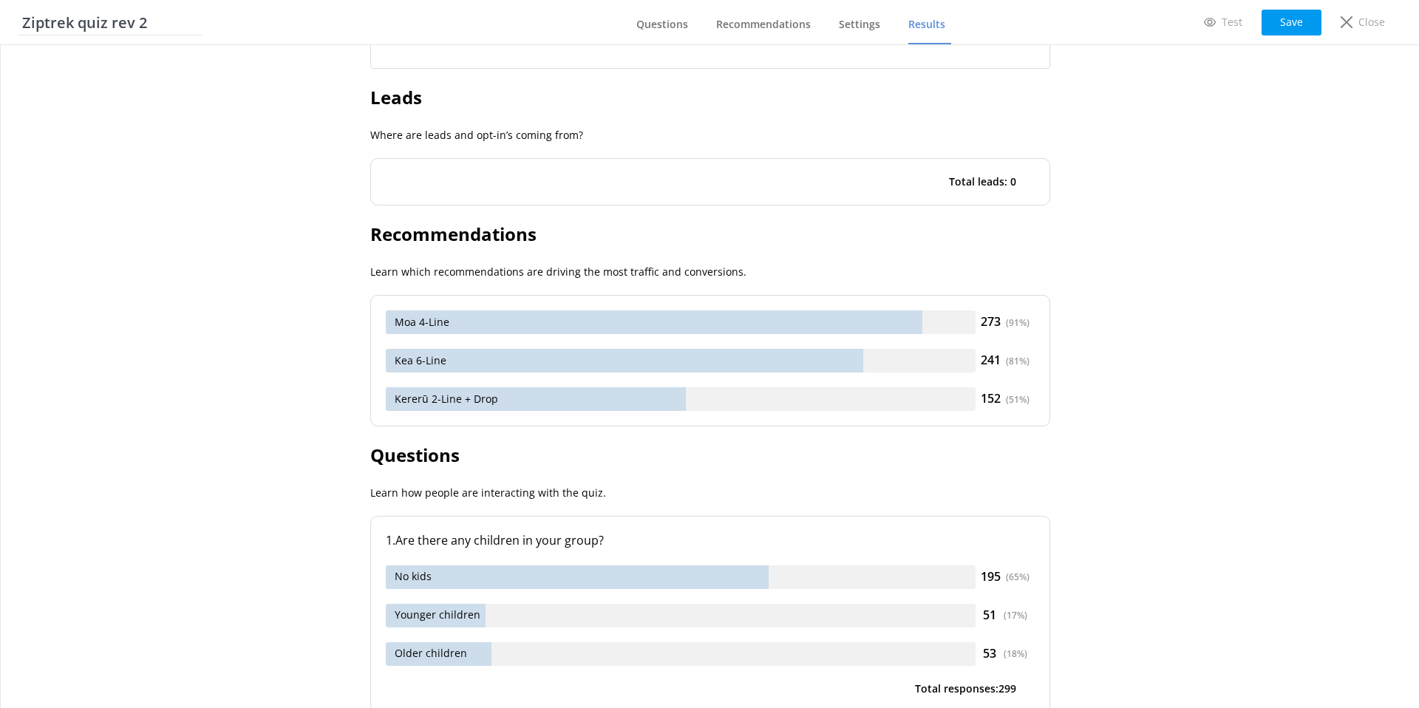
scroll to position [0, 0]
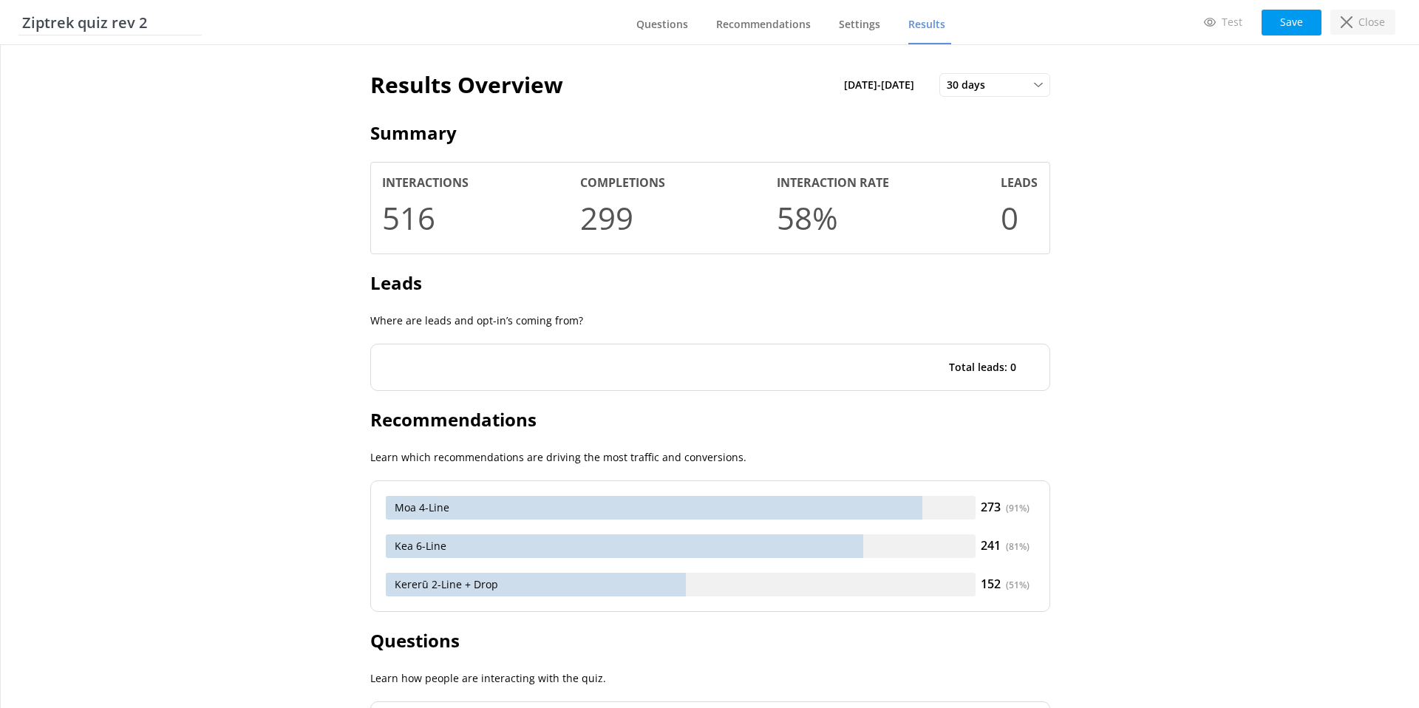
click at [1363, 18] on p "Close" at bounding box center [1372, 22] width 27 height 16
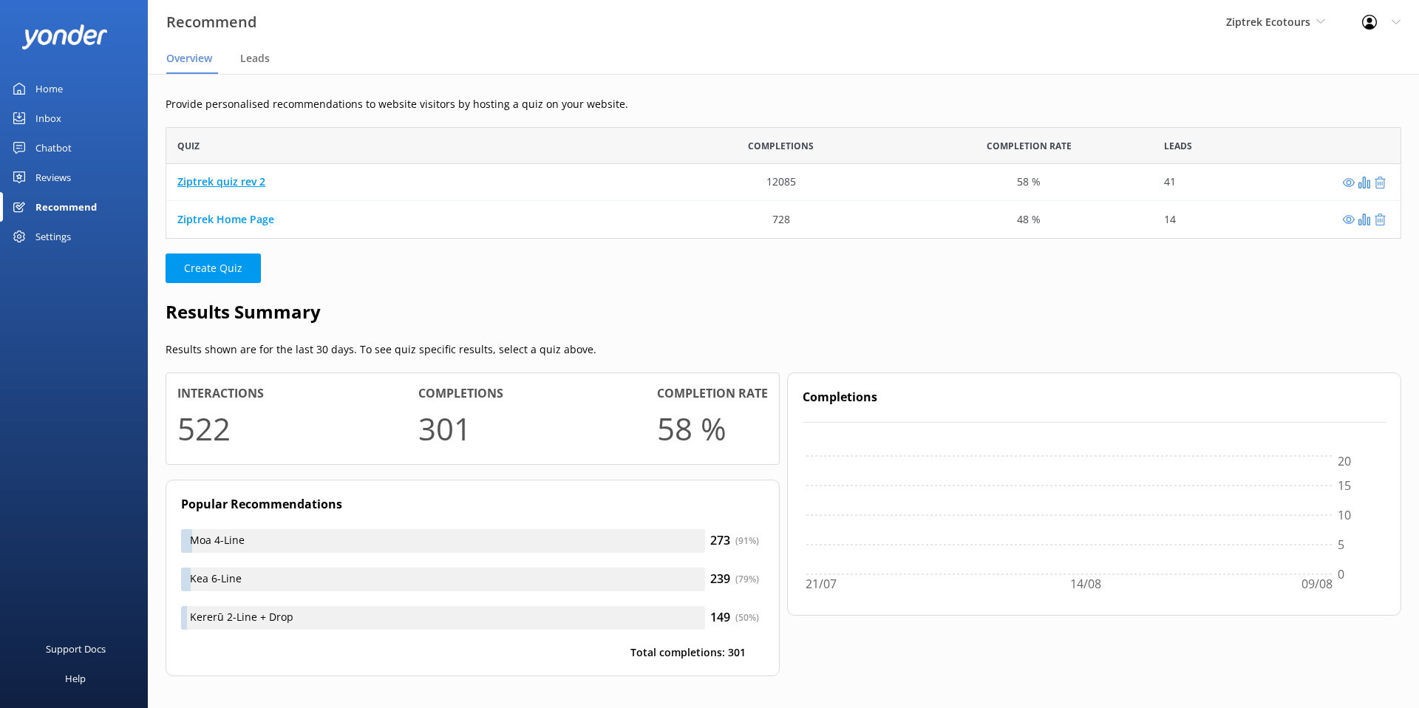
scroll to position [112, 1236]
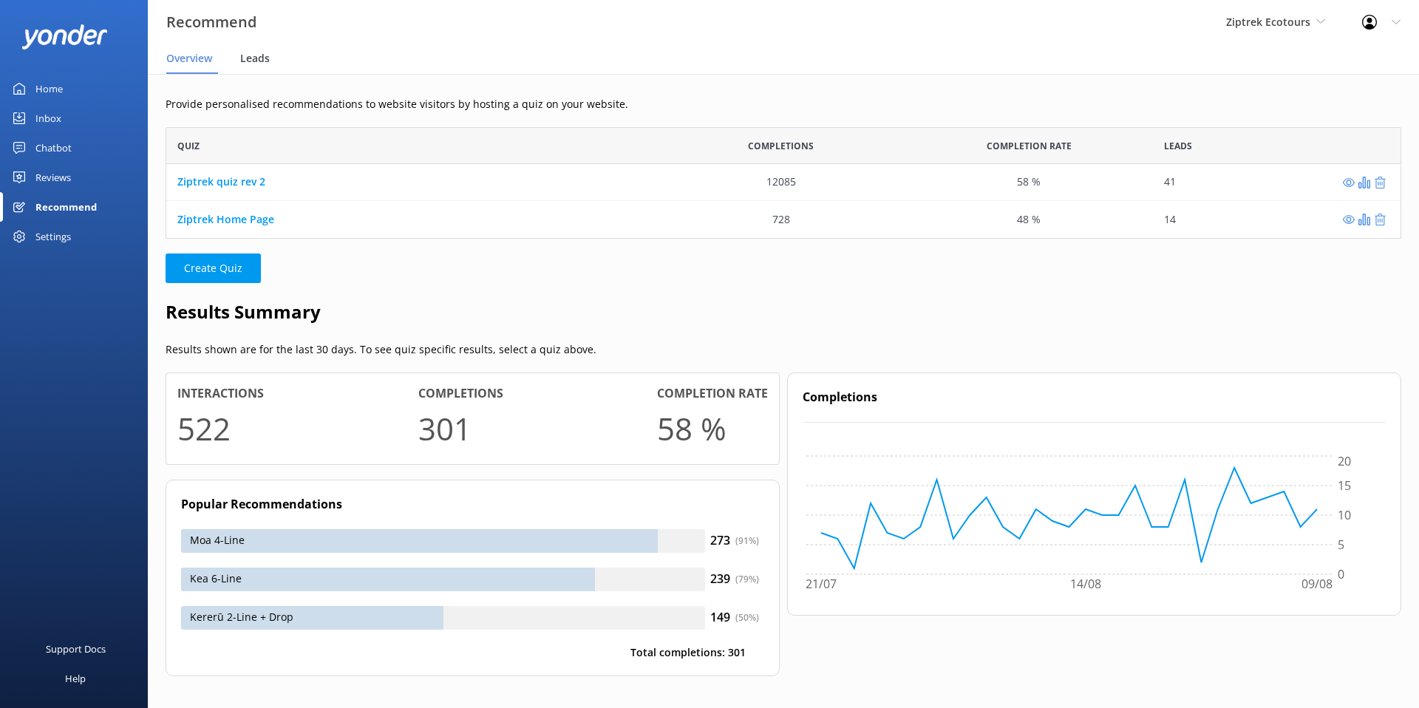
click at [251, 61] on span "Leads" at bounding box center [255, 58] width 30 height 15
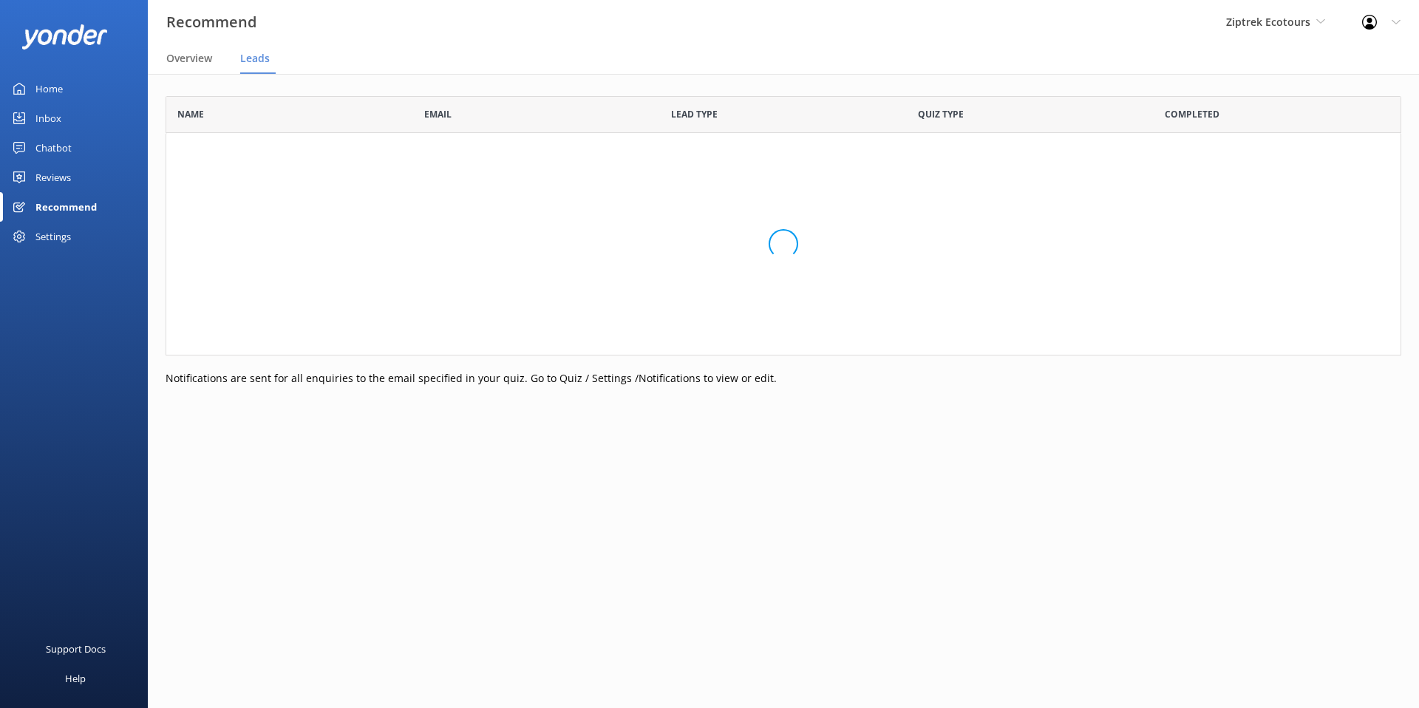
scroll to position [407, 1236]
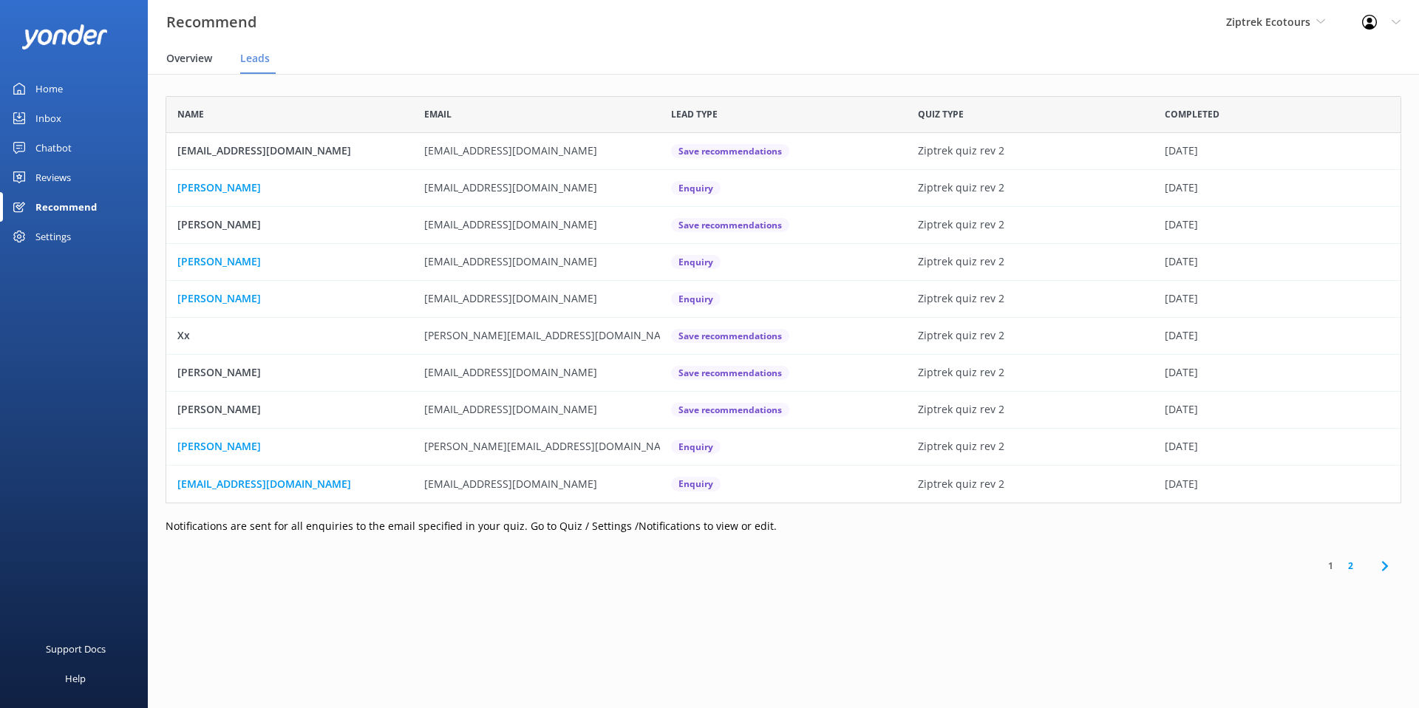
click at [177, 56] on span "Overview" at bounding box center [189, 58] width 46 height 15
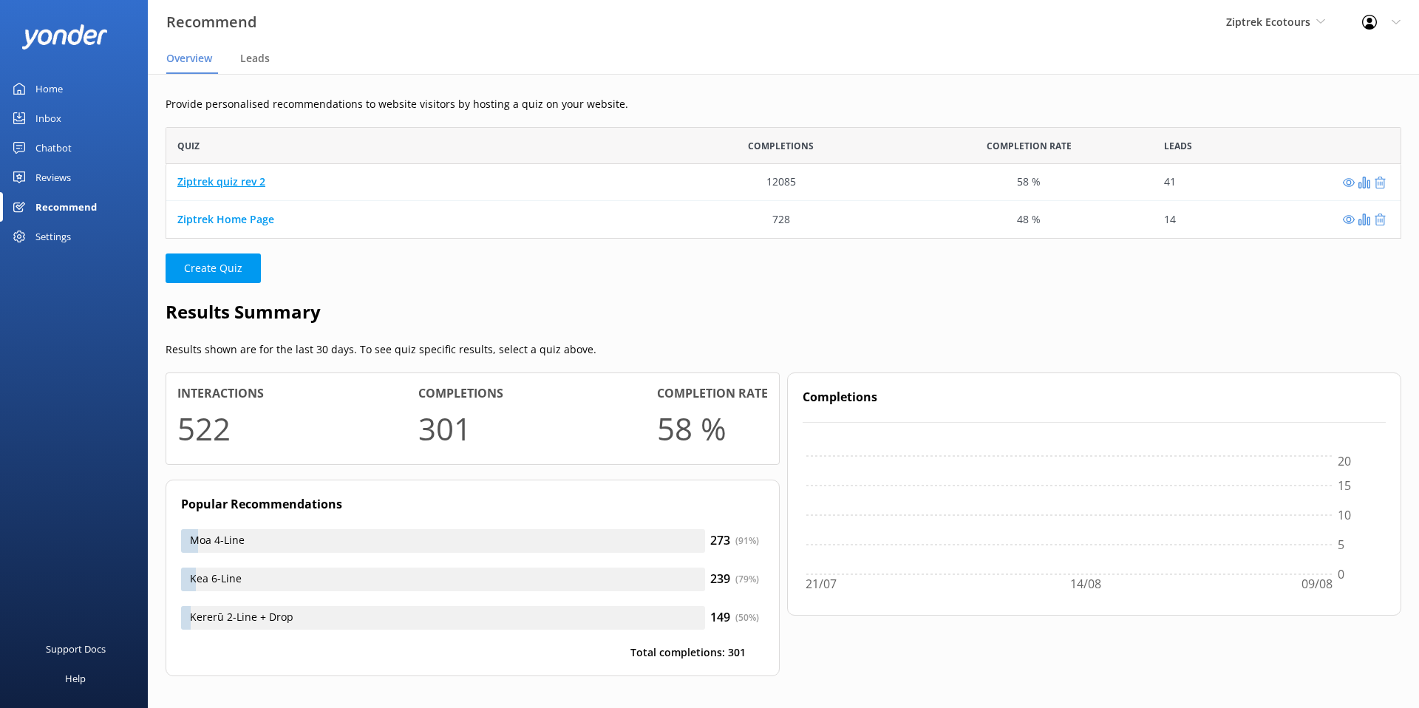
scroll to position [112, 1236]
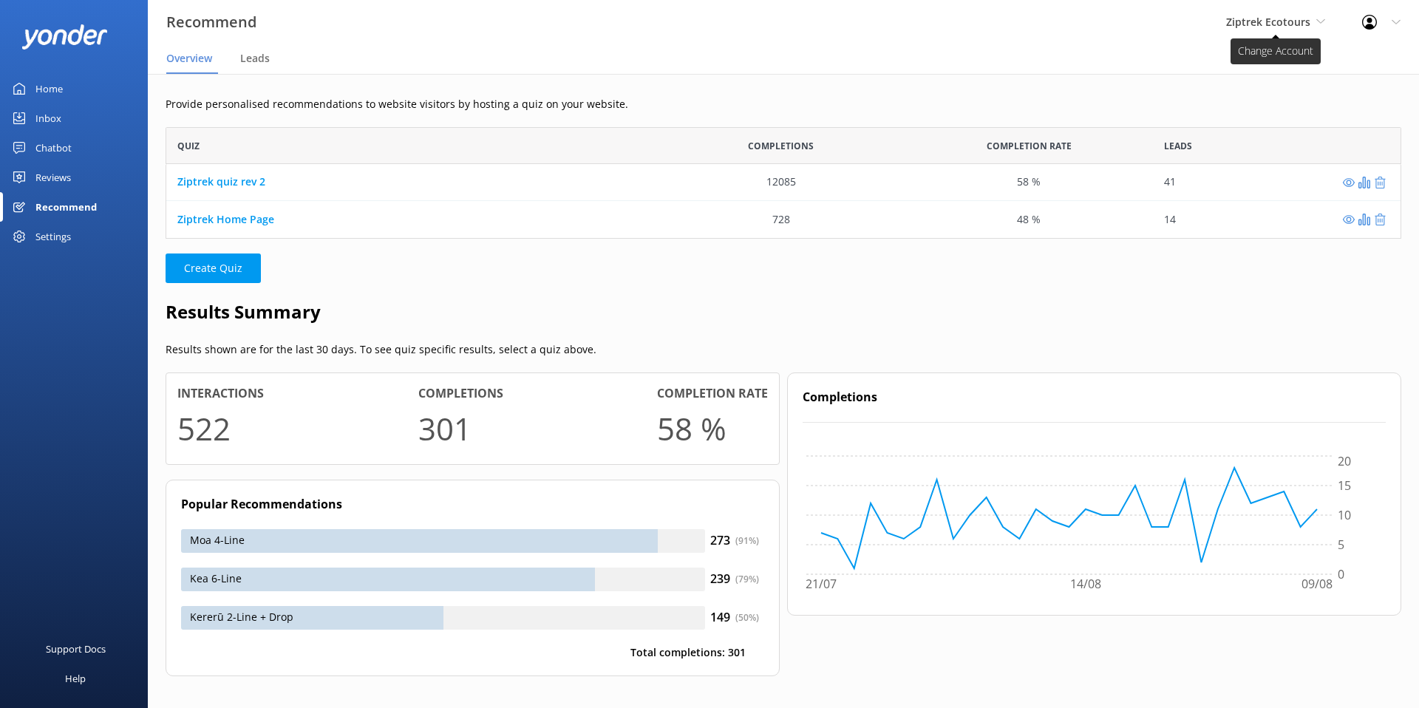
click at [1246, 24] on span "Ziptrek Ecotours" at bounding box center [1269, 22] width 84 height 14
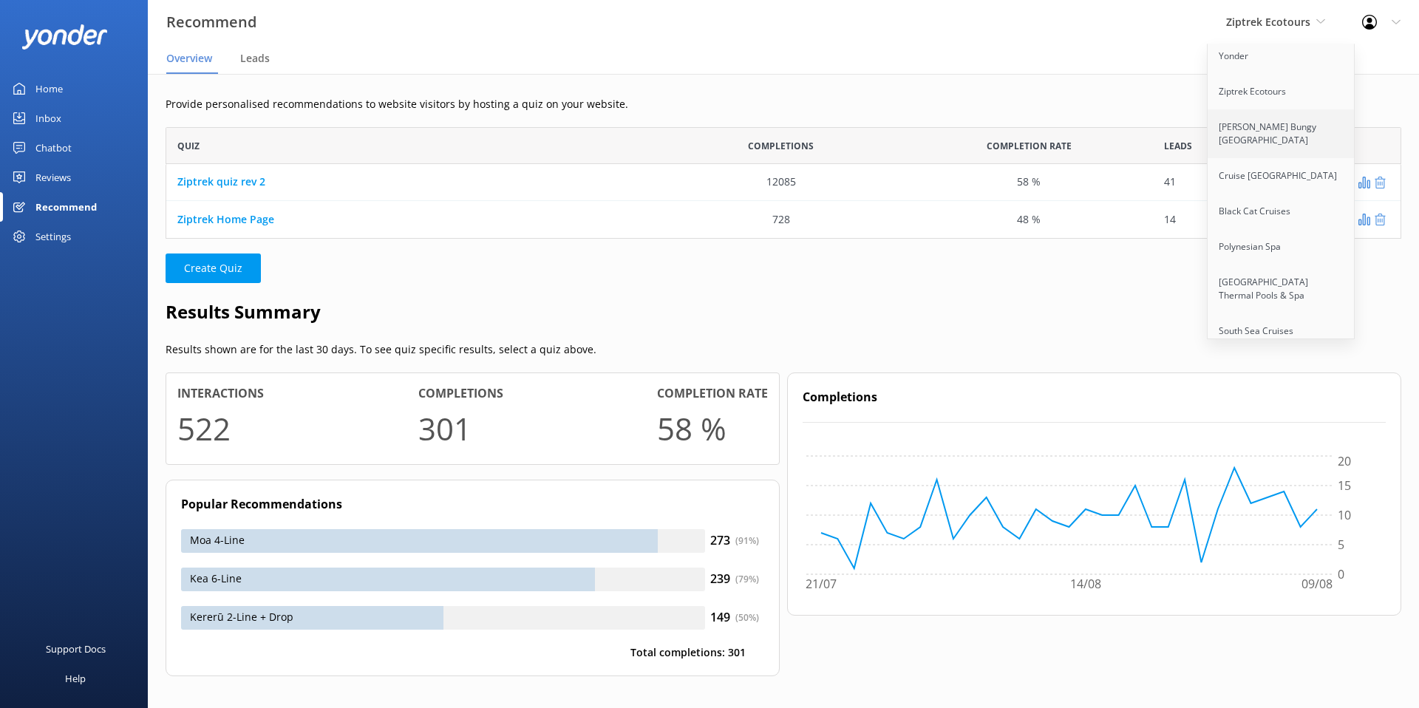
scroll to position [272, 0]
click at [1257, 105] on link "[PERSON_NAME] Bungy [GEOGRAPHIC_DATA]" at bounding box center [1282, 129] width 148 height 49
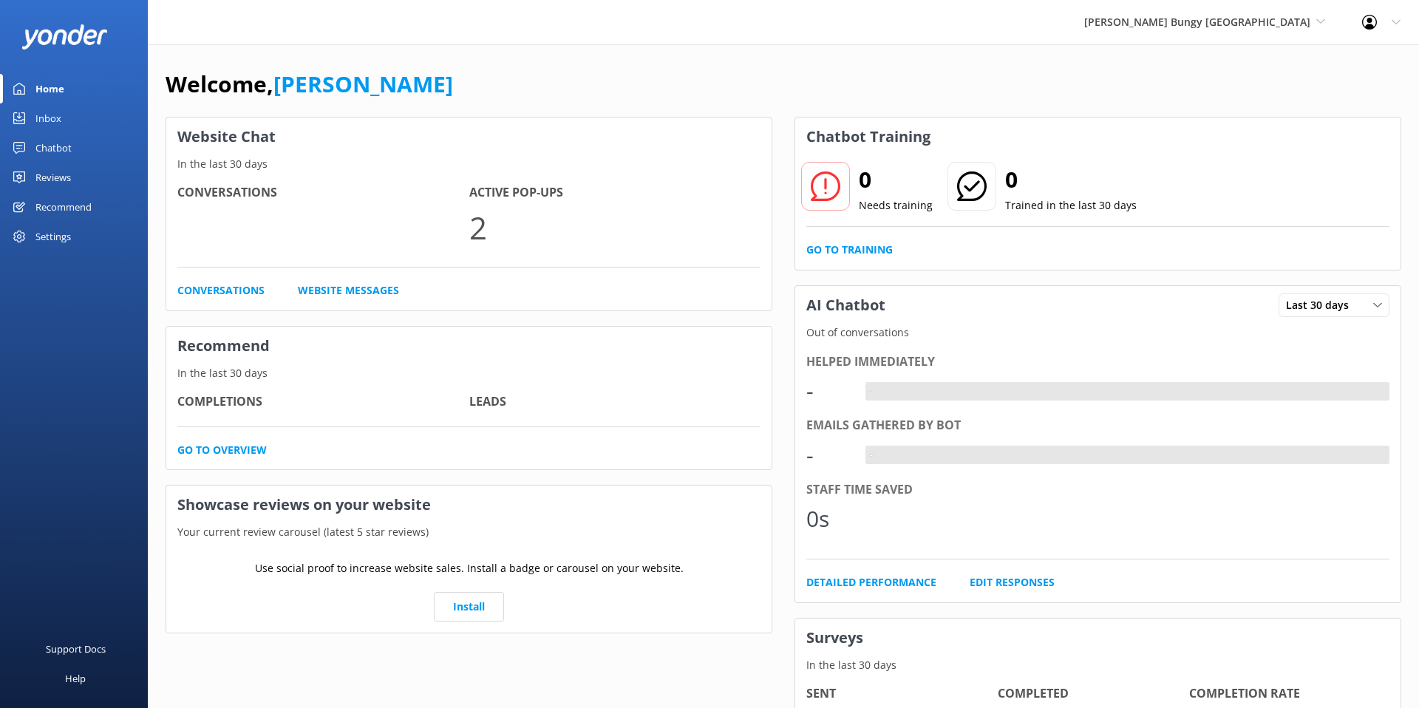
click at [52, 234] on div "Settings" at bounding box center [52, 237] width 35 height 30
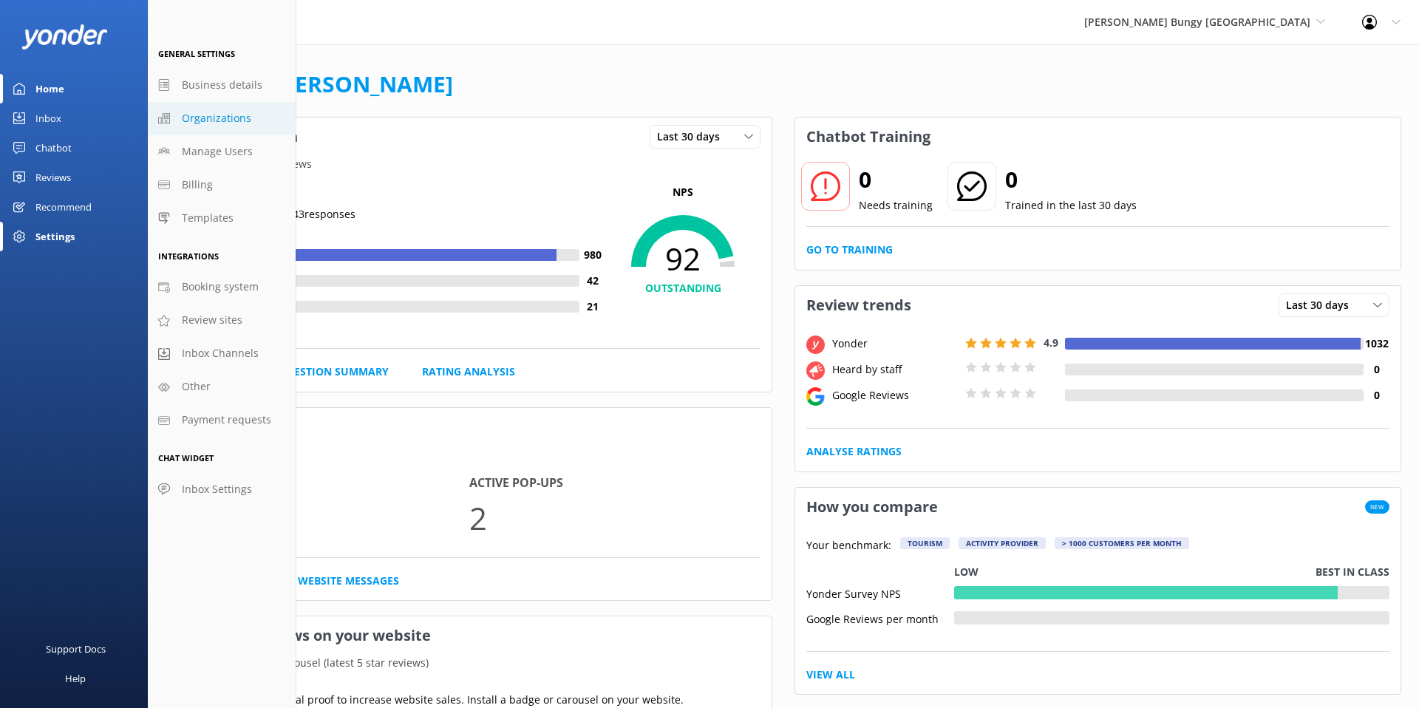
click at [229, 120] on span "Organizations" at bounding box center [216, 118] width 69 height 16
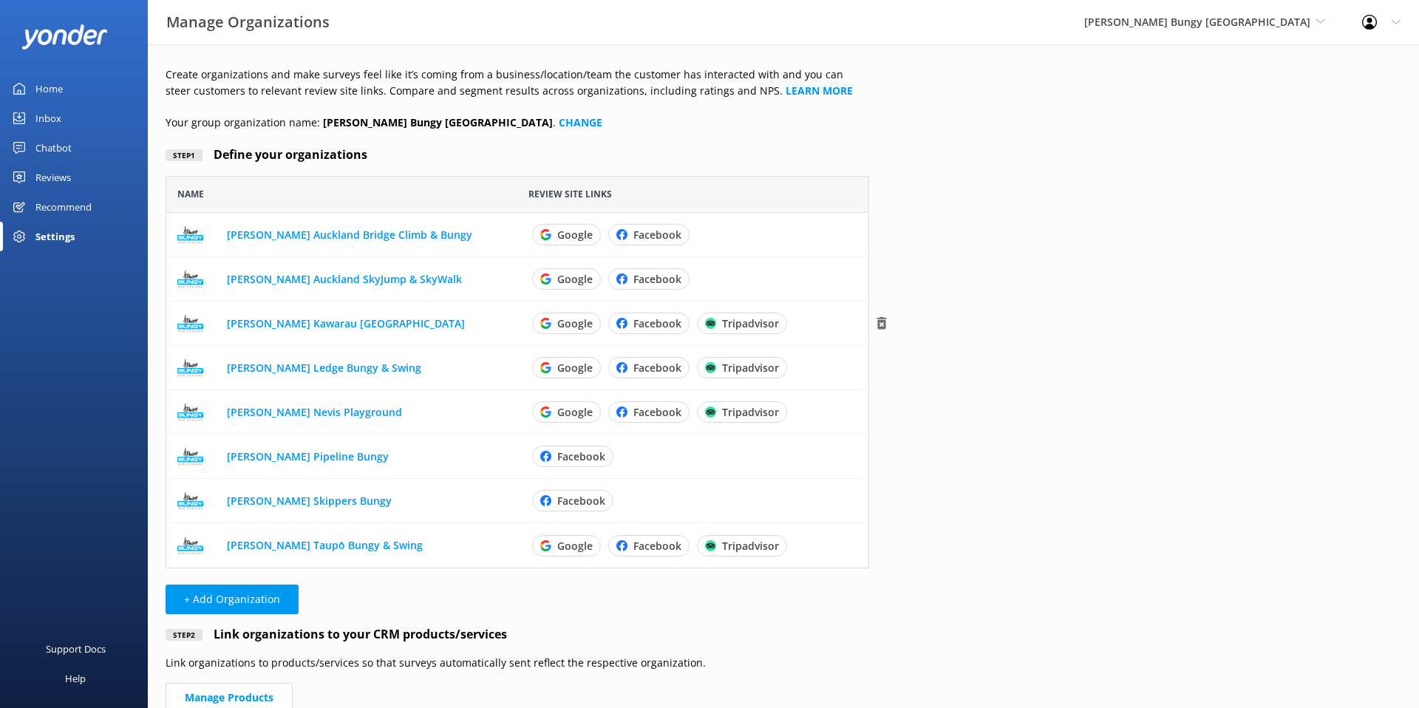
scroll to position [393, 704]
click at [71, 86] on link "Home" at bounding box center [74, 89] width 148 height 30
